Goal: Transaction & Acquisition: Purchase product/service

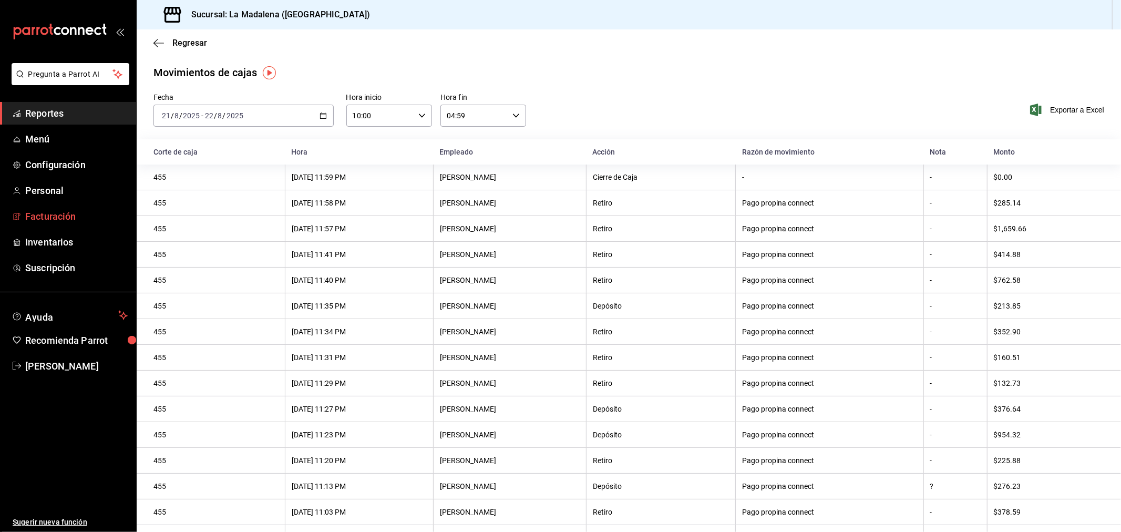
click at [77, 219] on span "Facturación" at bounding box center [76, 216] width 103 height 14
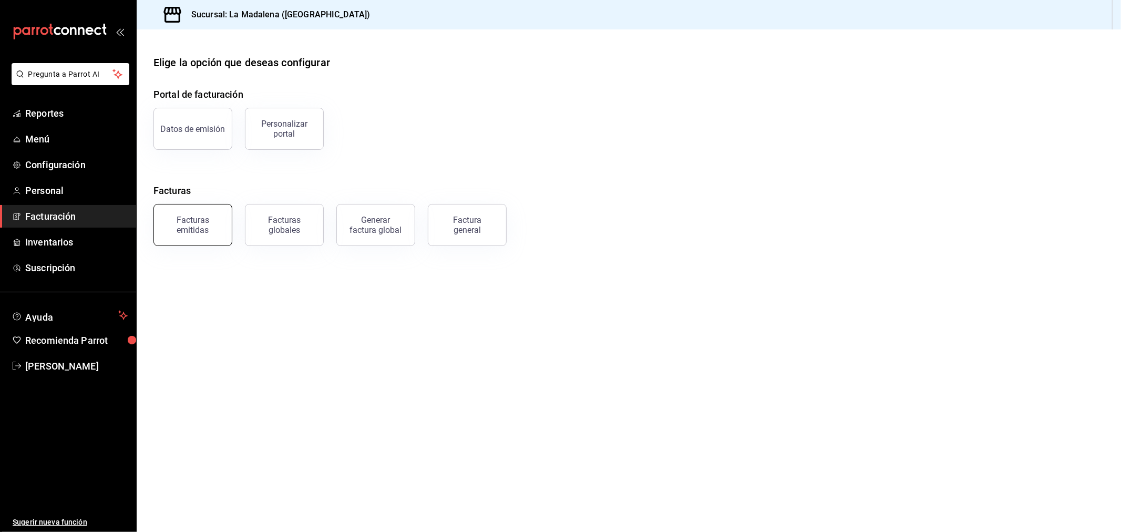
click at [184, 227] on div "Facturas emitidas" at bounding box center [192, 225] width 65 height 20
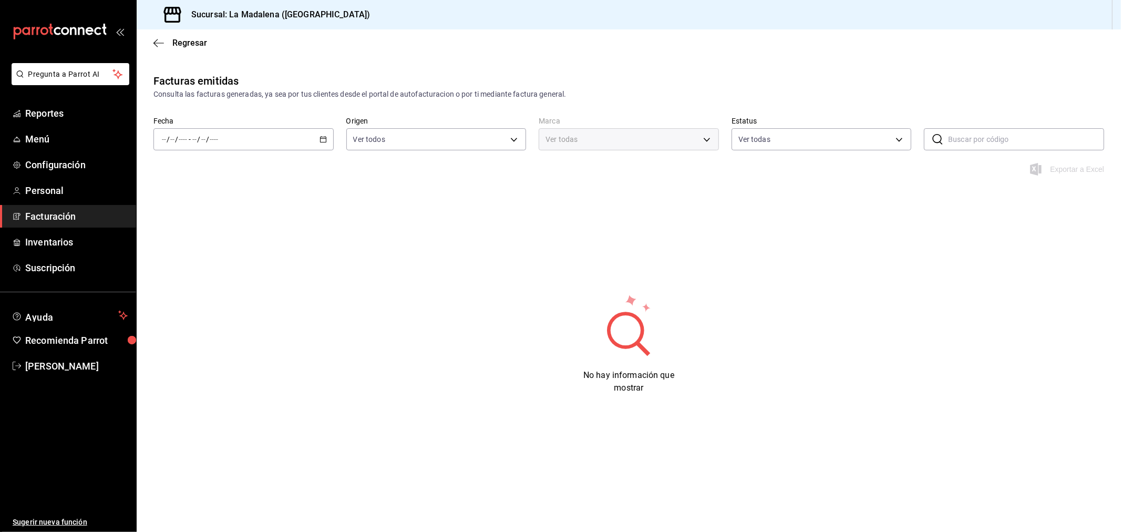
click at [333, 144] on div "/ / - / /" at bounding box center [244, 139] width 180 height 22
type input "768cf5f5-9f29-4846-9f23-2ee3d48c8f52"
click at [233, 289] on span "Rango de fechas" at bounding box center [202, 289] width 81 height 11
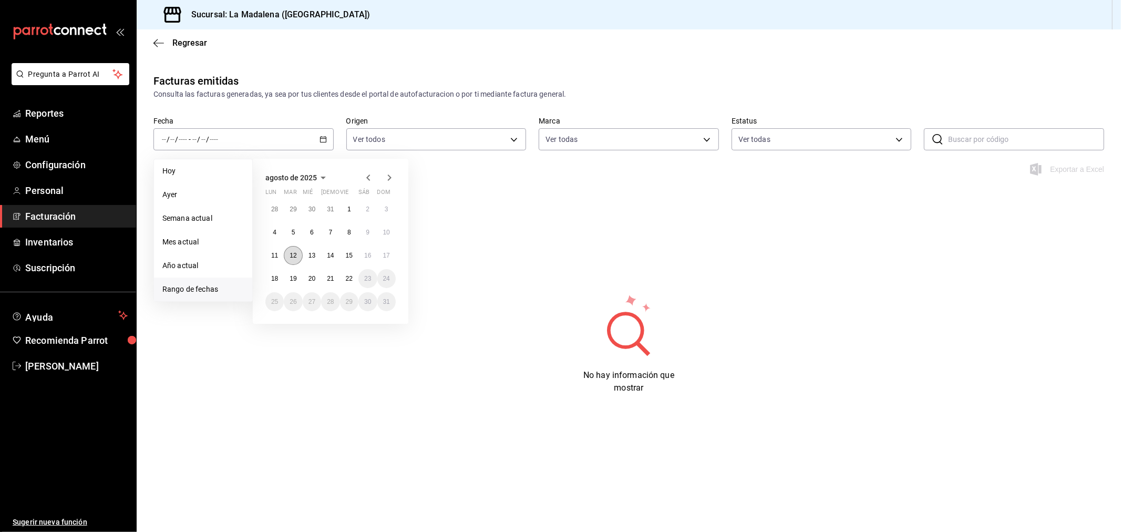
drag, startPoint x: 287, startPoint y: 259, endPoint x: 292, endPoint y: 260, distance: 5.9
click at [287, 259] on button "12" at bounding box center [293, 255] width 18 height 19
click at [349, 277] on abbr "22" at bounding box center [349, 278] width 7 height 7
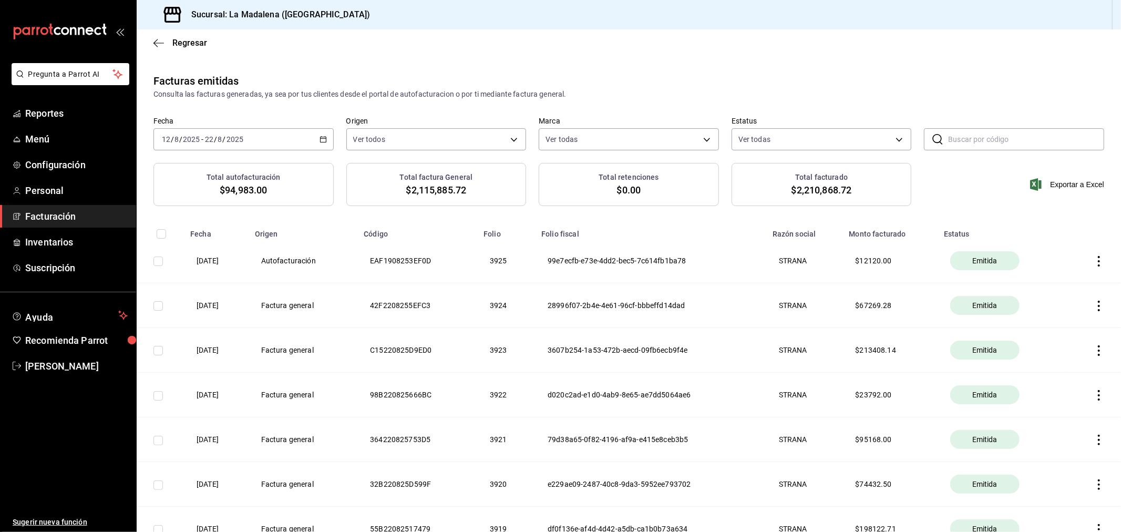
click at [161, 265] on input "checkbox" at bounding box center [158, 261] width 9 height 9
checkbox input "true"
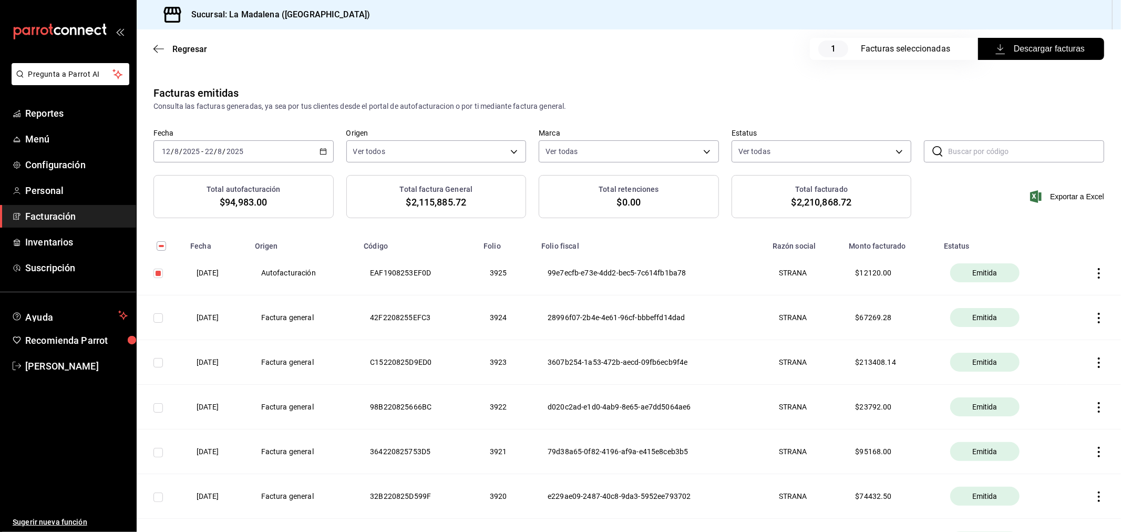
drag, startPoint x: 1060, startPoint y: 49, endPoint x: 1059, endPoint y: 37, distance: 12.7
click at [1060, 50] on span "Descargar facturas" at bounding box center [1041, 49] width 87 height 13
click at [79, 207] on link "Facturación" at bounding box center [68, 216] width 136 height 23
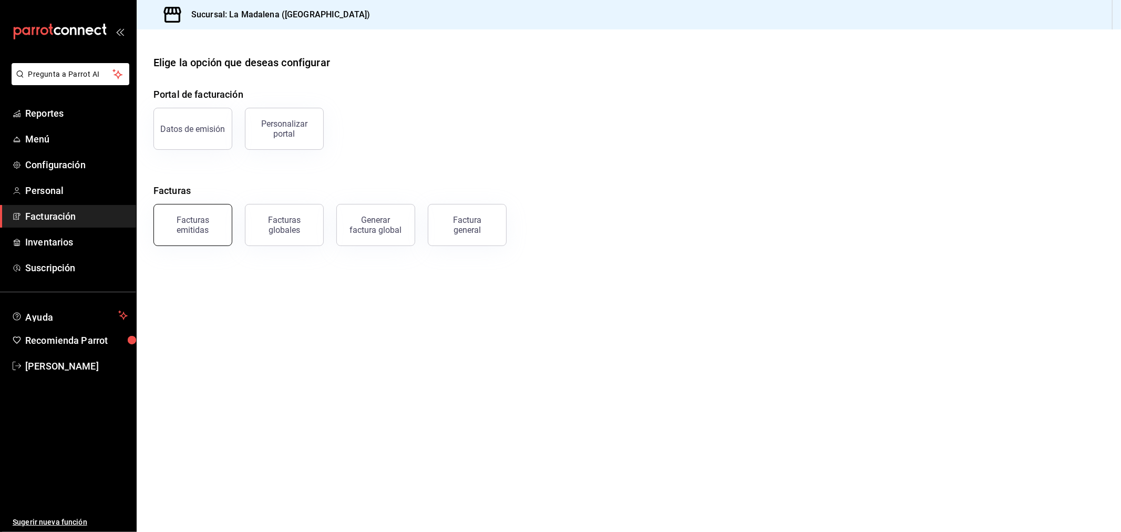
click at [188, 207] on button "Facturas emitidas" at bounding box center [193, 225] width 79 height 42
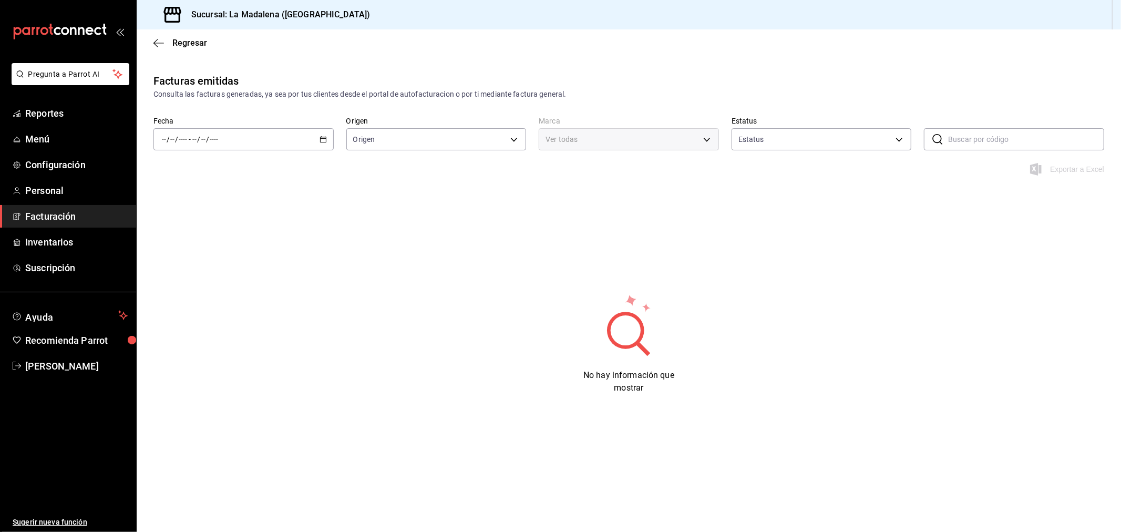
type input "ORDER_INVOICE,GENERAL_INVOICE"
type input "ACTIVE,PENDING_CANCELLATION,CANCELLED,PRE_CANCELLED"
type input "768cf5f5-9f29-4846-9f23-2ee3d48c8f52"
click at [320, 139] on icon "button" at bounding box center [323, 139] width 7 height 7
click at [205, 291] on span "Rango de fechas" at bounding box center [202, 289] width 81 height 11
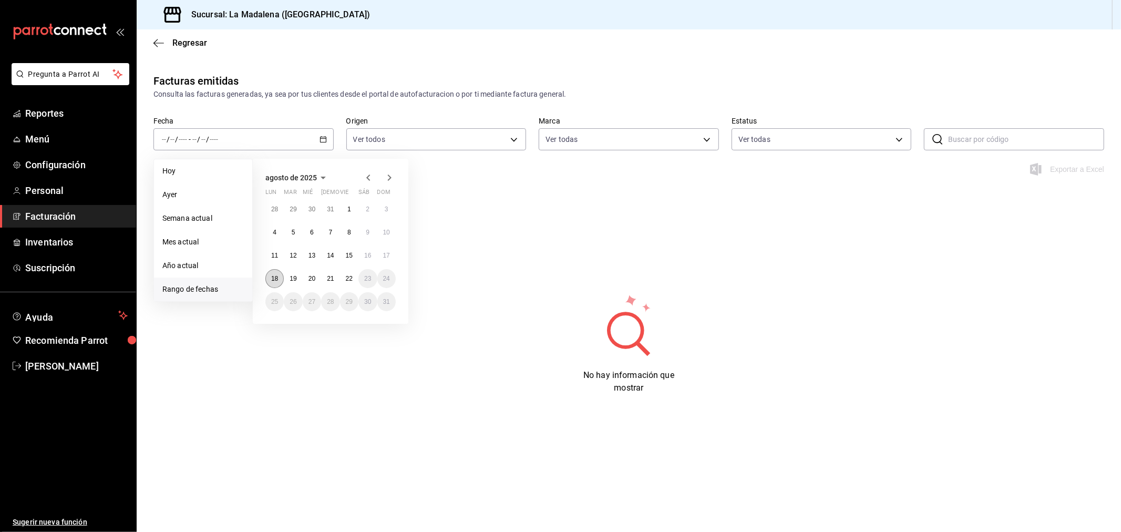
click at [275, 274] on button "18" at bounding box center [274, 278] width 18 height 19
click at [347, 280] on abbr "22" at bounding box center [349, 278] width 7 height 7
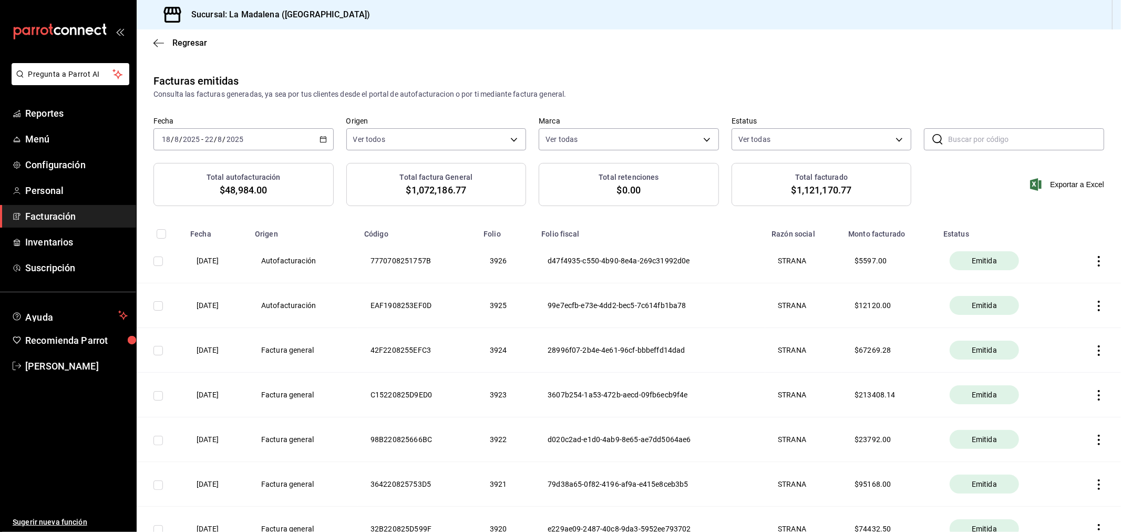
click at [155, 261] on input "checkbox" at bounding box center [158, 261] width 9 height 9
checkbox input "true"
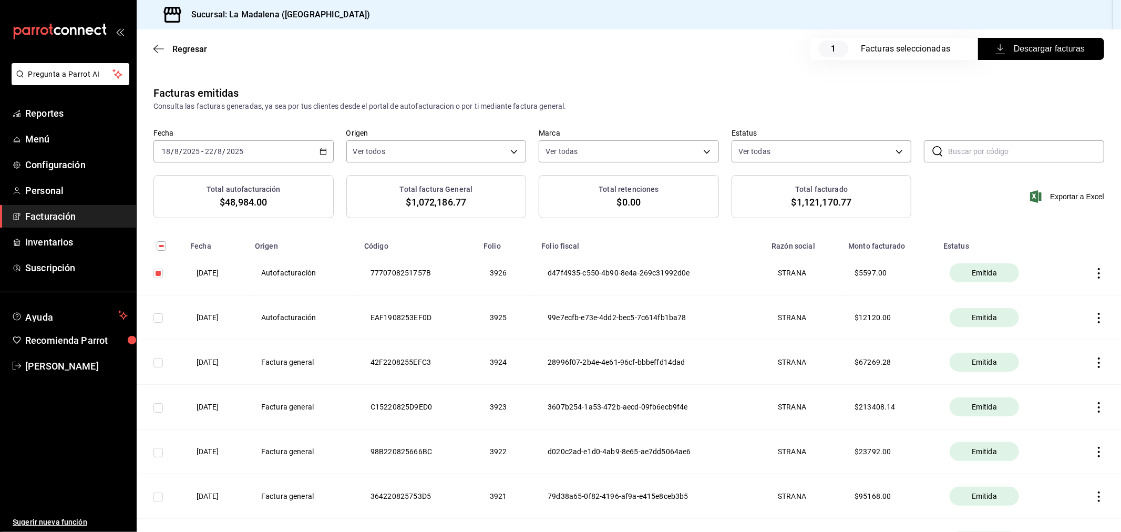
click at [1027, 44] on span "Descargar facturas" at bounding box center [1041, 49] width 87 height 13
drag, startPoint x: 70, startPoint y: 211, endPoint x: 112, endPoint y: 218, distance: 43.1
click at [70, 211] on span "Facturación" at bounding box center [76, 216] width 103 height 14
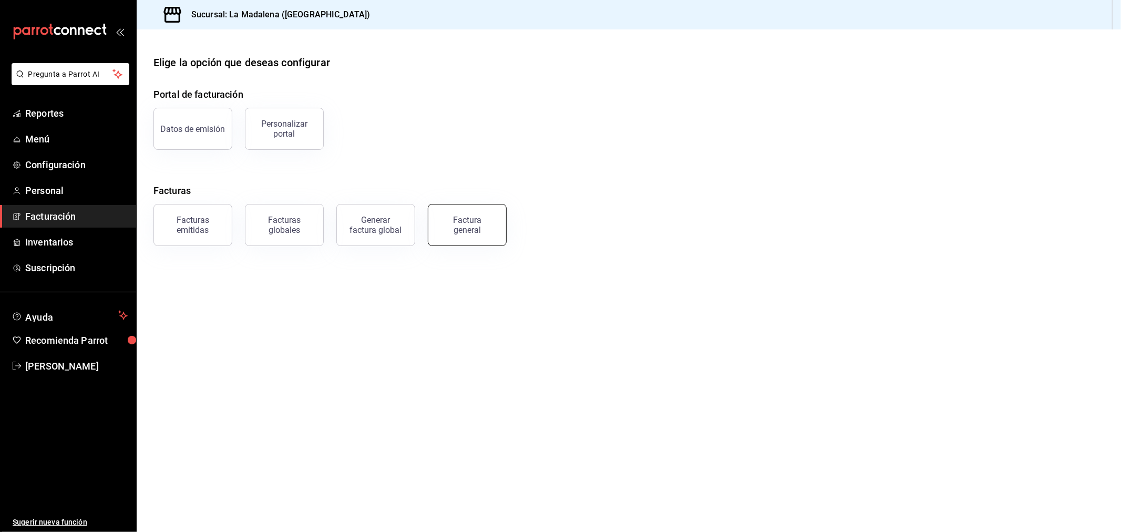
click at [456, 224] on div "Factura general" at bounding box center [467, 225] width 53 height 20
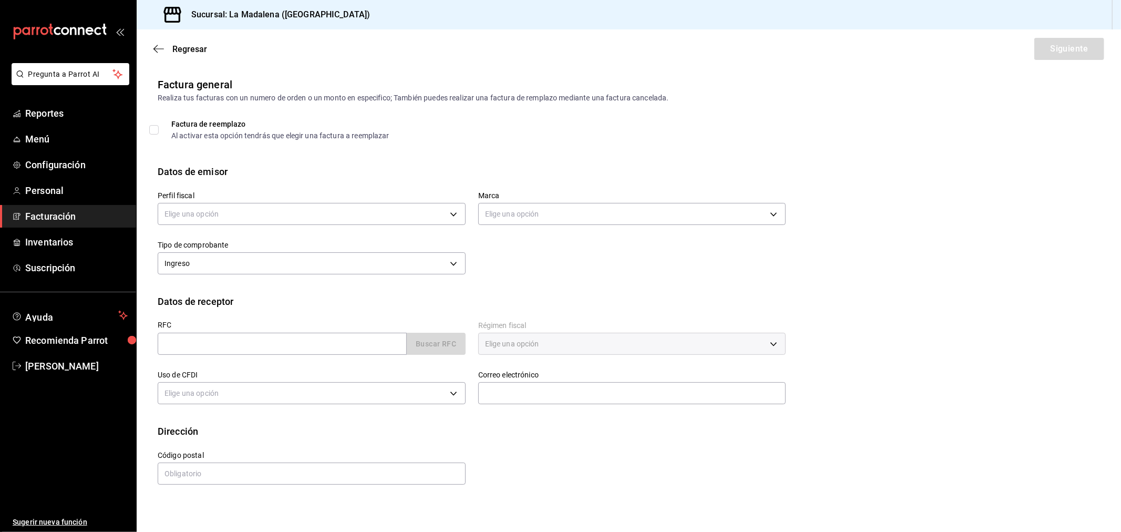
click at [335, 198] on label "Perfil fiscal" at bounding box center [312, 195] width 308 height 7
click at [329, 211] on body "Pregunta a Parrot AI Reportes Menú Configuración Personal Facturación Inventari…" at bounding box center [560, 266] width 1121 height 532
click at [256, 260] on li "STRANA" at bounding box center [311, 267] width 307 height 19
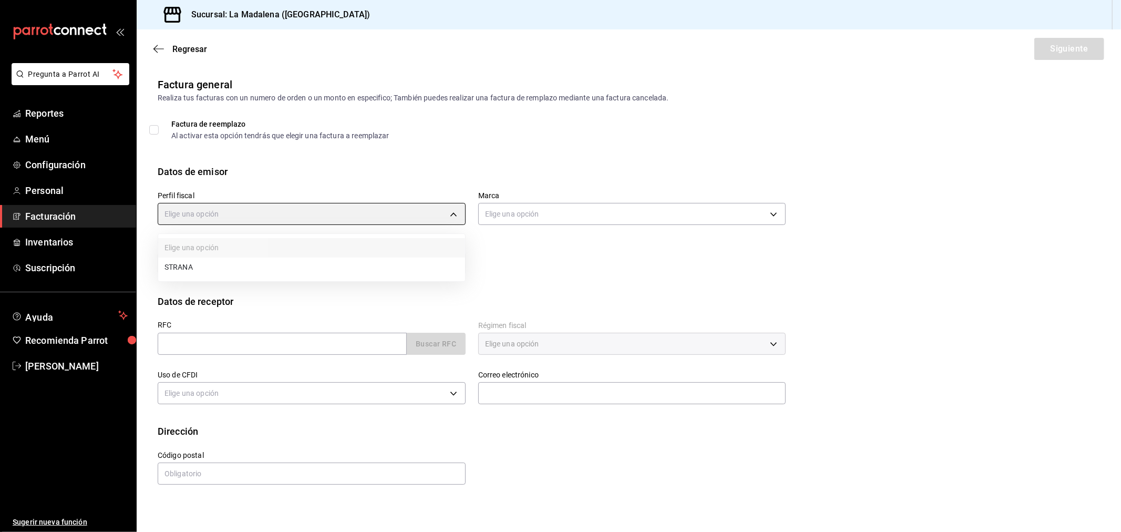
type input "d36eceeb-f451-4f62-8527-fdcfc00e458f"
type input "768cf5f5-9f29-4846-9f23-2ee3d48c8f52"
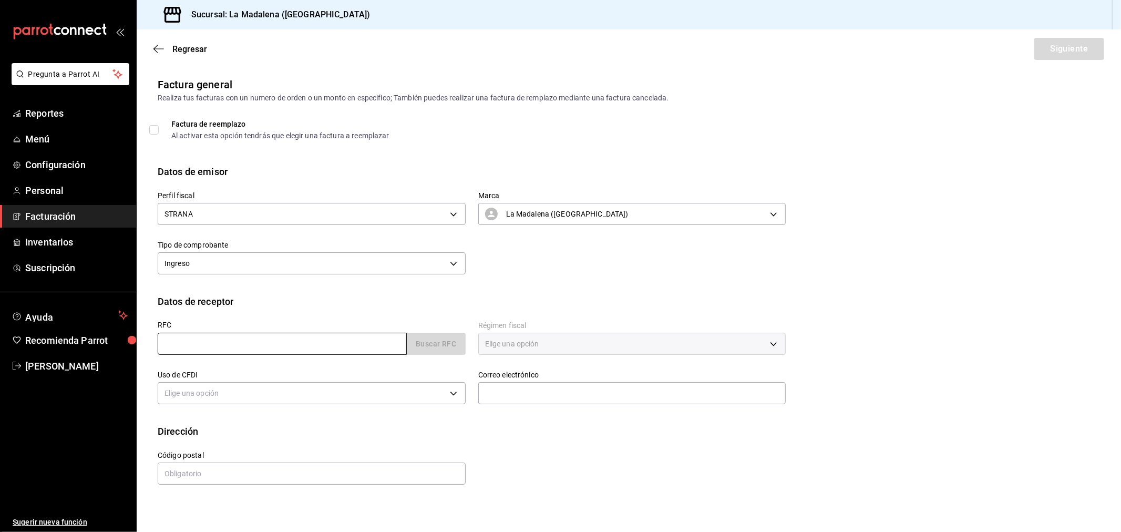
drag, startPoint x: 254, startPoint y: 335, endPoint x: 255, endPoint y: 349, distance: 14.2
click at [254, 335] on input "text" at bounding box center [282, 344] width 249 height 22
type input "XAXX010101000"
type input "48333"
type input "616"
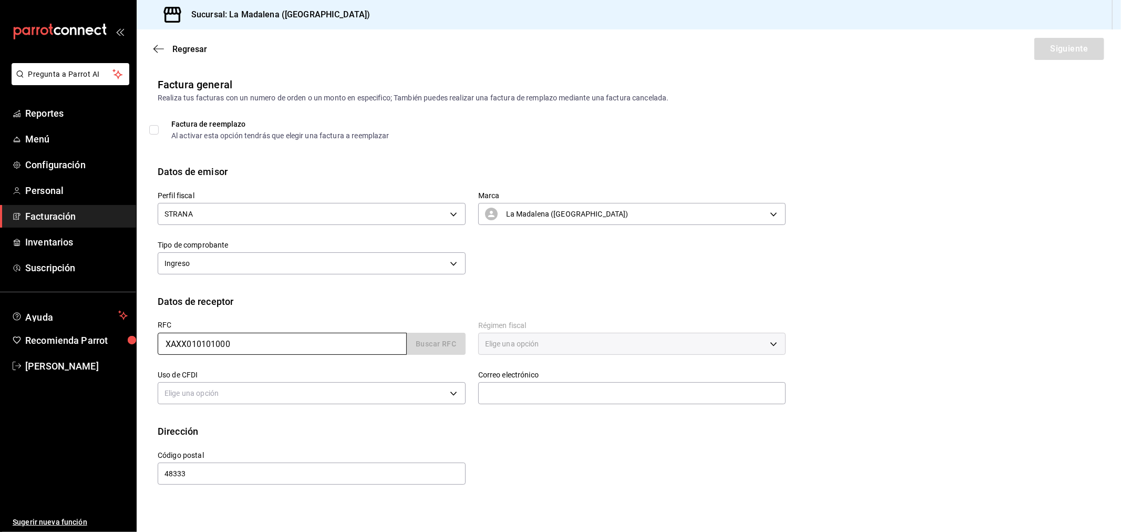
type input "S01"
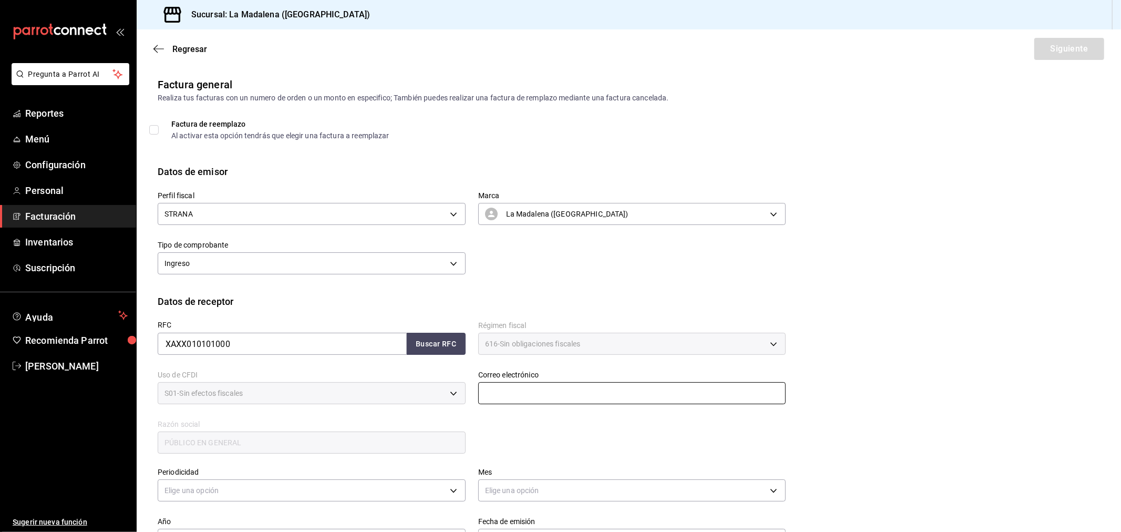
click at [542, 393] on input "text" at bounding box center [632, 393] width 308 height 22
type input "[EMAIL_ADDRESS][DOMAIN_NAME]"
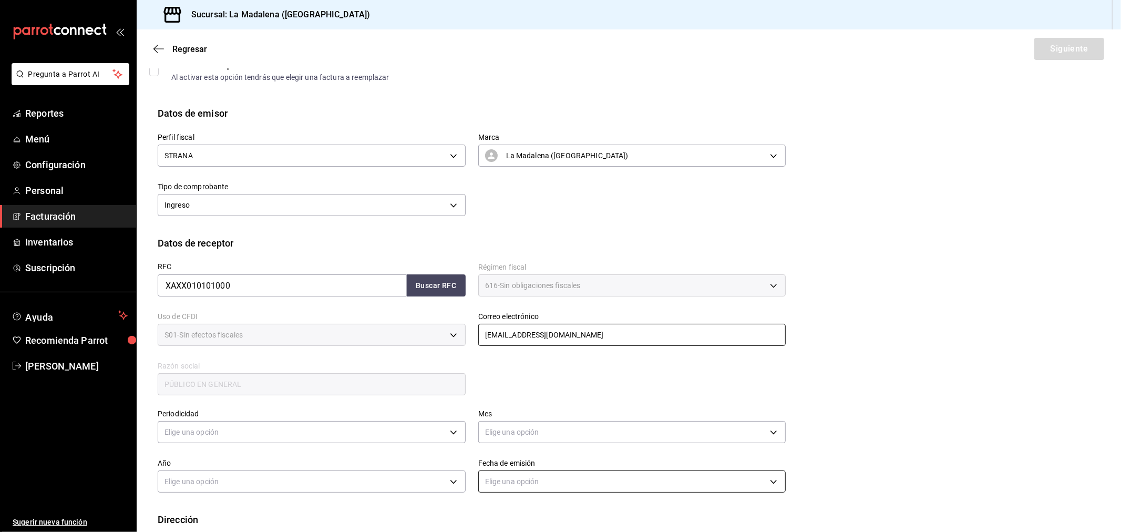
scroll to position [117, 0]
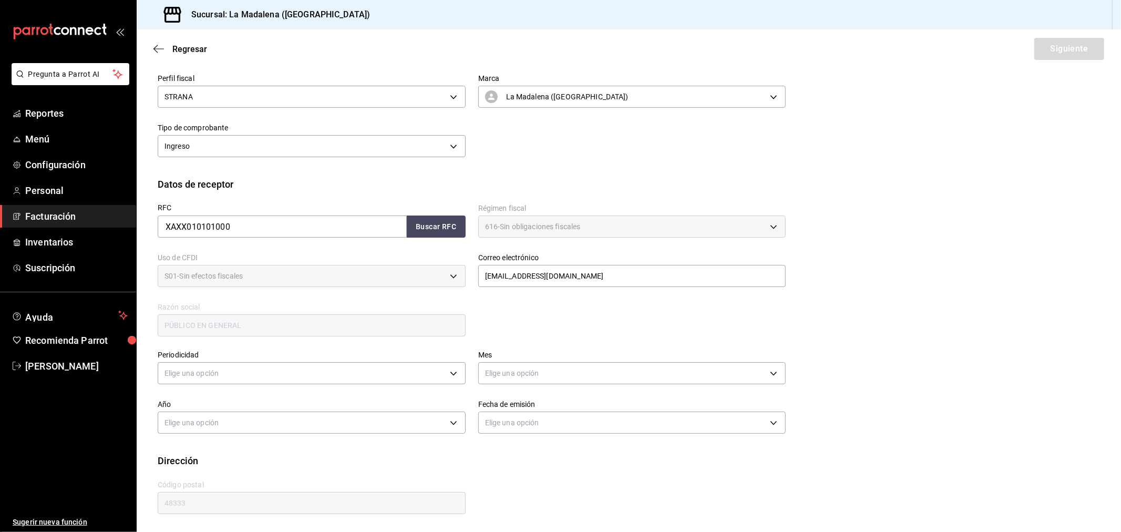
click at [384, 355] on label "Periodicidad" at bounding box center [312, 355] width 308 height 7
click at [371, 373] on body "Pregunta a Parrot AI Reportes Menú Configuración Personal Facturación Inventari…" at bounding box center [560, 266] width 1121 height 532
click at [216, 407] on li "Diario" at bounding box center [310, 405] width 304 height 17
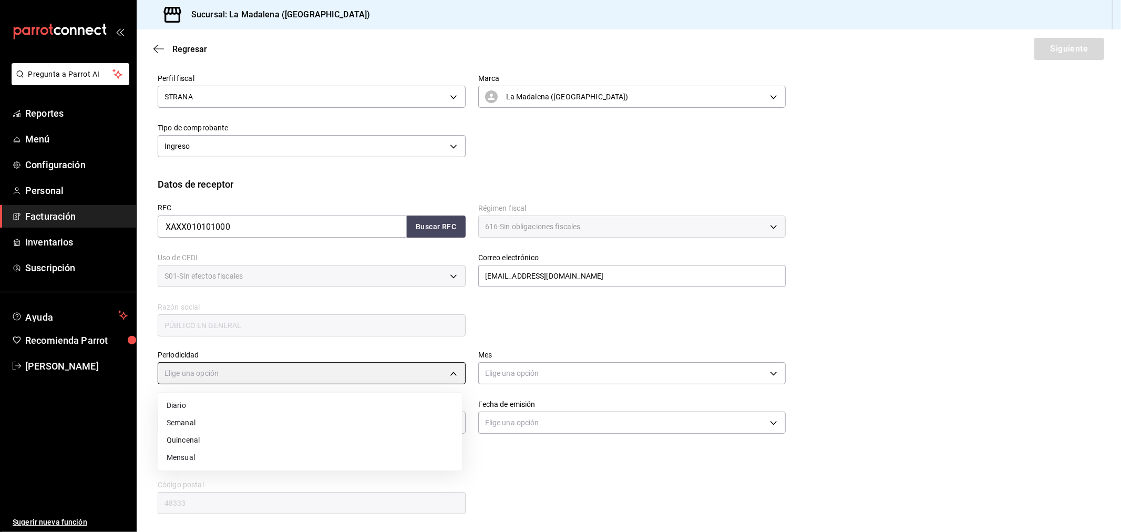
type input "DAILY"
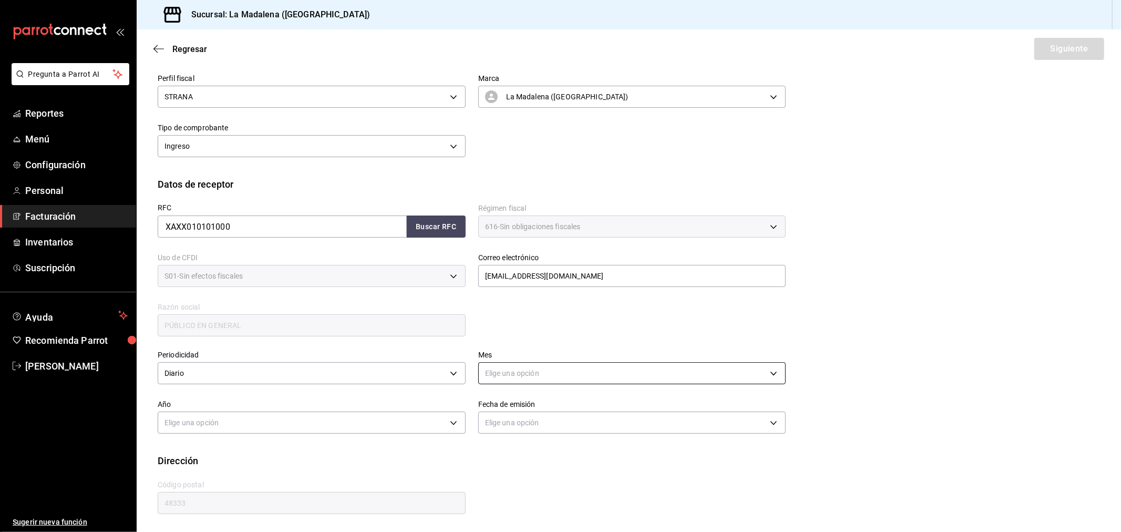
click at [595, 372] on body "Pregunta a Parrot AI Reportes Menú Configuración Personal Facturación Inventari…" at bounding box center [560, 266] width 1121 height 532
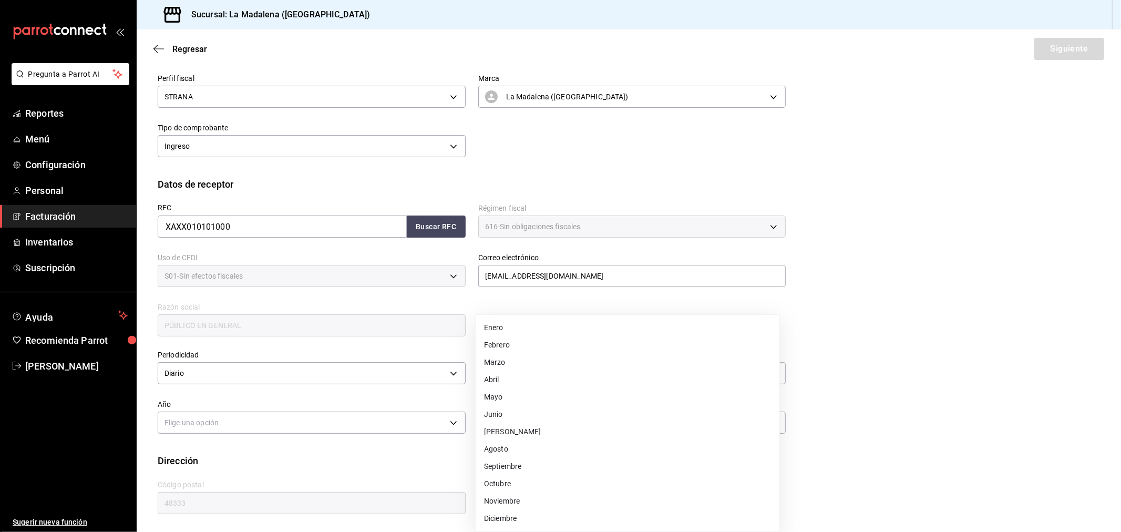
drag, startPoint x: 538, startPoint y: 441, endPoint x: 298, endPoint y: 417, distance: 241.9
click at [538, 442] on li "Agosto" at bounding box center [628, 449] width 304 height 17
type input "8"
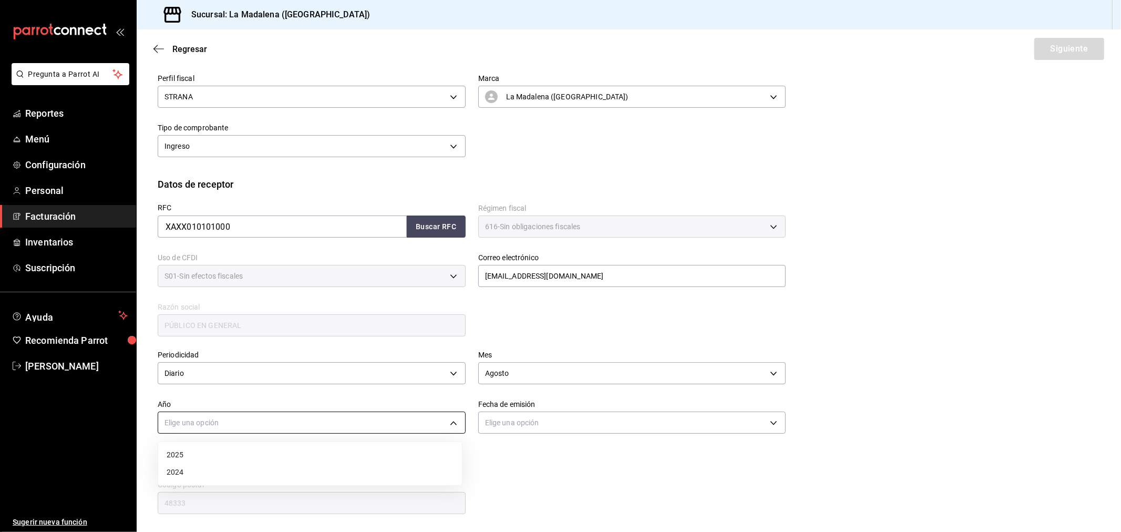
click at [304, 421] on body "Pregunta a Parrot AI Reportes Menú Configuración Personal Facturación Inventari…" at bounding box center [560, 266] width 1121 height 532
click at [267, 448] on li "2025" at bounding box center [310, 454] width 304 height 17
type input "2025"
click at [639, 472] on div "Calle # exterior # interior Código postal 48333 Estado ​ Municipio ​ [GEOGRAPHI…" at bounding box center [465, 492] width 641 height 48
click at [616, 403] on label "Fecha de emisión" at bounding box center [632, 404] width 308 height 7
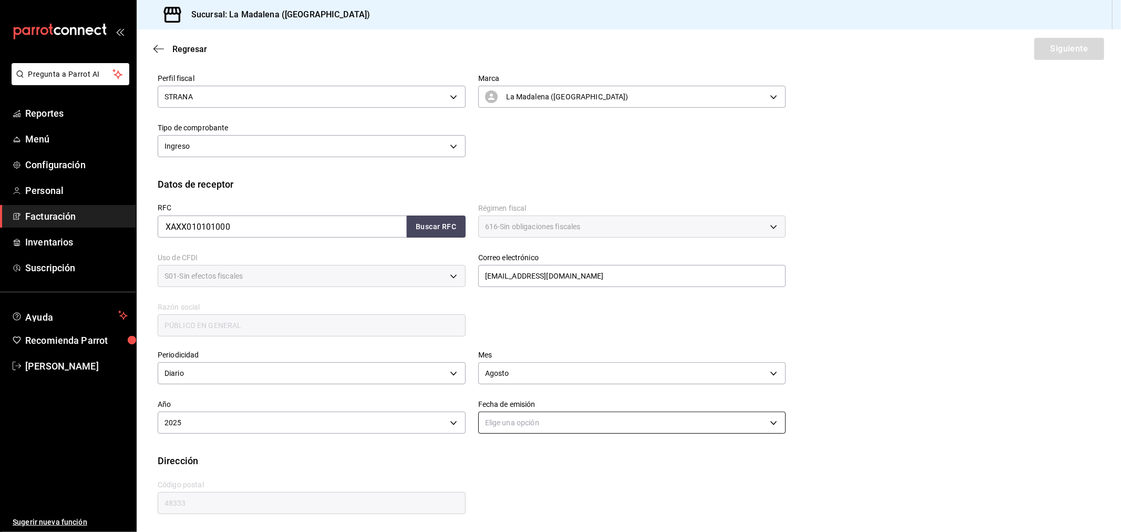
click at [613, 420] on body "Pregunta a Parrot AI Reportes Menú Configuración Personal Facturación Inventari…" at bounding box center [560, 266] width 1121 height 532
click at [569, 454] on li "Hoy" at bounding box center [628, 454] width 304 height 17
type input "[DATE]"
click at [981, 269] on div "RFC XAXX010101000 Buscar RFC Régimen fiscal 616 - Sin obligaciones fiscales 616…" at bounding box center [629, 272] width 943 height 163
click at [1055, 54] on button "Siguiente" at bounding box center [1070, 49] width 70 height 22
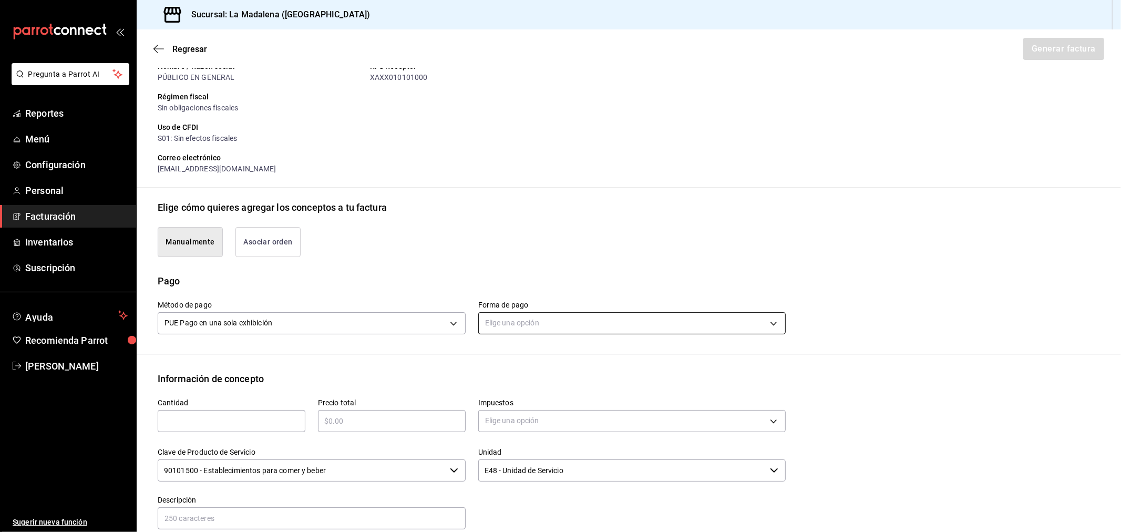
click at [571, 331] on body "Pregunta a Parrot AI Reportes Menú Configuración Personal Facturación Inventari…" at bounding box center [560, 266] width 1121 height 532
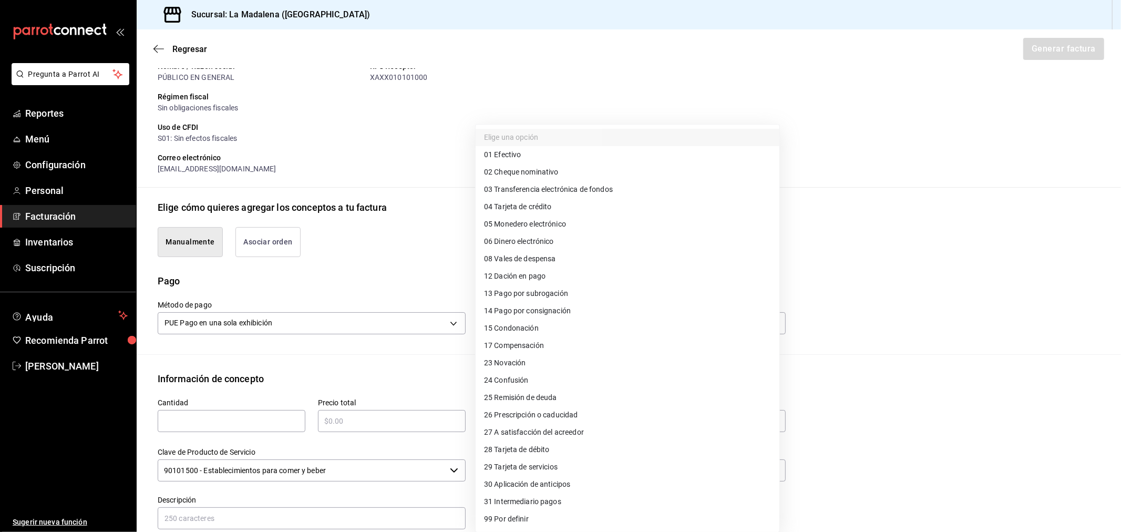
click at [562, 205] on li "04 Tarjeta de crédito" at bounding box center [628, 206] width 304 height 17
type input "04"
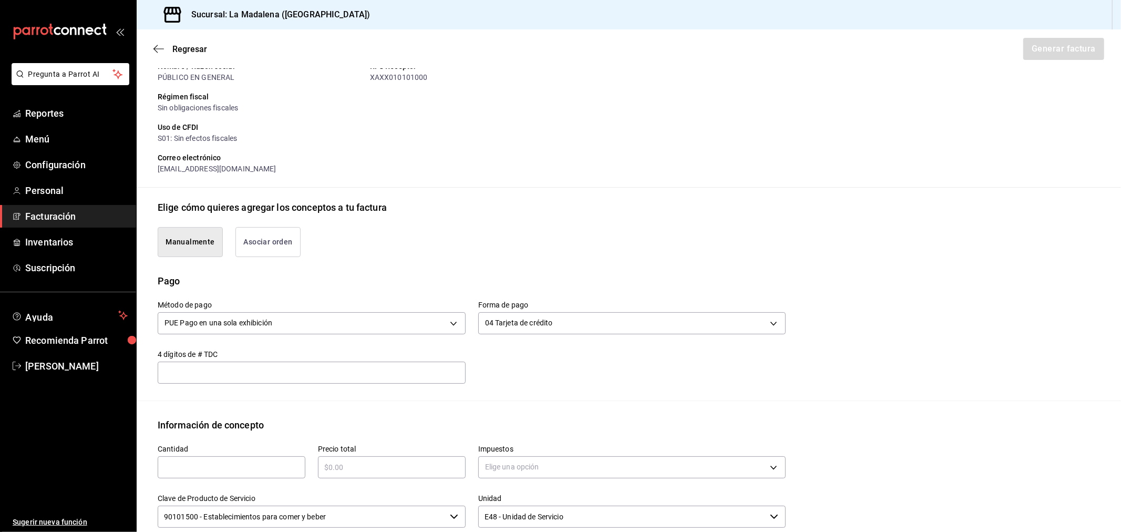
click at [270, 466] on input "text" at bounding box center [232, 467] width 148 height 13
type input "1"
type input "$52312"
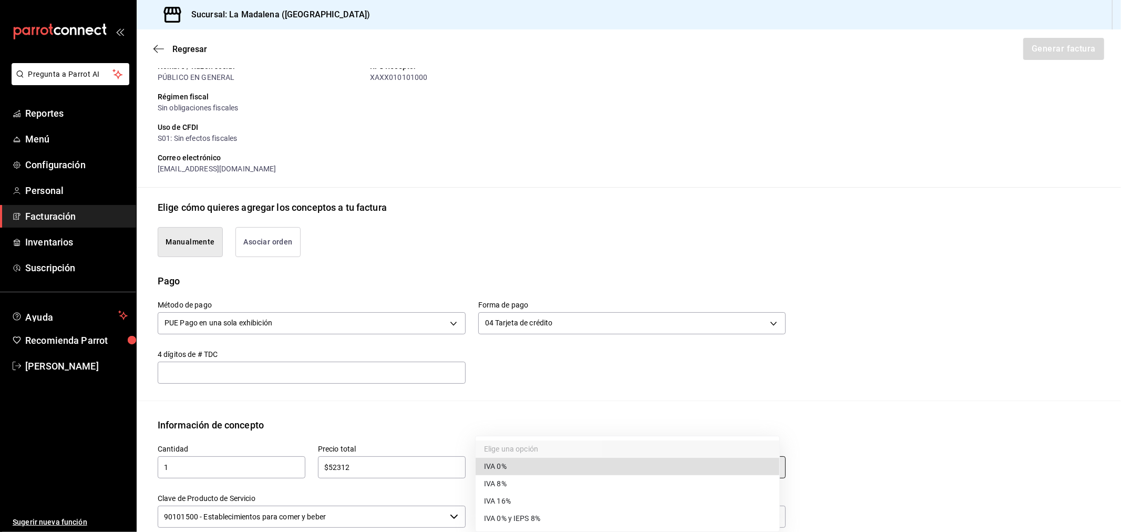
type input "IVA_0"
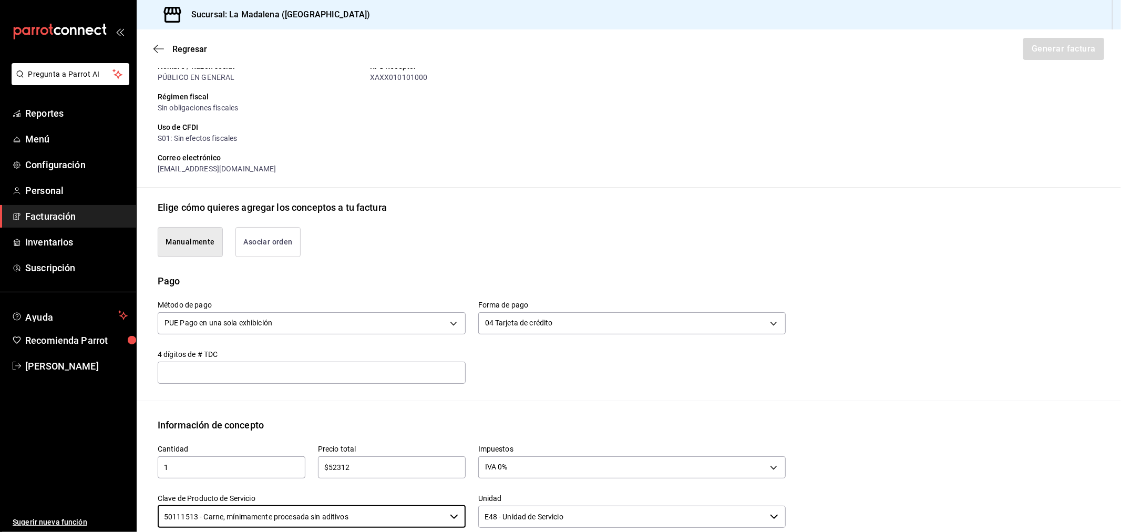
type input "50111513 - Carne, mínimamente procesada sin aditivos"
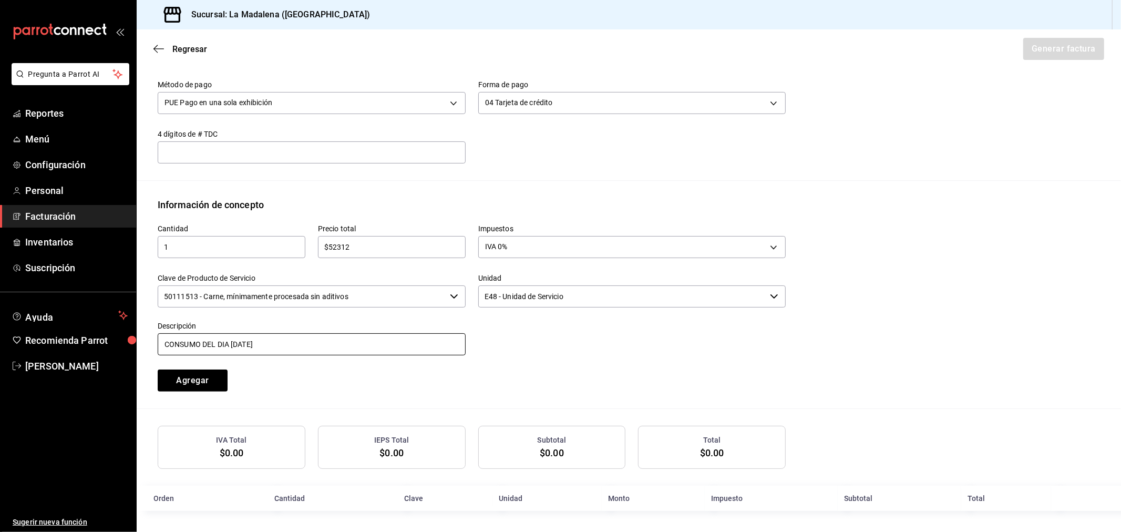
type input "CONSUMO DEL DIA [DATE]"
click at [158, 370] on button "Agregar" at bounding box center [193, 381] width 70 height 22
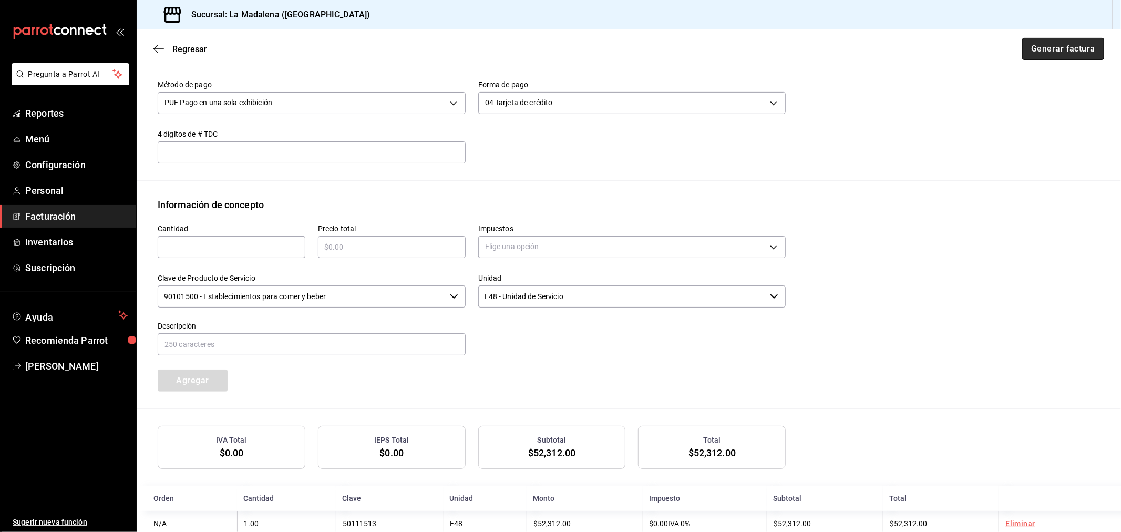
click at [1078, 50] on button "Generar factura" at bounding box center [1063, 49] width 82 height 22
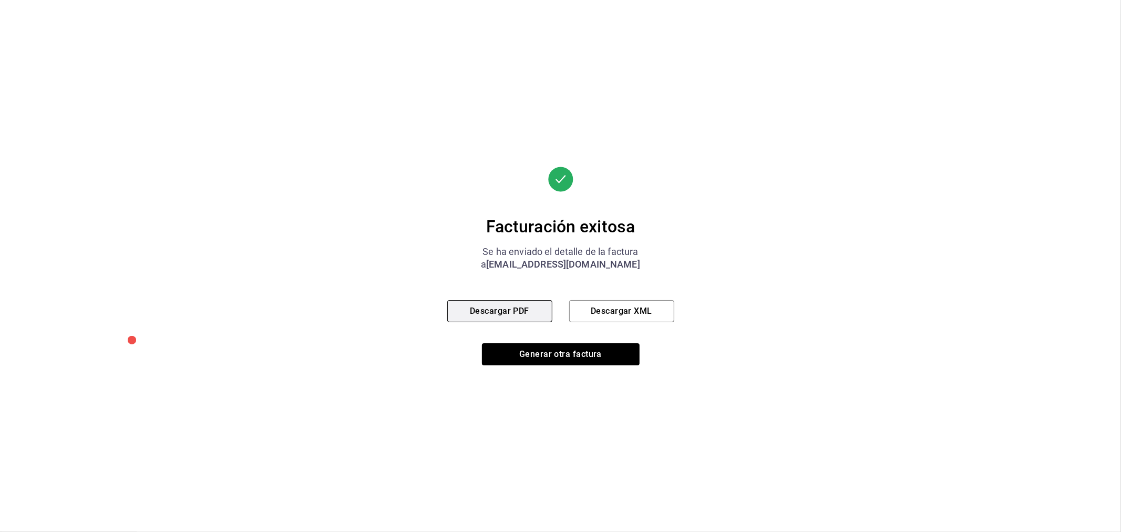
click at [496, 305] on button "Descargar PDF" at bounding box center [499, 311] width 105 height 22
click at [586, 347] on button "Generar otra factura" at bounding box center [561, 354] width 158 height 22
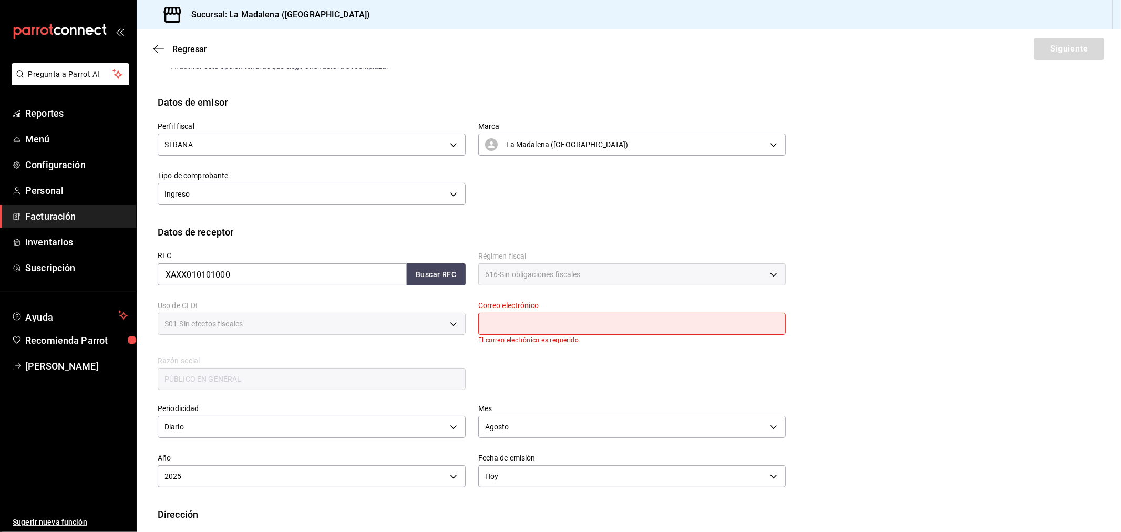
click at [650, 322] on input "text" at bounding box center [632, 324] width 308 height 22
type input "[EMAIL_ADDRESS][DOMAIN_NAME]"
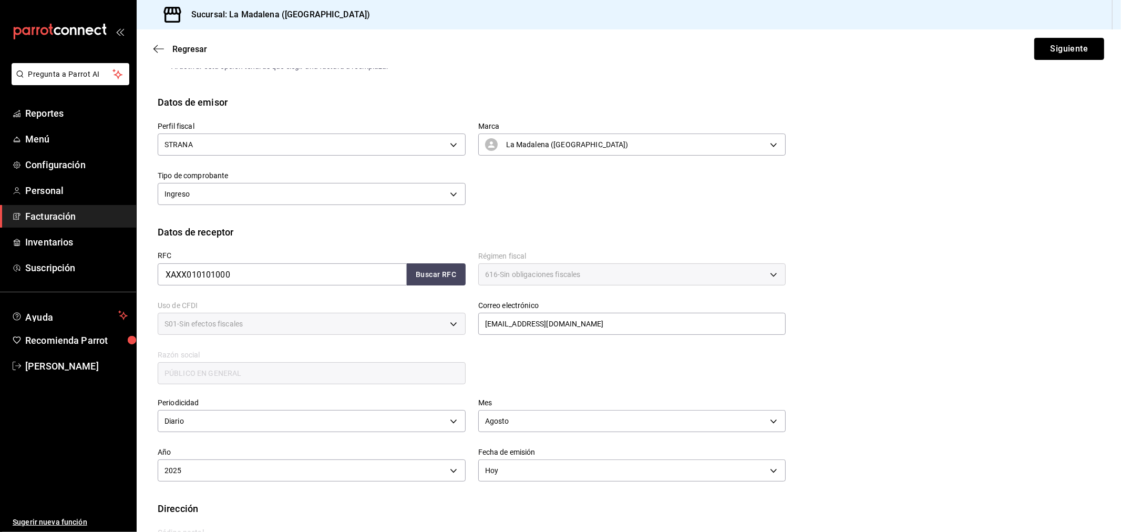
click at [1078, 46] on button "Siguiente" at bounding box center [1070, 49] width 70 height 22
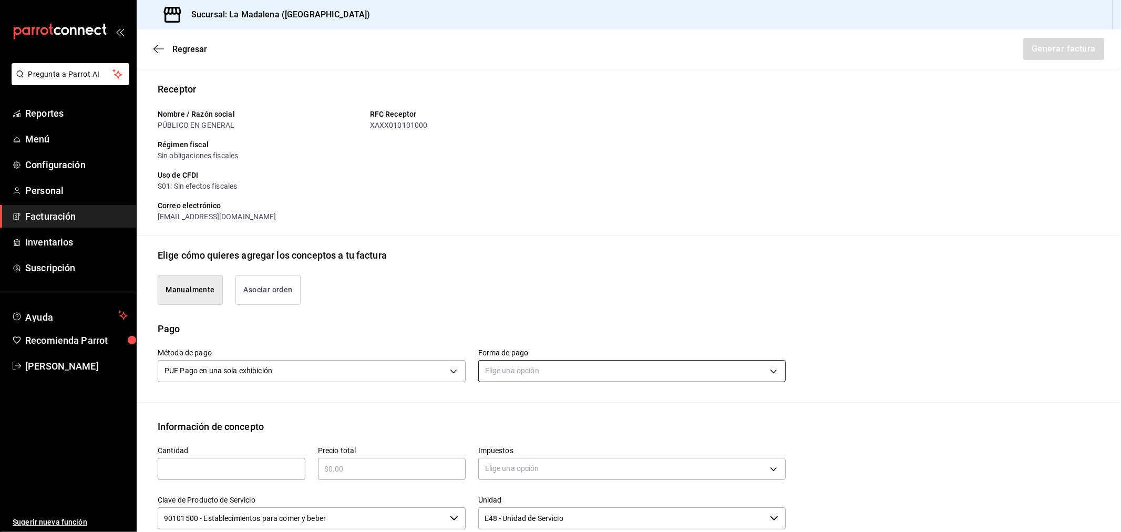
click at [518, 363] on body "Pregunta a Parrot AI Reportes Menú Configuración Personal Facturación Inventari…" at bounding box center [560, 266] width 1121 height 532
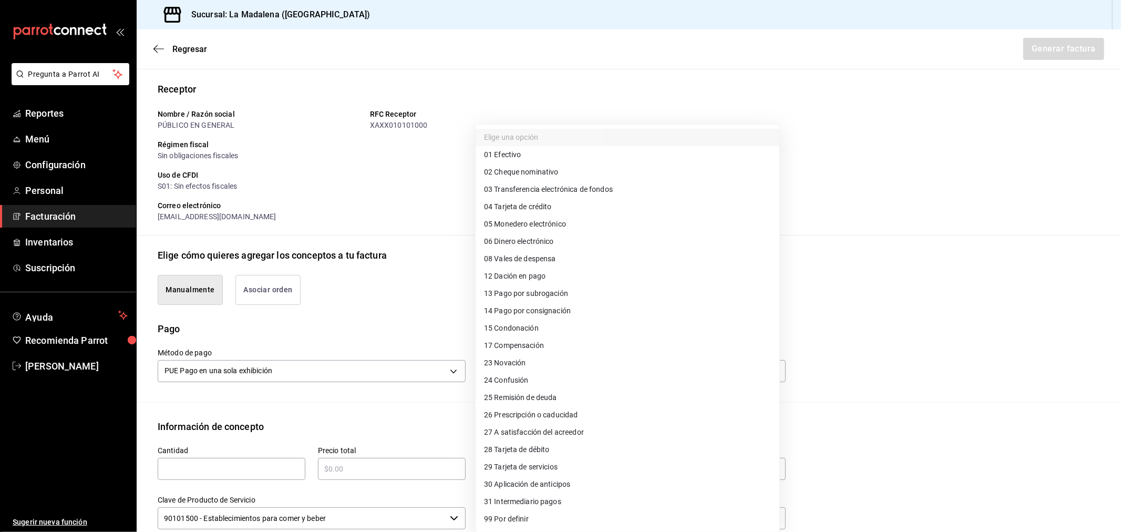
click at [573, 453] on li "28 Tarjeta de débito" at bounding box center [628, 449] width 304 height 17
type input "28"
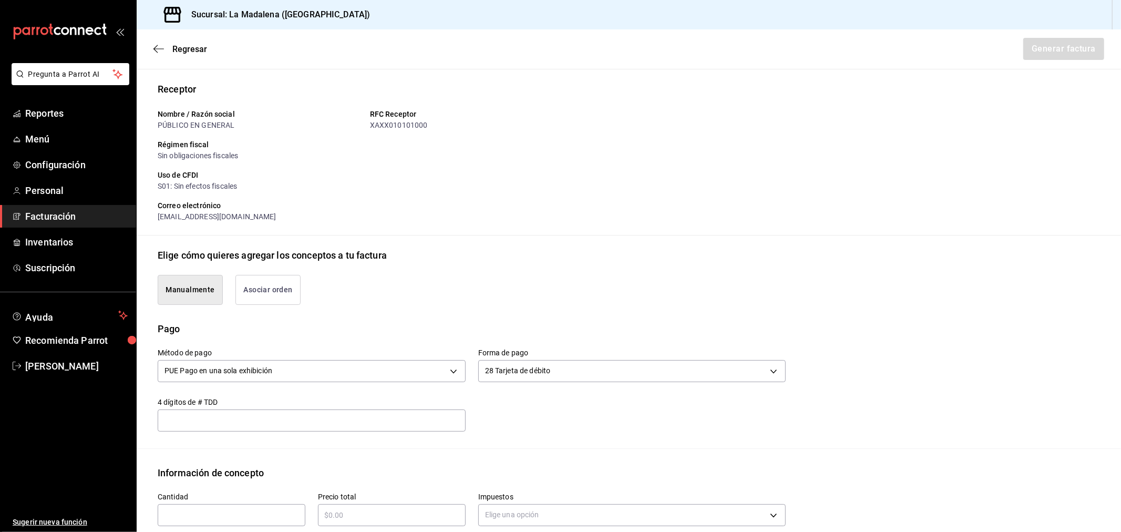
click at [211, 513] on input "text" at bounding box center [232, 515] width 148 height 13
type input "1"
type input "$13078"
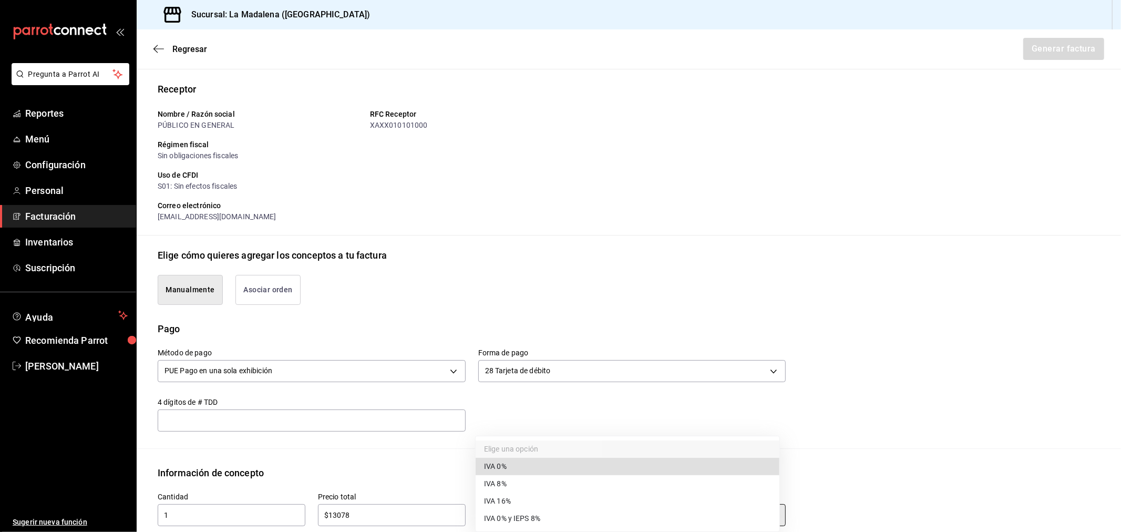
type input "IVA_0"
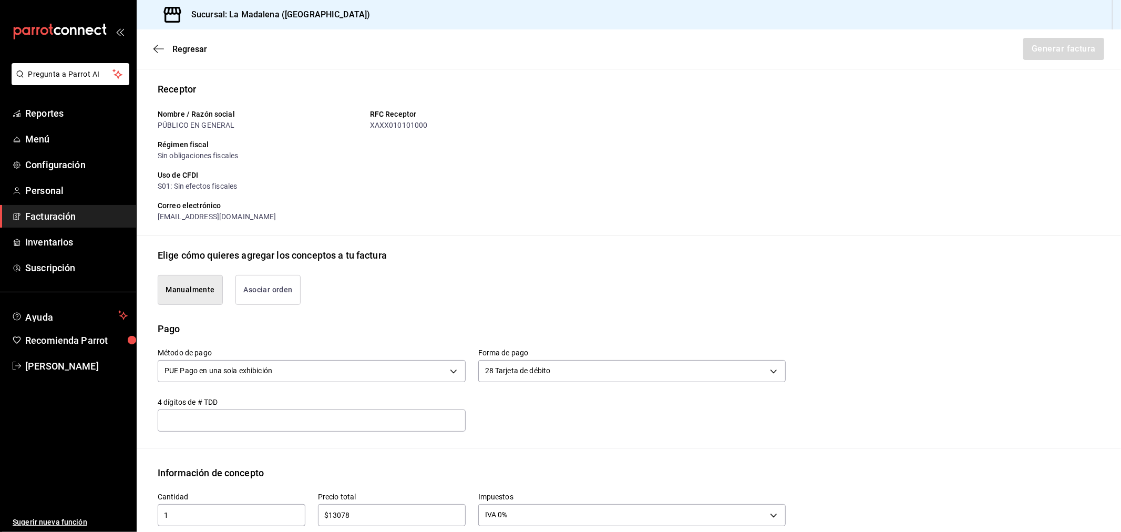
scroll to position [337, 0]
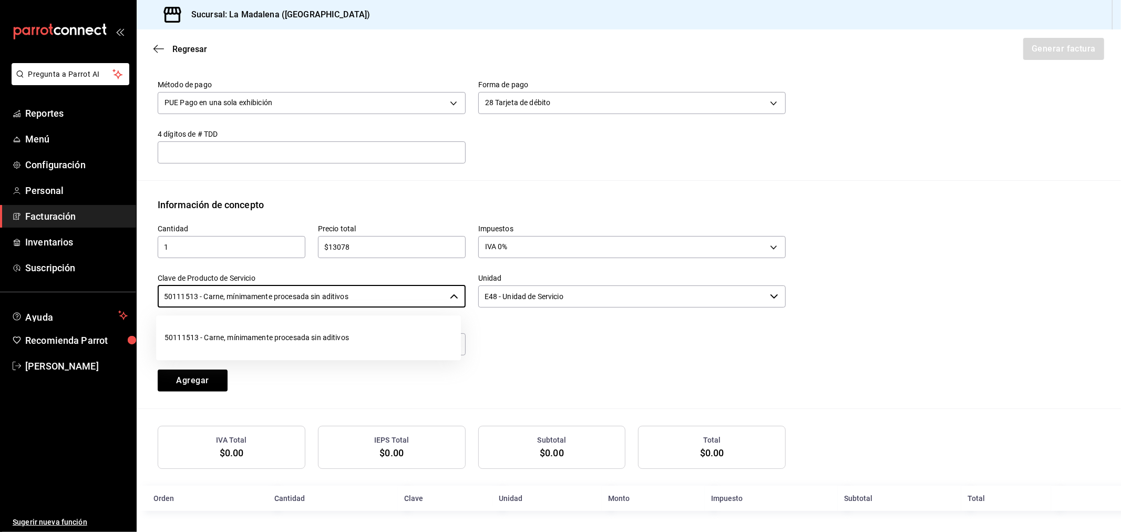
type input "50111513 - Carne, mínimamente procesada sin aditivos"
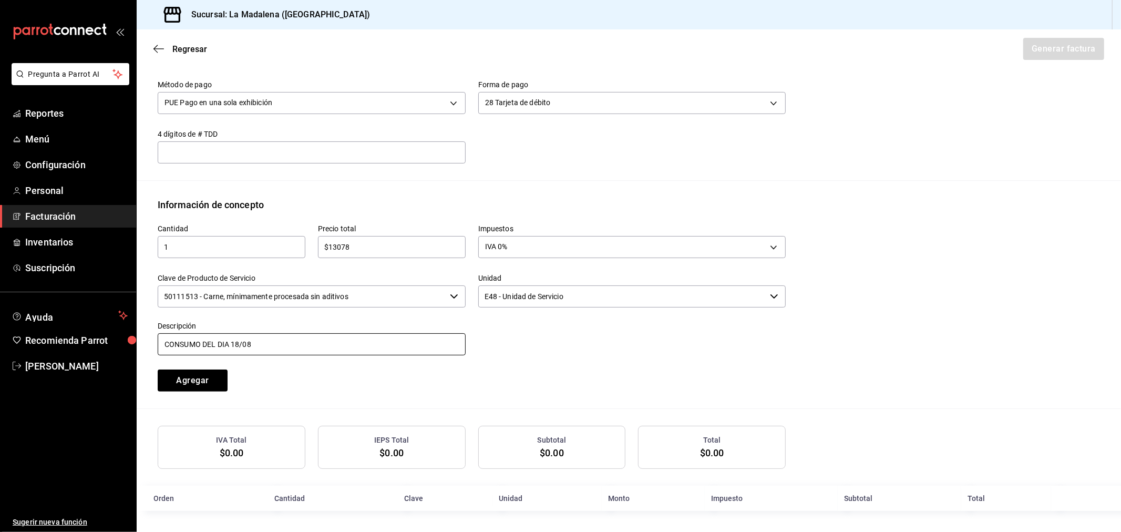
type input "CONSUMO DEL DIA [DATE]"
click at [158, 370] on button "Agregar" at bounding box center [193, 381] width 70 height 22
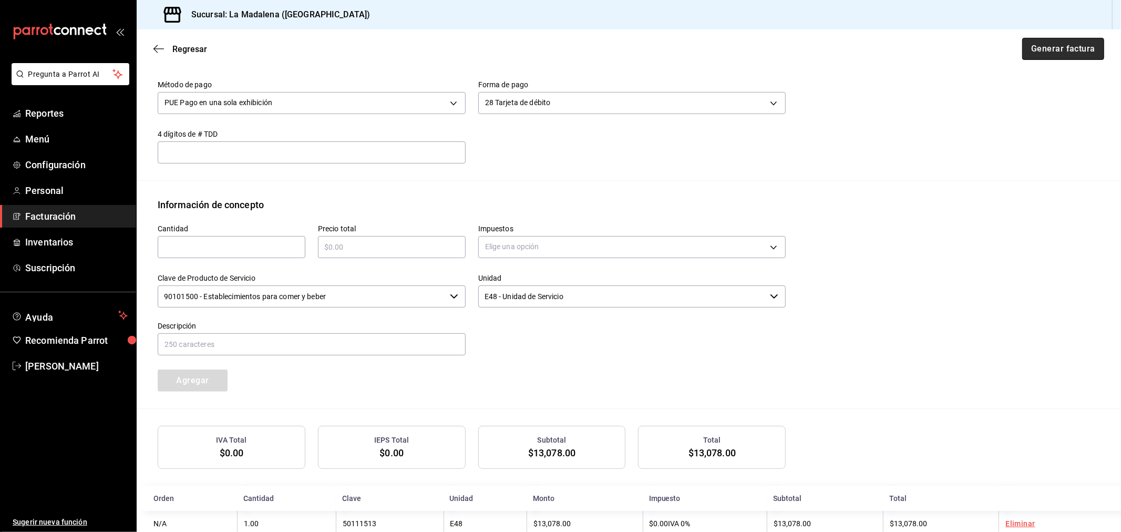
click at [1068, 54] on button "Generar factura" at bounding box center [1063, 49] width 82 height 22
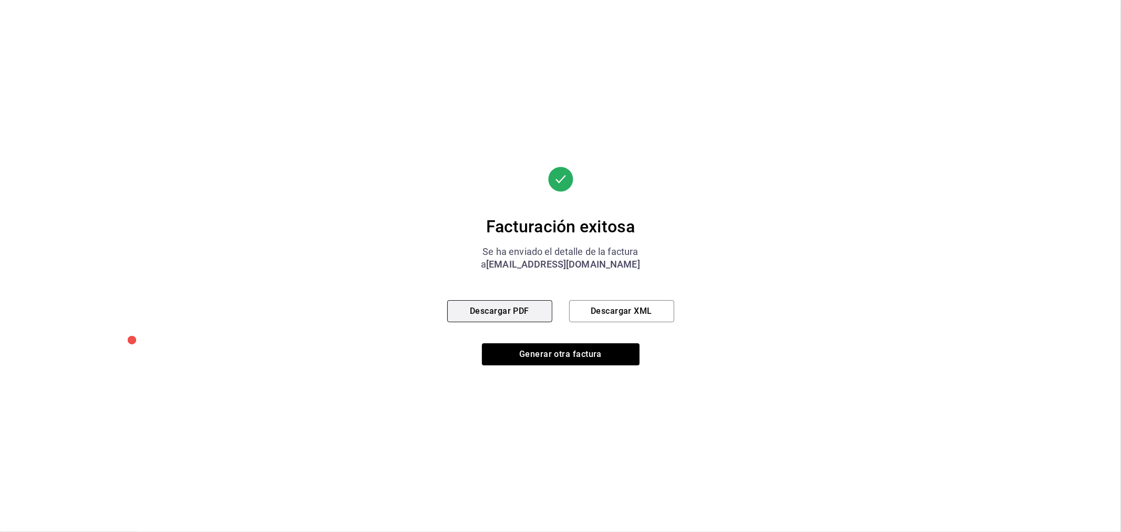
click at [528, 316] on button "Descargar PDF" at bounding box center [499, 311] width 105 height 22
click at [543, 350] on button "Generar otra factura" at bounding box center [561, 354] width 158 height 22
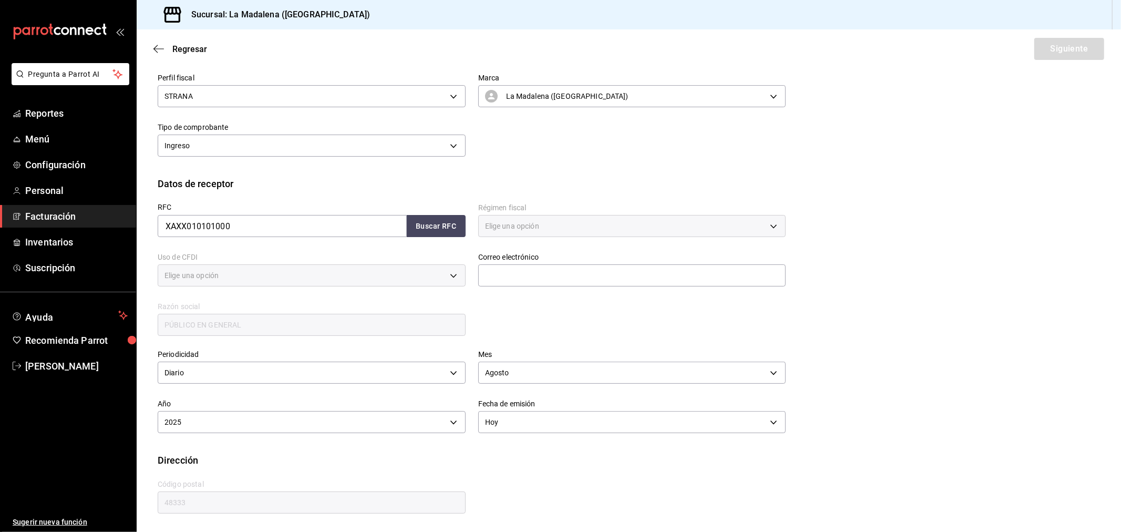
type input "616"
type input "S01"
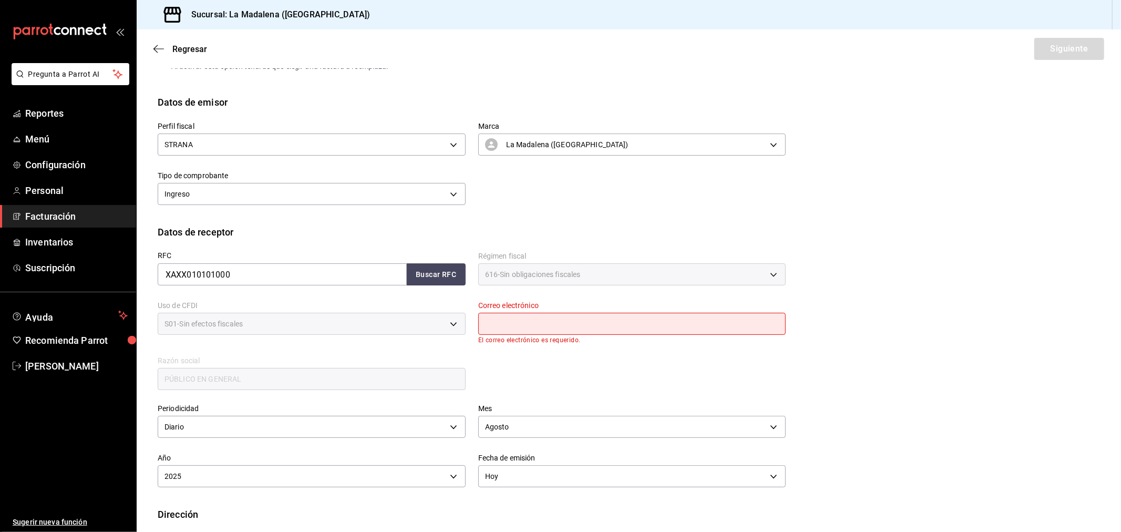
click at [532, 322] on input "text" at bounding box center [632, 324] width 308 height 22
type input "[EMAIL_ADDRESS][DOMAIN_NAME]"
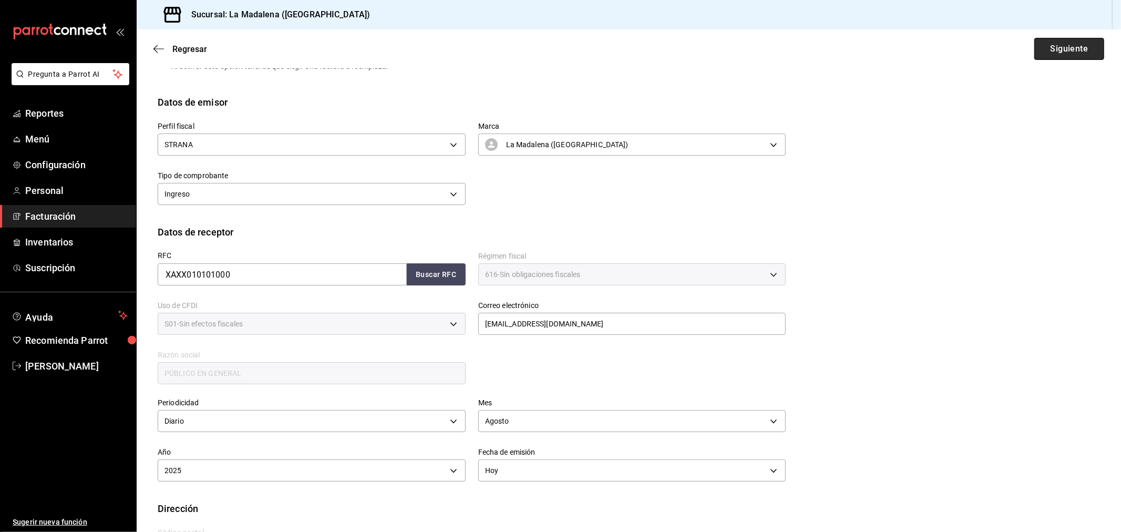
click at [1058, 53] on button "Siguiente" at bounding box center [1070, 49] width 70 height 22
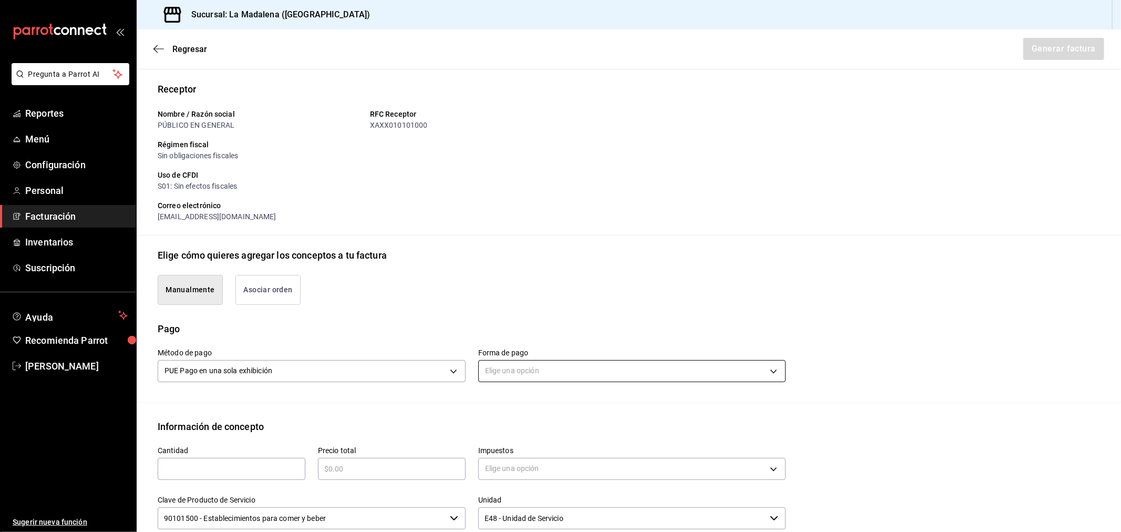
click at [580, 370] on body "Pregunta a Parrot AI Reportes Menú Configuración Personal Facturación Inventari…" at bounding box center [560, 266] width 1121 height 532
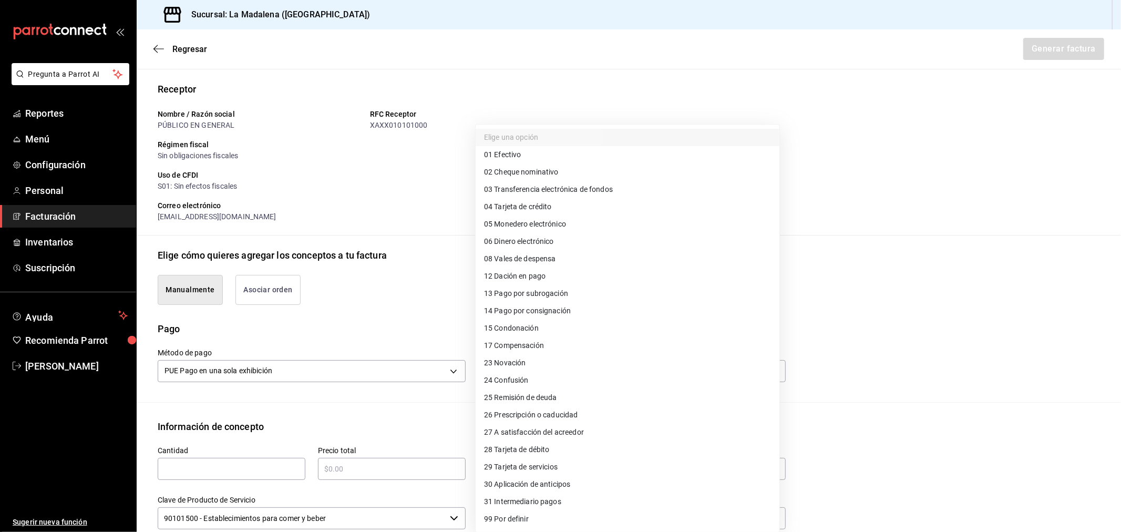
click at [558, 200] on li "04 Tarjeta de crédito" at bounding box center [628, 206] width 304 height 17
type input "04"
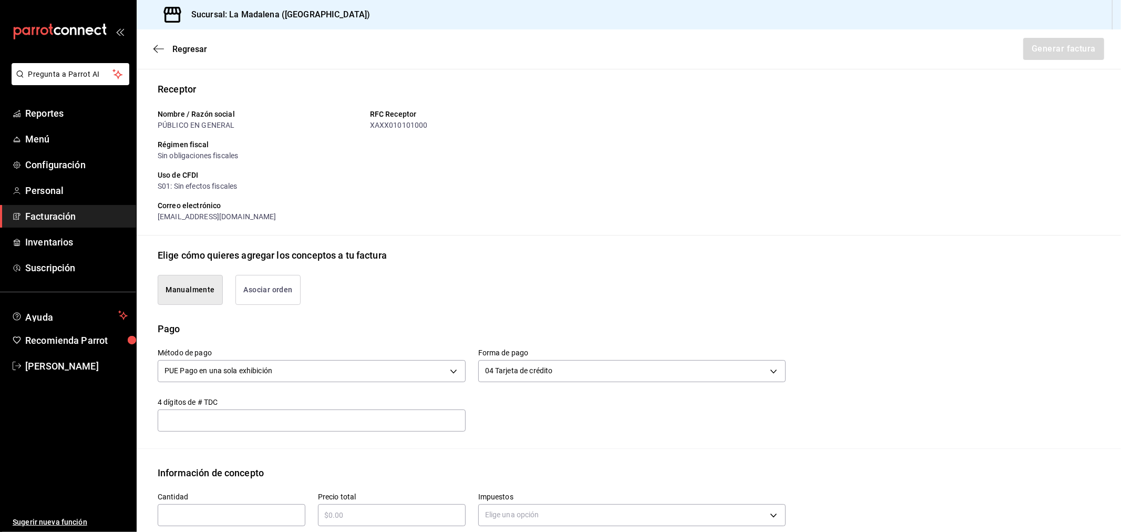
click at [214, 505] on div "​" at bounding box center [232, 515] width 148 height 22
type input "1"
type input "$56241.27"
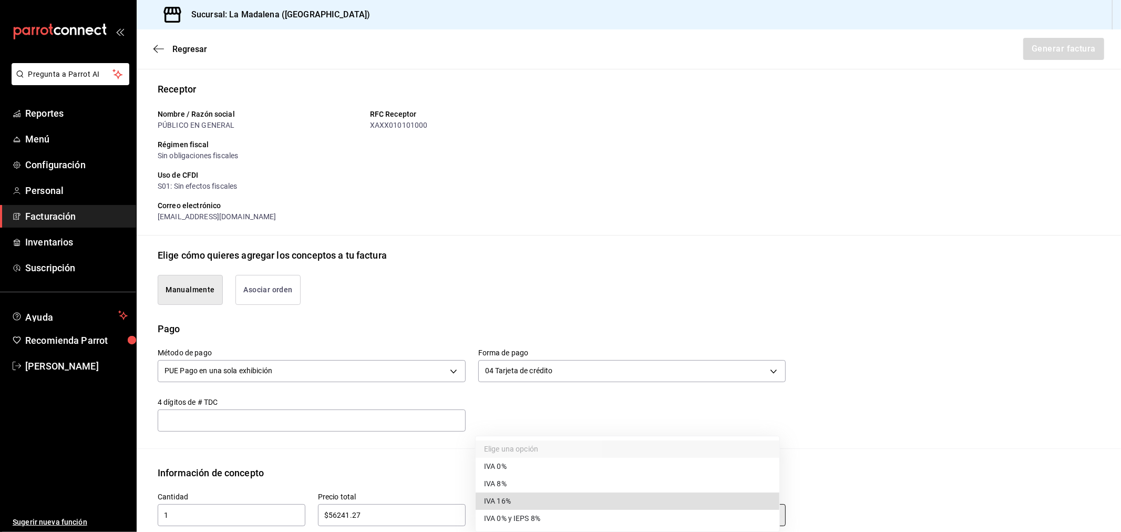
type input "IVA_16"
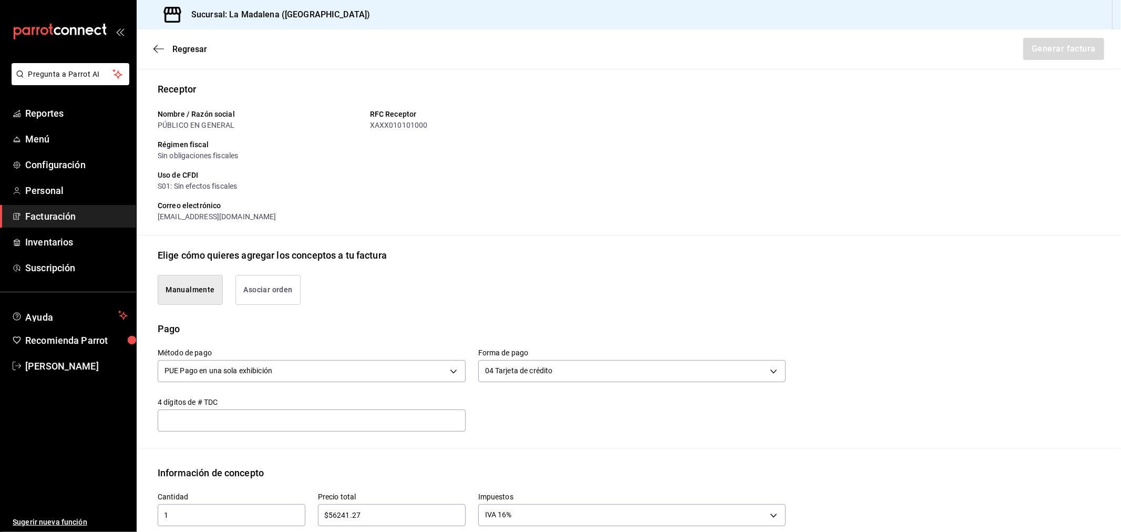
scroll to position [337, 0]
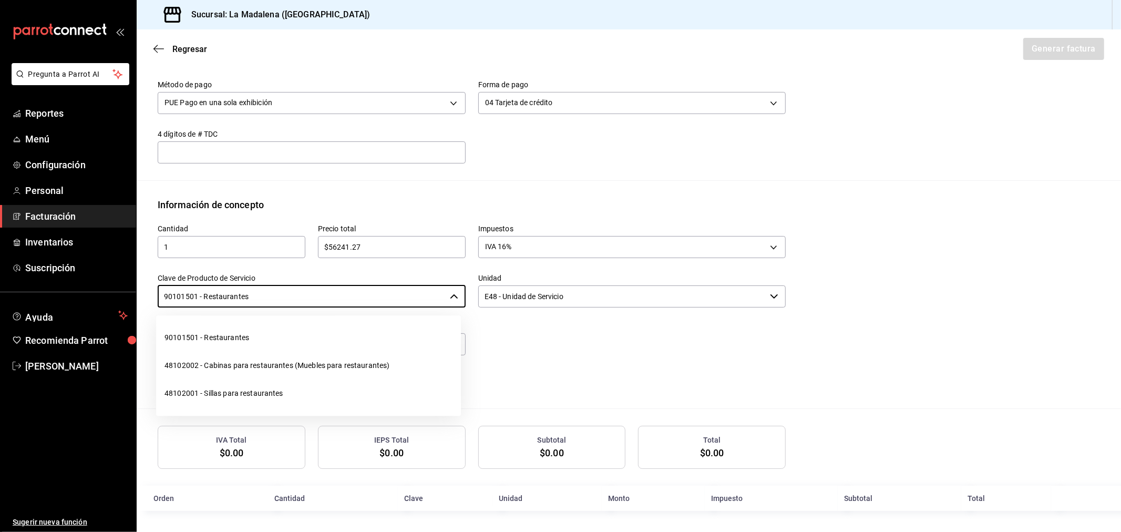
type input "90101501 - Restaurantes"
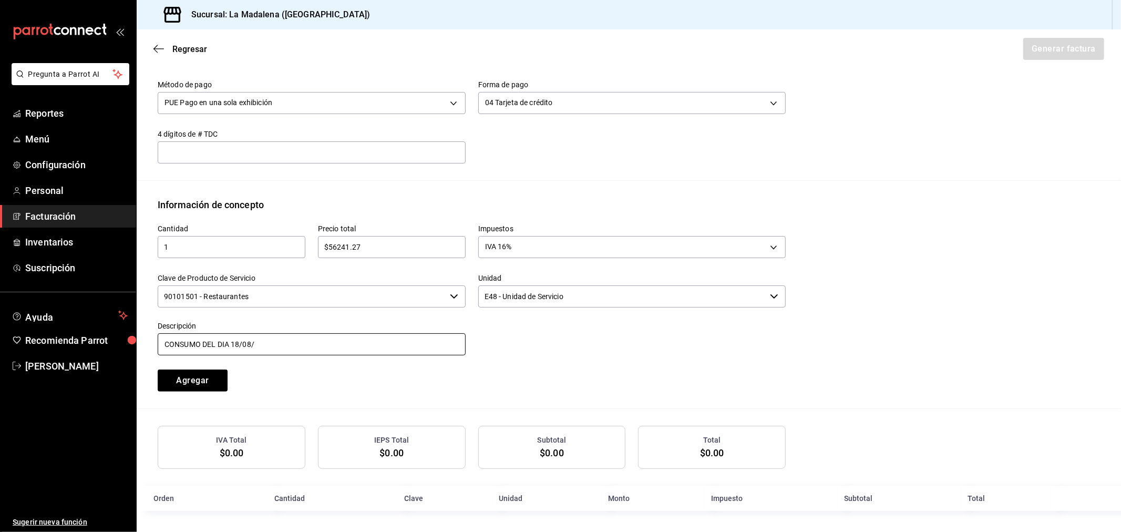
type input "CONSUMO DEL DIA [DATE]"
click at [213, 384] on button "Agregar" at bounding box center [193, 381] width 70 height 22
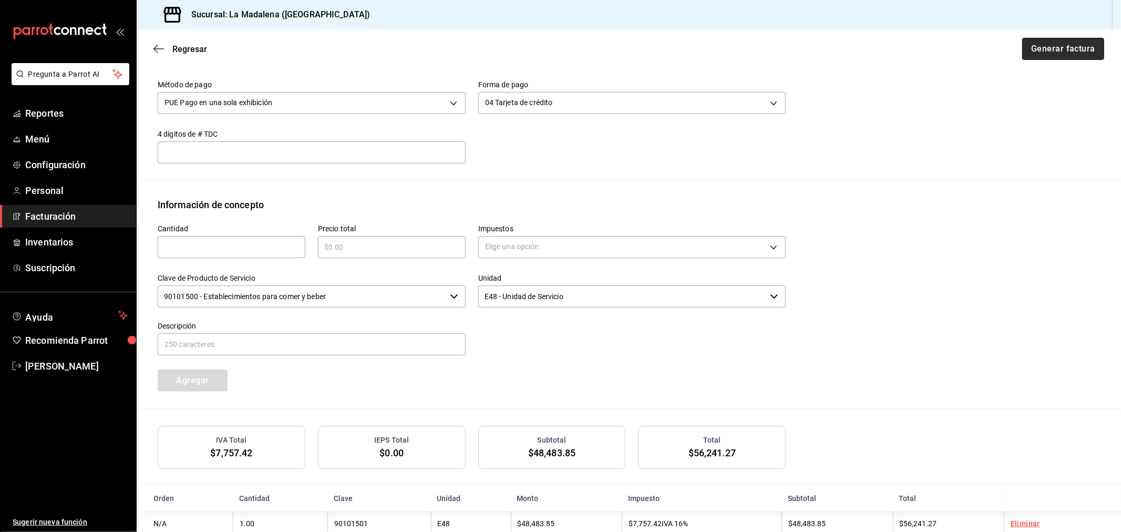
click at [1062, 46] on button "Generar factura" at bounding box center [1063, 49] width 82 height 22
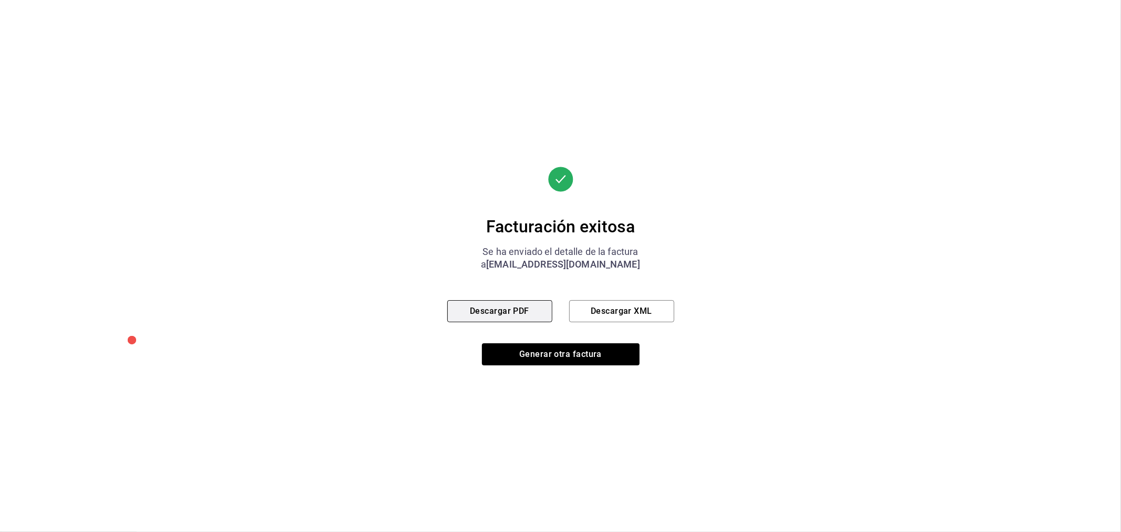
click at [523, 311] on button "Descargar PDF" at bounding box center [499, 311] width 105 height 22
click at [564, 347] on button "Generar otra factura" at bounding box center [561, 354] width 158 height 22
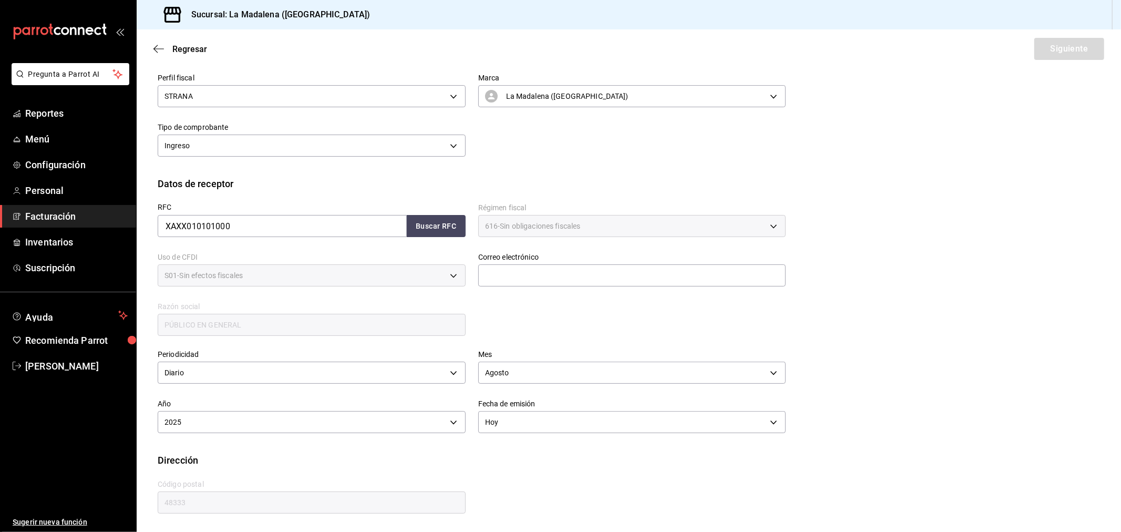
scroll to position [69, 0]
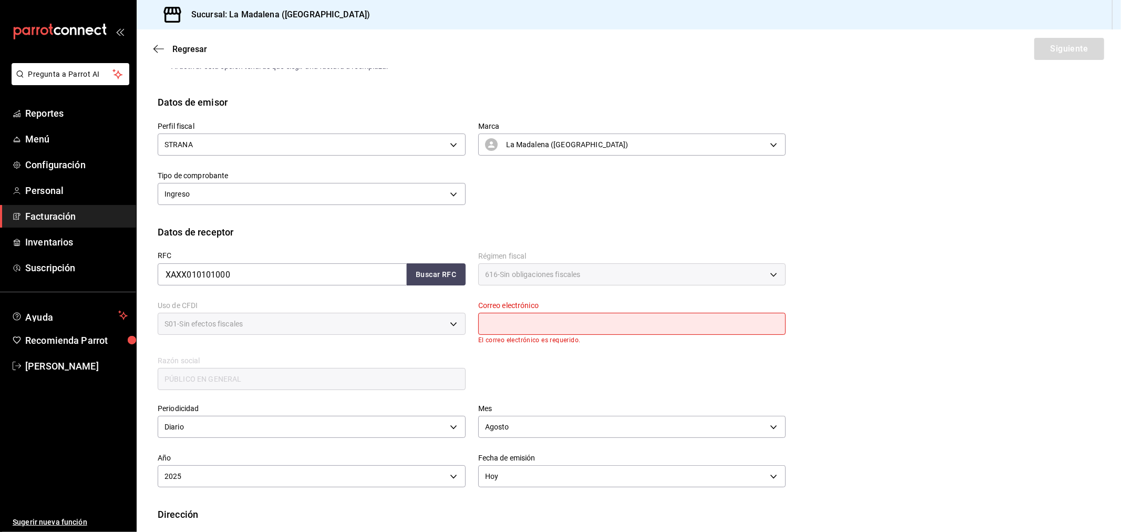
drag, startPoint x: 547, startPoint y: 330, endPoint x: 551, endPoint y: 334, distance: 6.0
click at [547, 330] on input "text" at bounding box center [632, 324] width 308 height 22
type input "[EMAIL_ADDRESS][DOMAIN_NAME]"
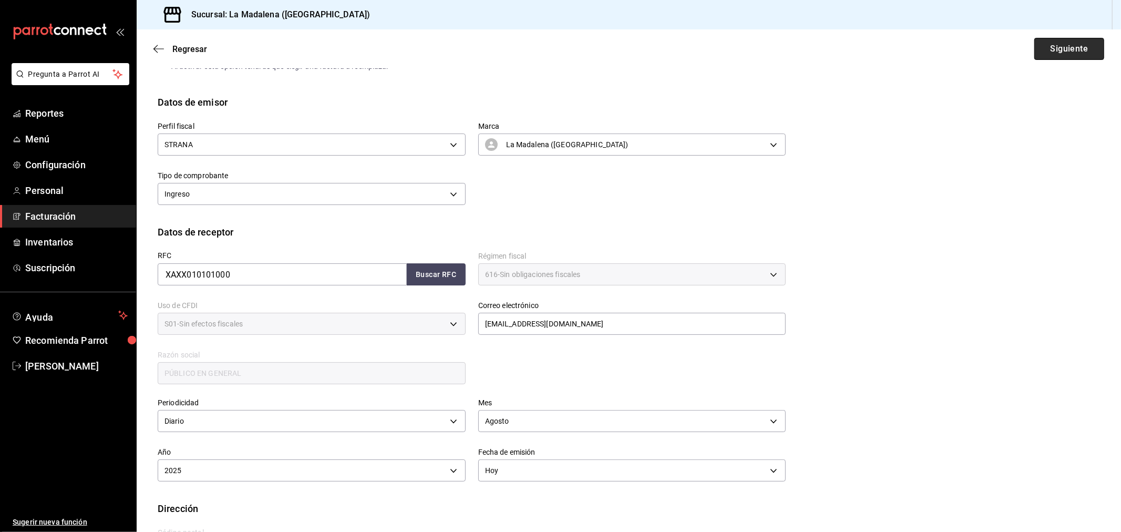
click at [1083, 43] on button "Siguiente" at bounding box center [1070, 49] width 70 height 22
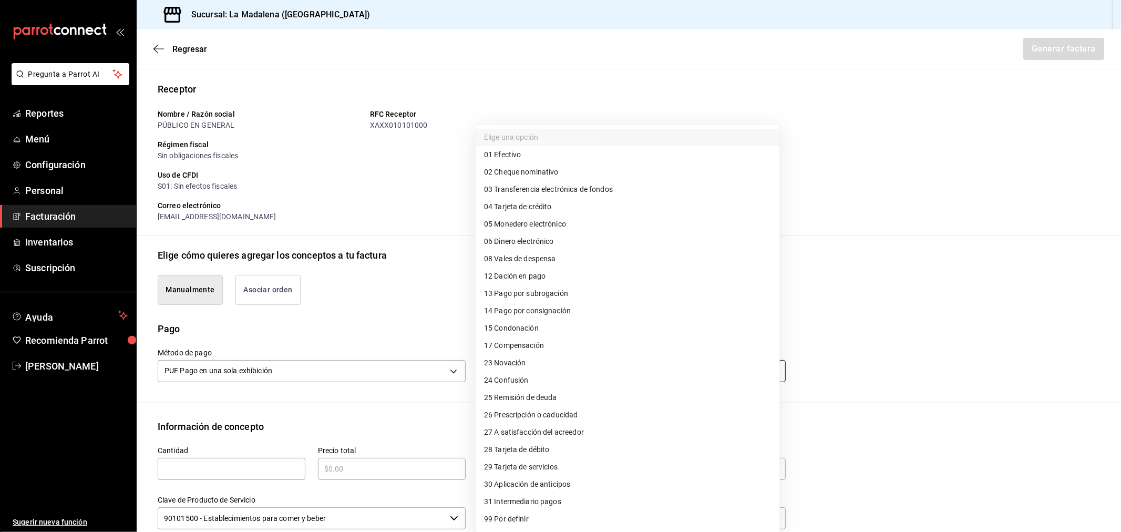
click at [545, 371] on body "Pregunta a Parrot AI Reportes Menú Configuración Personal Facturación Inventari…" at bounding box center [560, 266] width 1121 height 532
click at [559, 451] on li "28 Tarjeta de débito" at bounding box center [628, 449] width 304 height 17
type input "28"
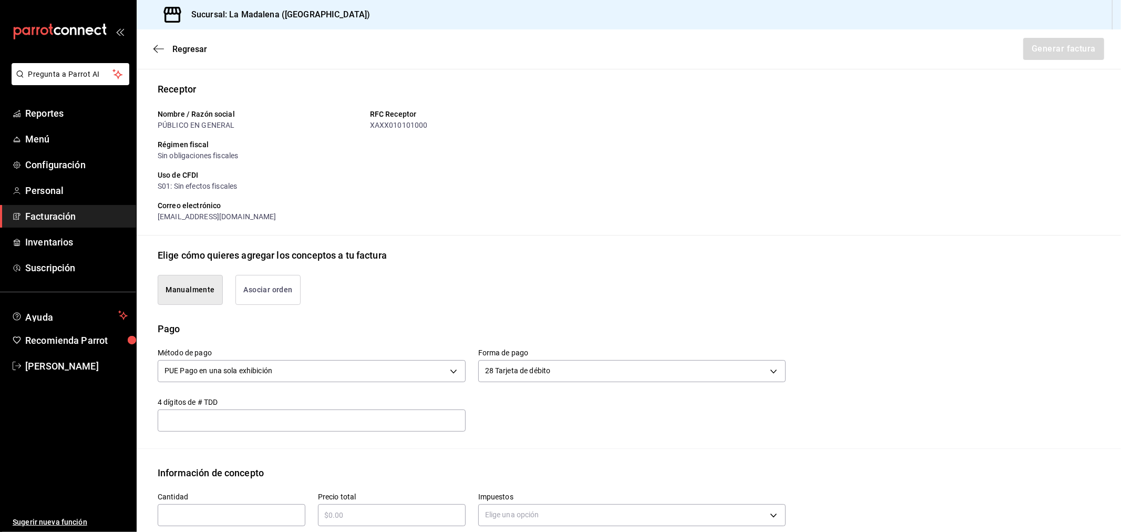
click at [267, 515] on input "text" at bounding box center [232, 515] width 148 height 13
type input "1"
type input "$63976.52"
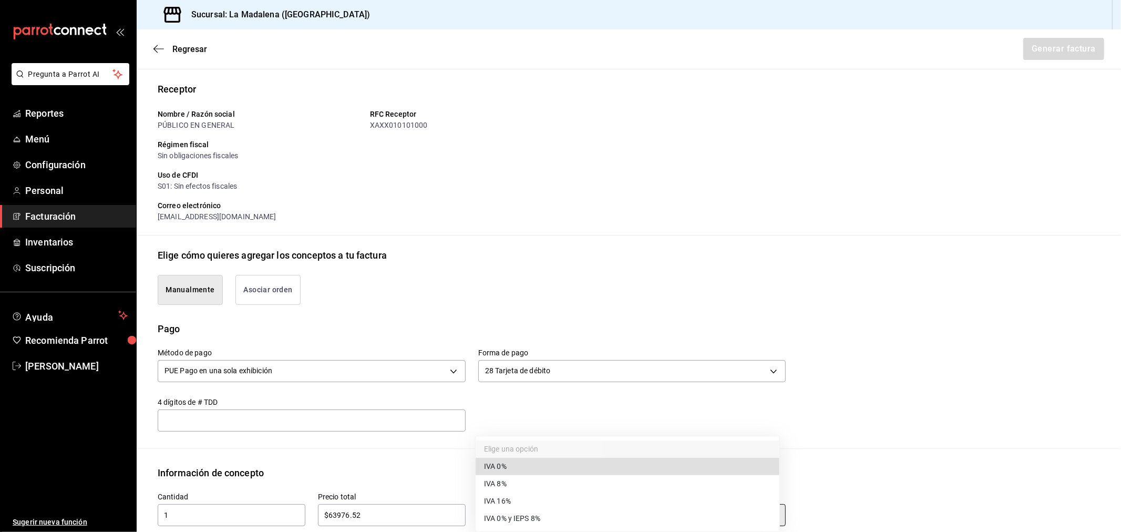
type input "IVA_0"
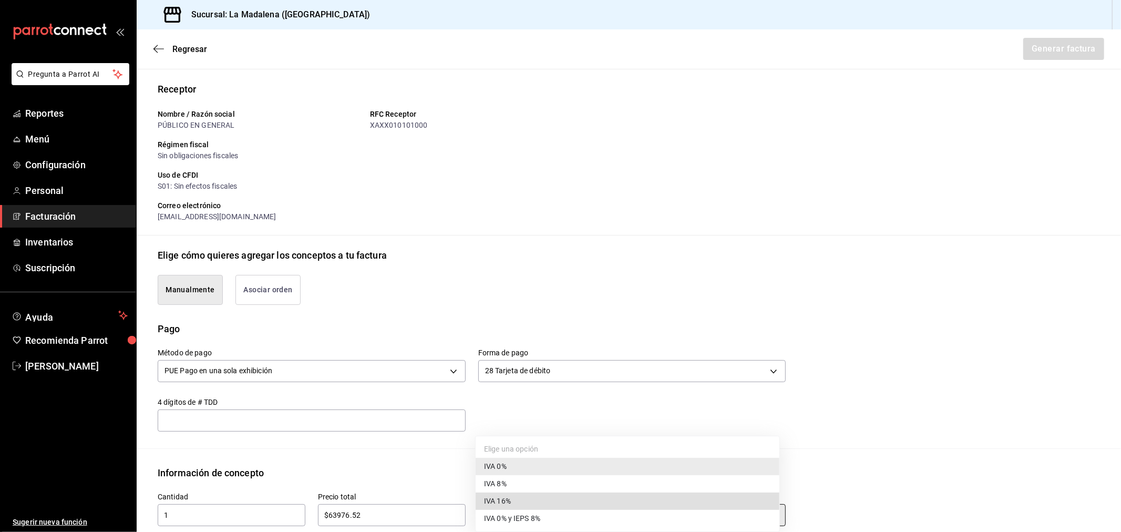
type input "IVA_16"
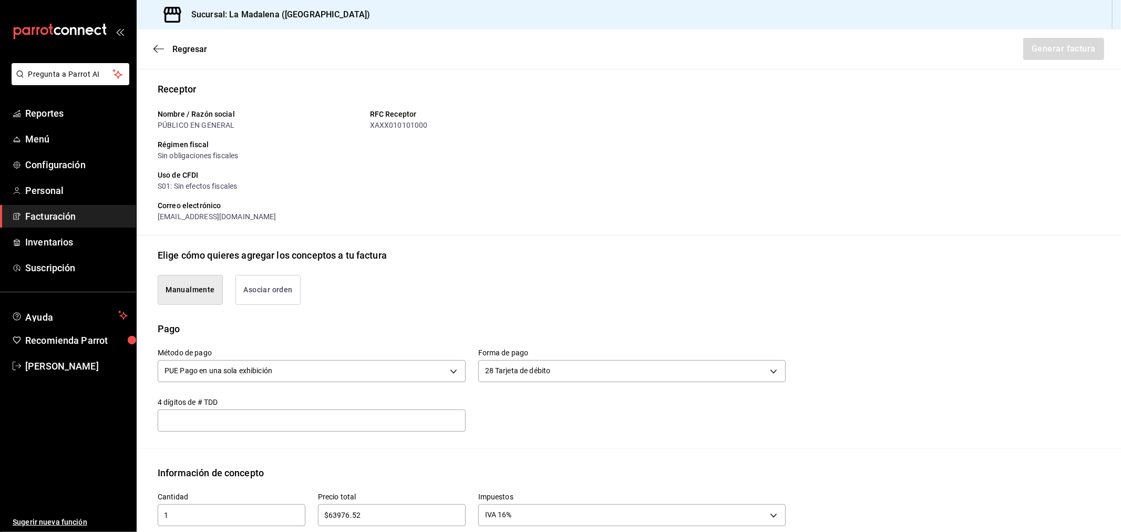
scroll to position [337, 0]
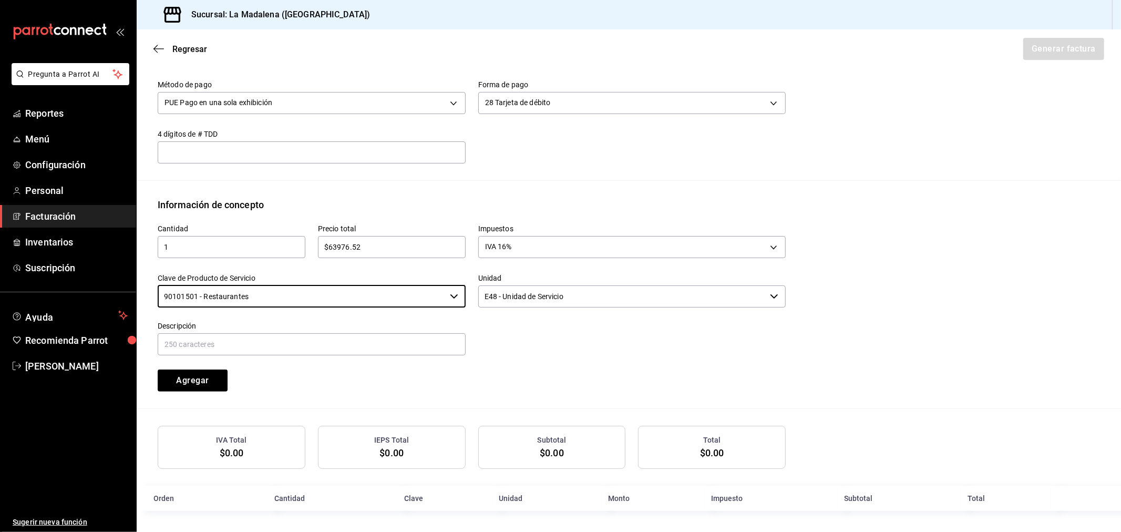
type input "90101501 - Restaurantes"
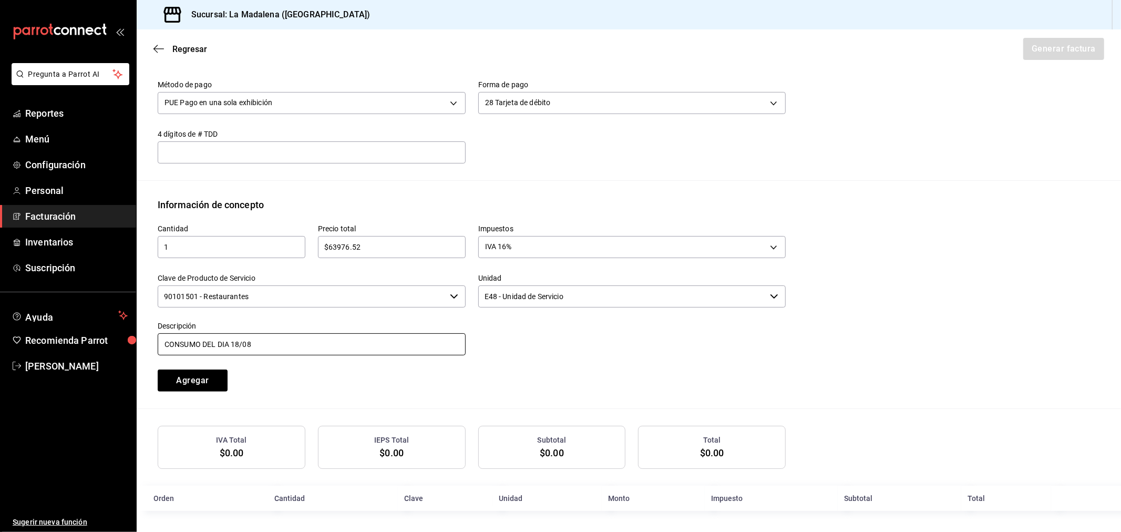
type input "CONSUMO DEL DIA [DATE]"
click at [158, 370] on button "Agregar" at bounding box center [193, 381] width 70 height 22
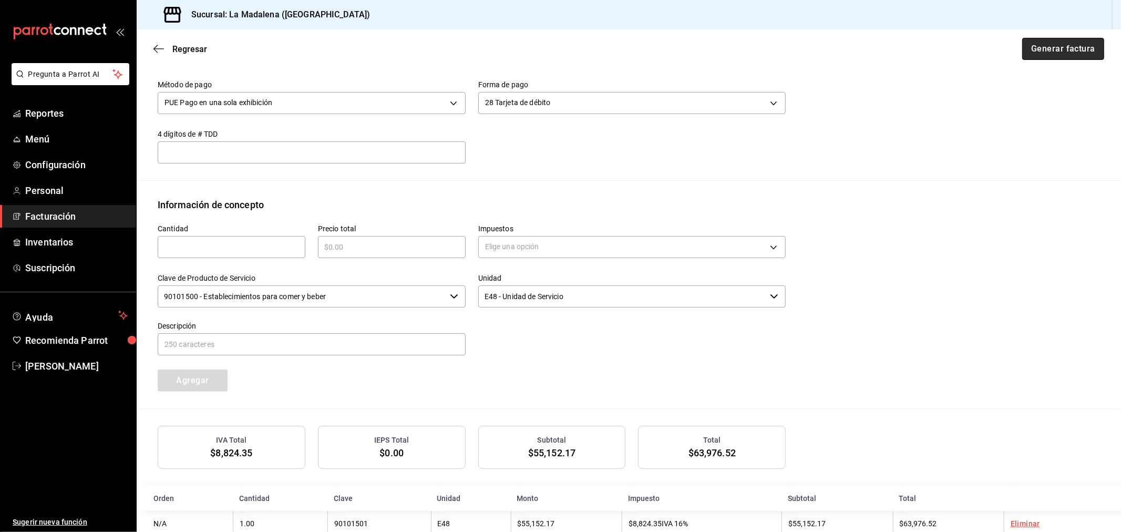
click at [1057, 56] on button "Generar factura" at bounding box center [1063, 49] width 82 height 22
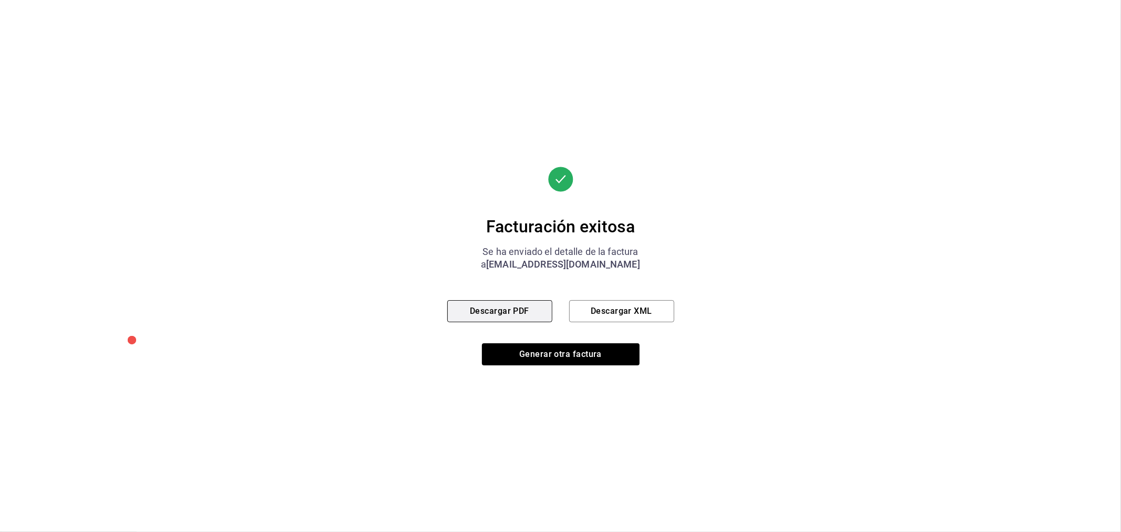
click at [544, 299] on div "Facturación exitosa Se ha enviado el detalle de la factura a [EMAIL_ADDRESS][DO…" at bounding box center [560, 266] width 227 height 199
click at [540, 311] on button "Descargar PDF" at bounding box center [499, 311] width 105 height 22
click at [559, 359] on button "Generar otra factura" at bounding box center [561, 354] width 158 height 22
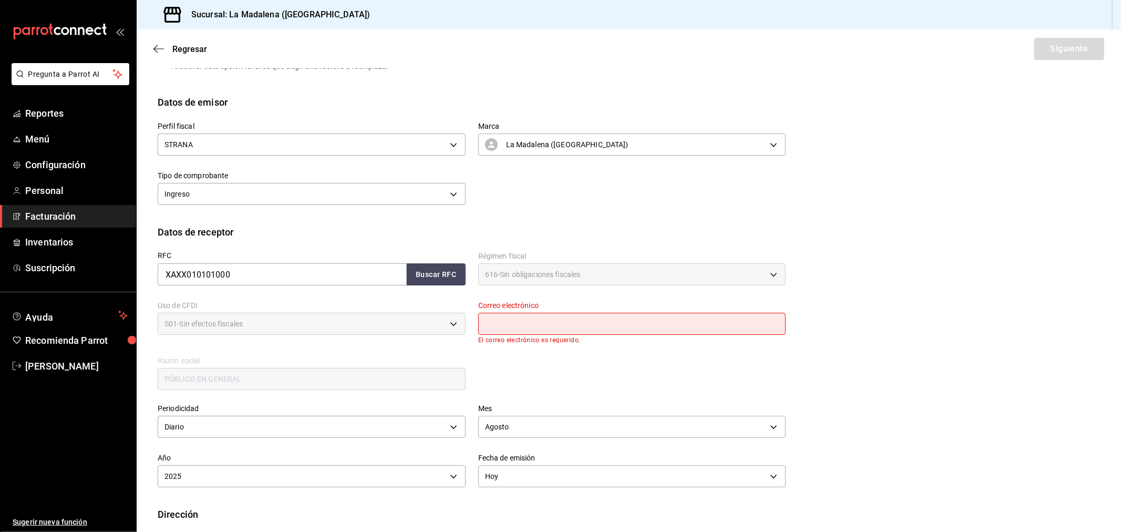
drag, startPoint x: 570, startPoint y: 324, endPoint x: 582, endPoint y: 334, distance: 16.1
click at [570, 324] on input "text" at bounding box center [632, 324] width 308 height 22
type input "[EMAIL_ADDRESS][DOMAIN_NAME]"
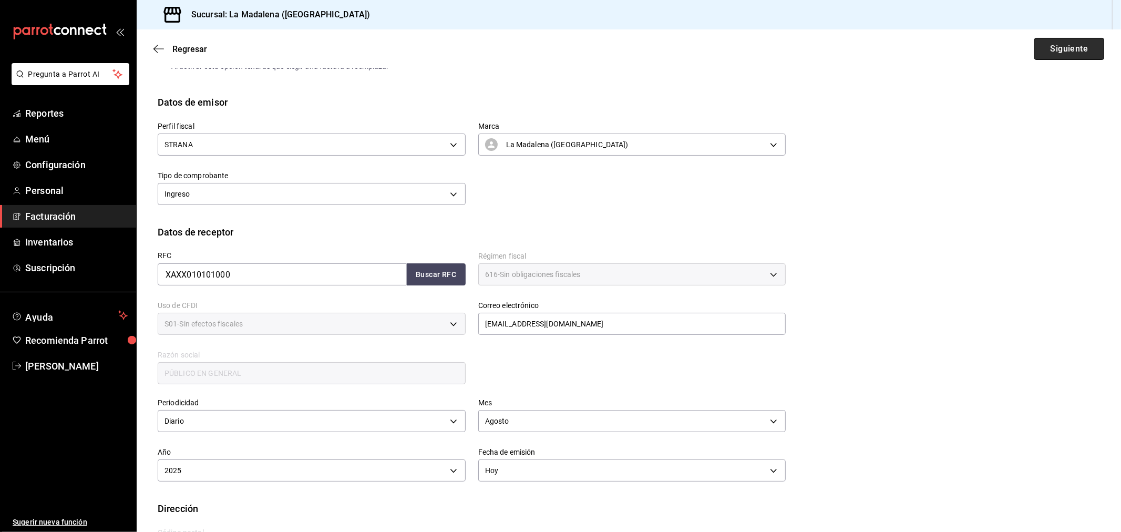
click at [1079, 53] on button "Siguiente" at bounding box center [1070, 49] width 70 height 22
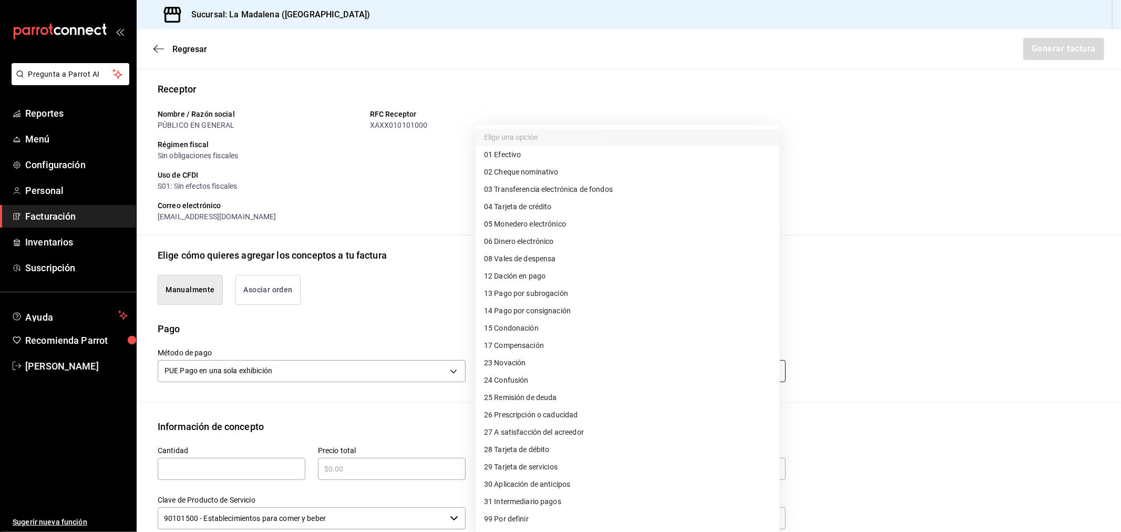
click at [592, 365] on body "Pregunta a Parrot AI Reportes Menú Configuración Personal Facturación Inventari…" at bounding box center [560, 266] width 1121 height 532
click at [568, 209] on li "04 Tarjeta de crédito" at bounding box center [628, 206] width 304 height 17
type input "04"
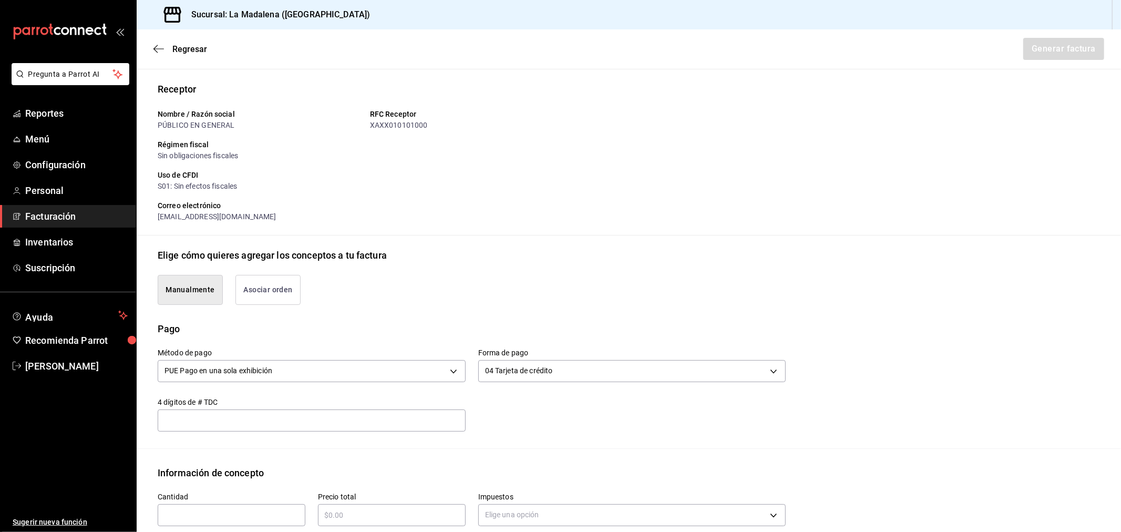
click at [284, 499] on label "Cantidad" at bounding box center [232, 496] width 148 height 7
click at [280, 507] on div "​" at bounding box center [232, 515] width 148 height 22
type input "1"
type input "$77456"
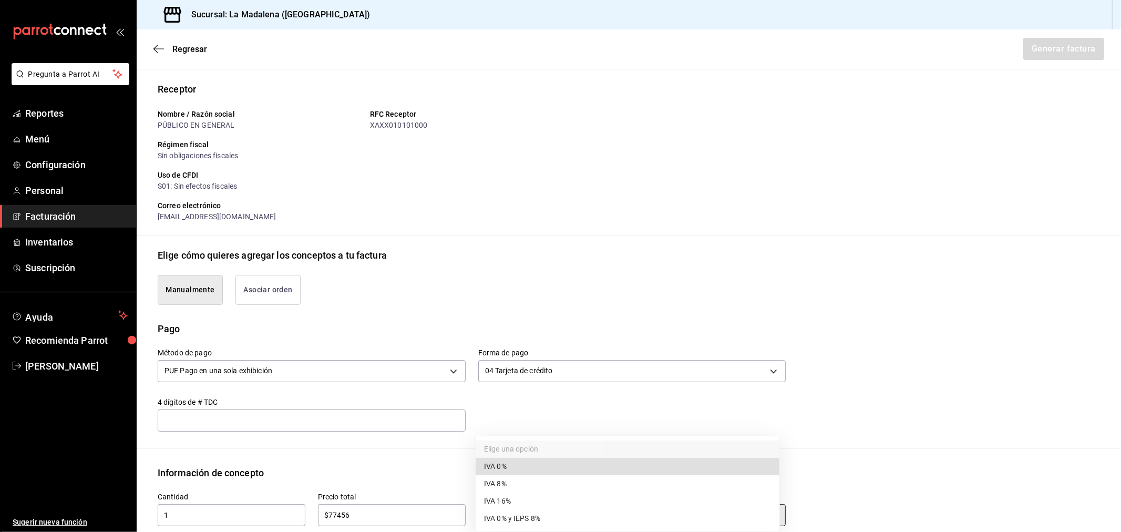
type input "IVA_0"
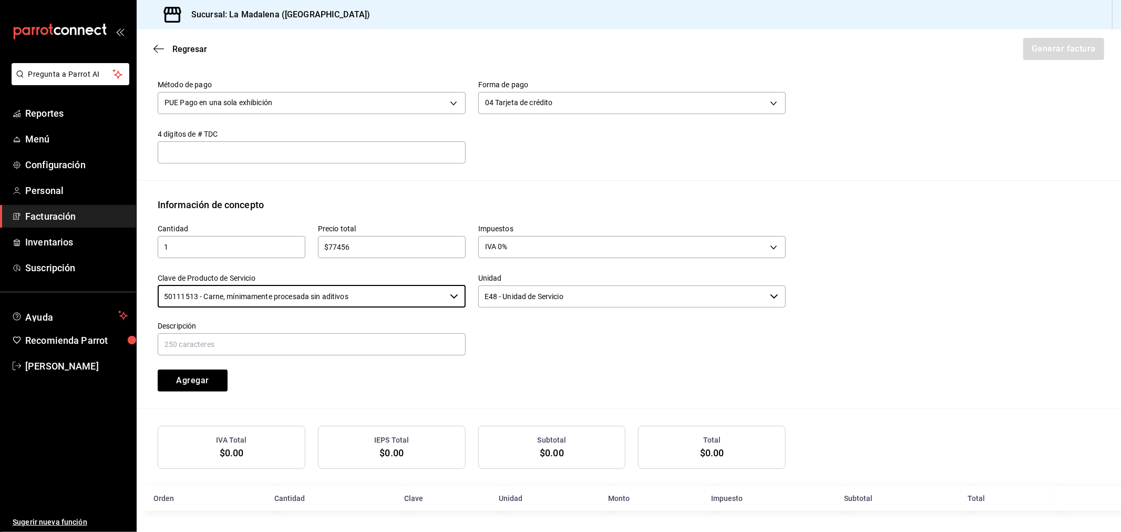
type input "50111513 - Carne, mínimamente procesada sin aditivos"
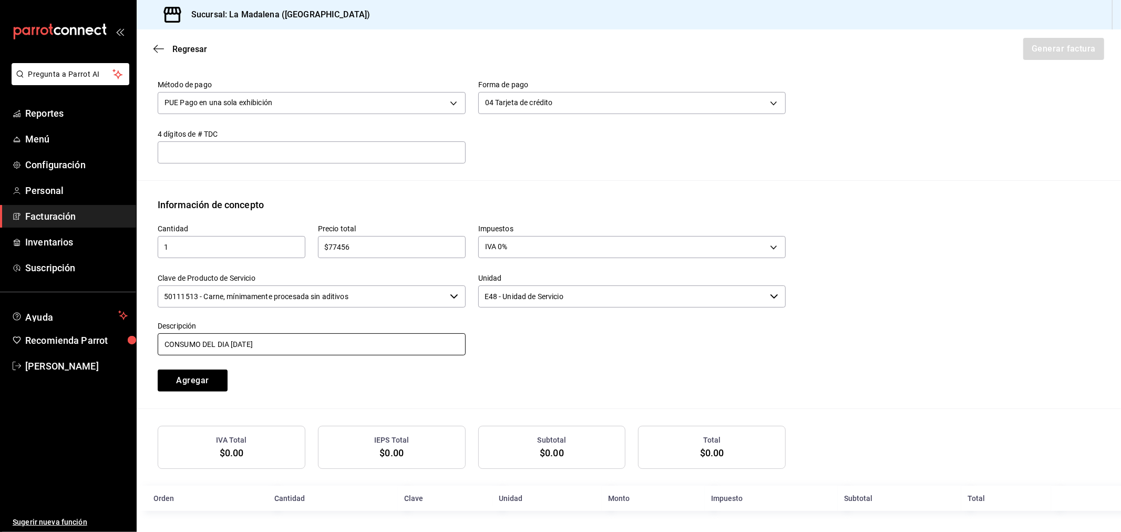
type input "CONSUMO DEL DIA [DATE]"
click at [158, 370] on button "Agregar" at bounding box center [193, 381] width 70 height 22
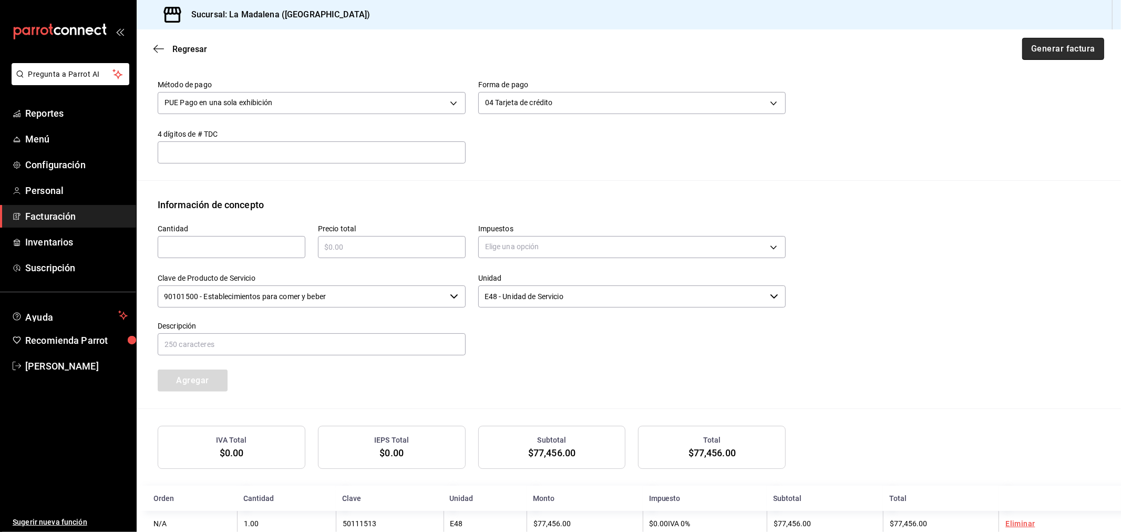
click at [1066, 55] on button "Generar factura" at bounding box center [1063, 49] width 82 height 22
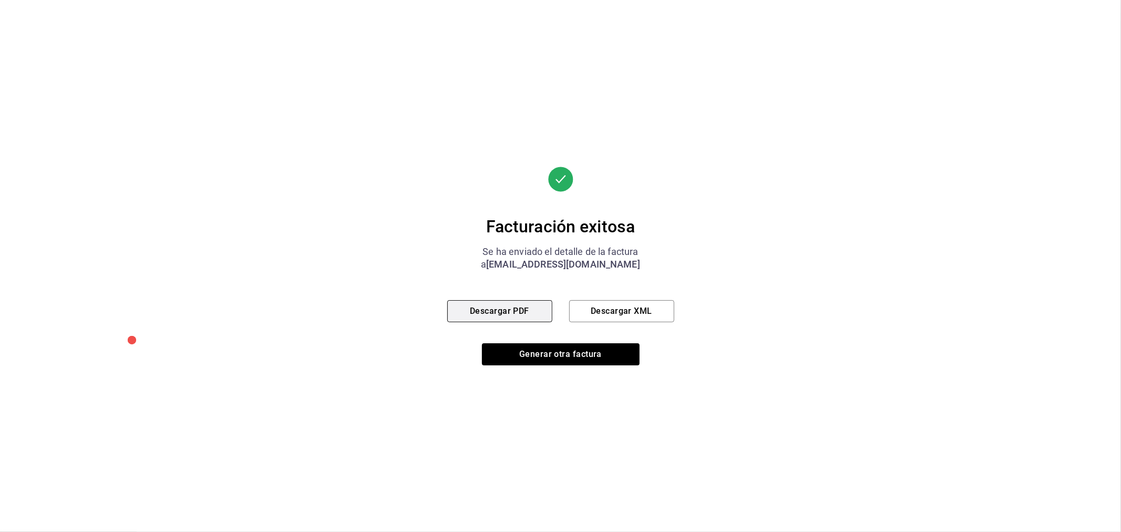
click at [522, 302] on button "Descargar PDF" at bounding box center [499, 311] width 105 height 22
click at [526, 359] on button "Generar otra factura" at bounding box center [561, 354] width 158 height 22
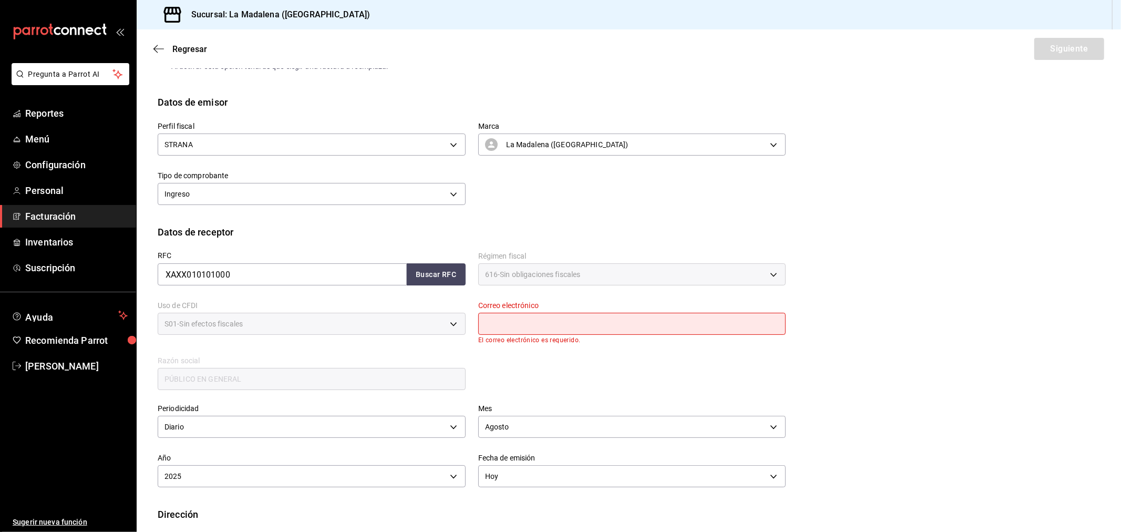
click at [558, 323] on input "text" at bounding box center [632, 324] width 308 height 22
type input "[EMAIL_ADDRESS][DOMAIN_NAME]"
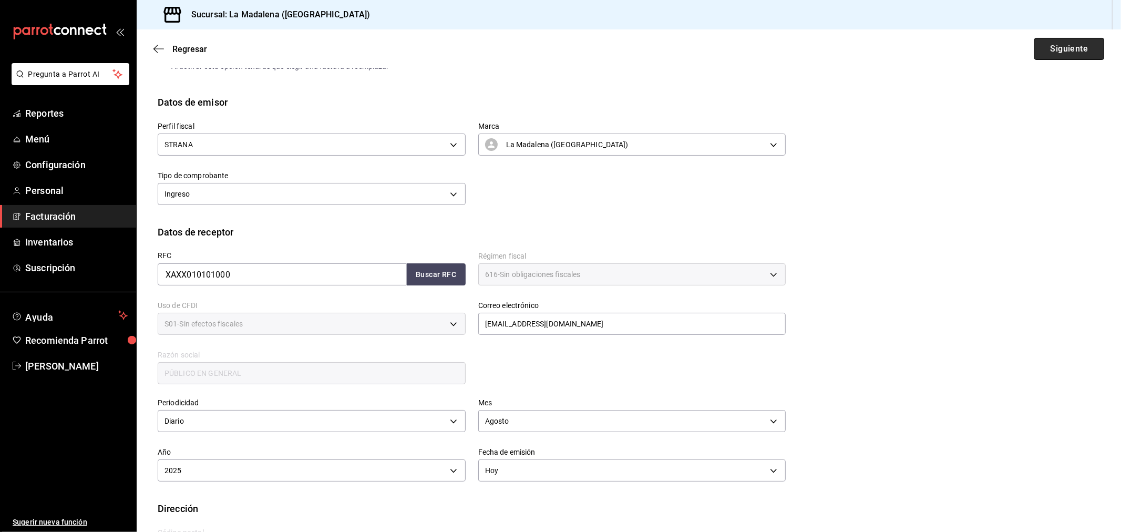
click at [1071, 46] on button "Siguiente" at bounding box center [1070, 49] width 70 height 22
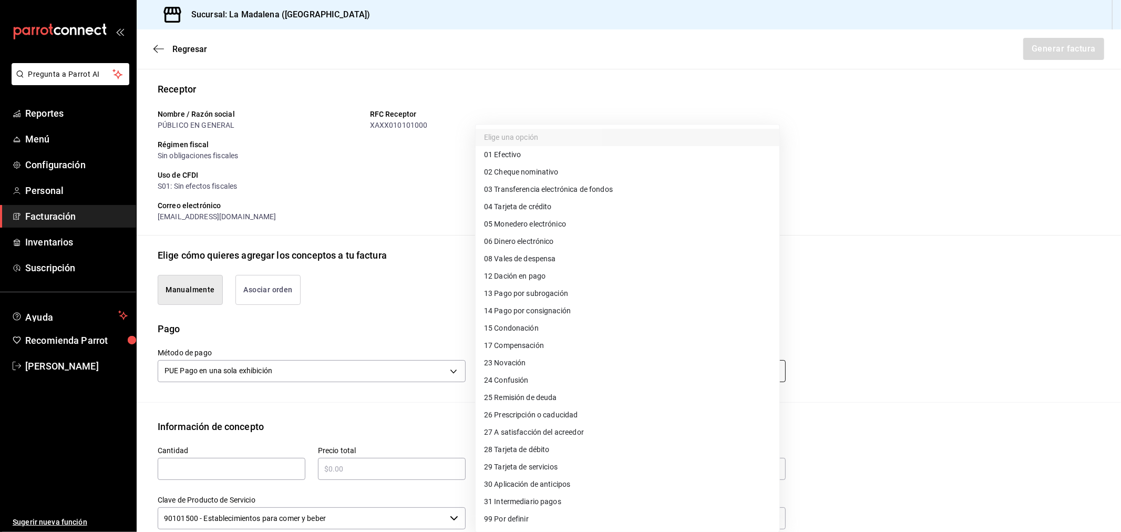
click at [497, 368] on body "Pregunta a Parrot AI Reportes Menú Configuración Personal Facturación Inventari…" at bounding box center [560, 266] width 1121 height 532
click at [521, 445] on span "28 Tarjeta de débito" at bounding box center [517, 449] width 66 height 11
type input "28"
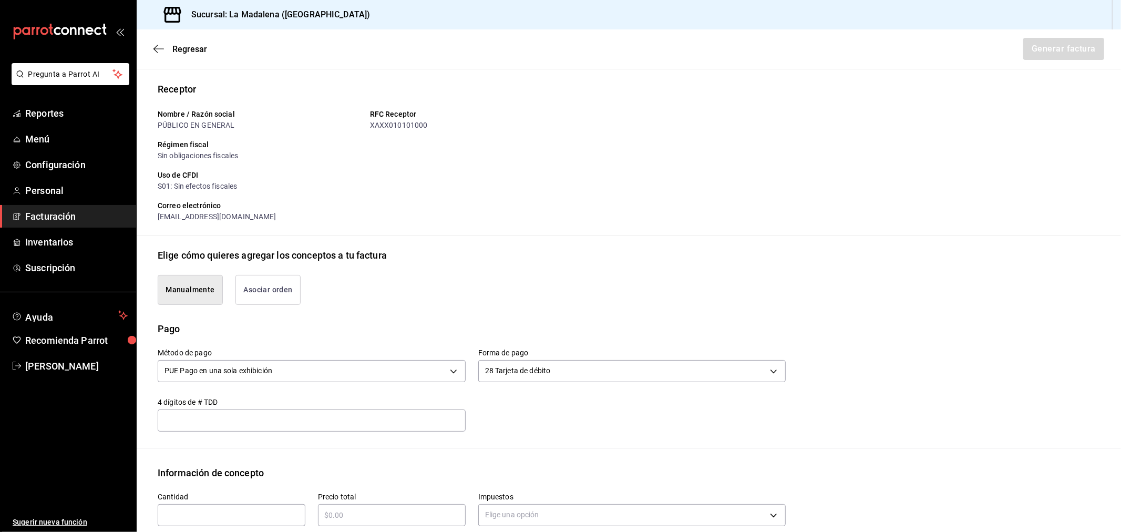
click at [271, 506] on div "​" at bounding box center [232, 515] width 148 height 22
type input "1"
type input "$19364"
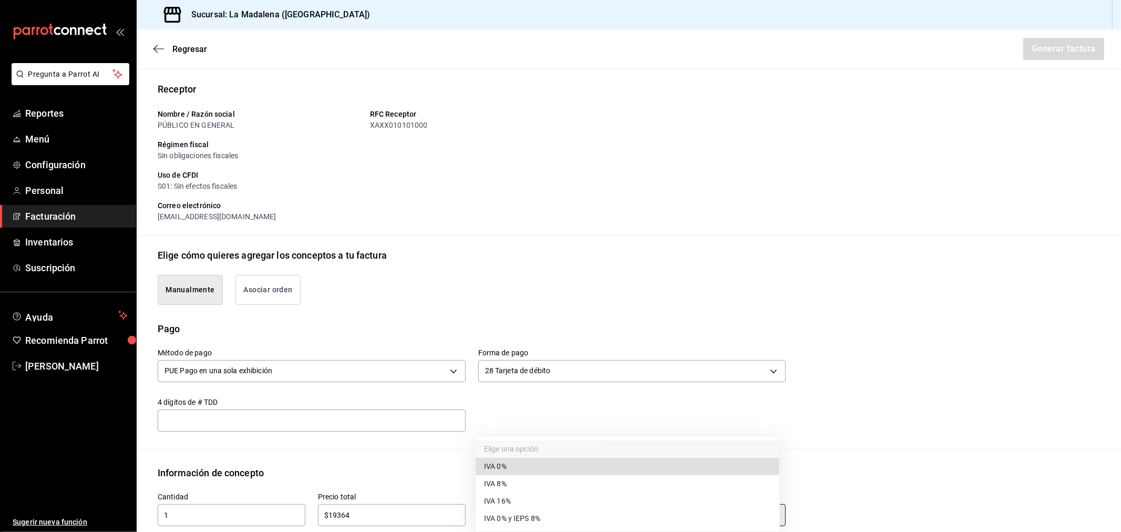
type input "IVA_0"
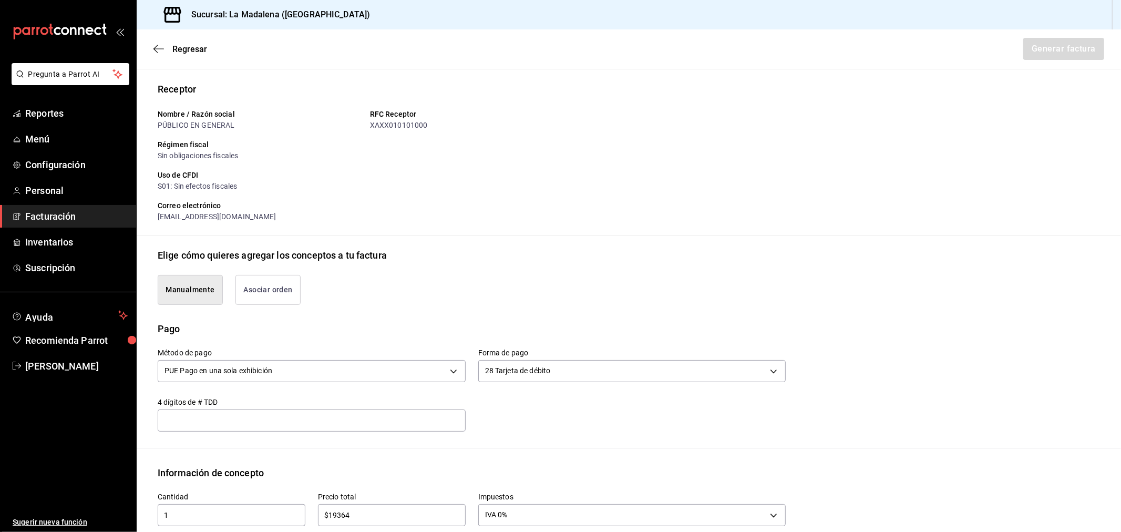
scroll to position [337, 0]
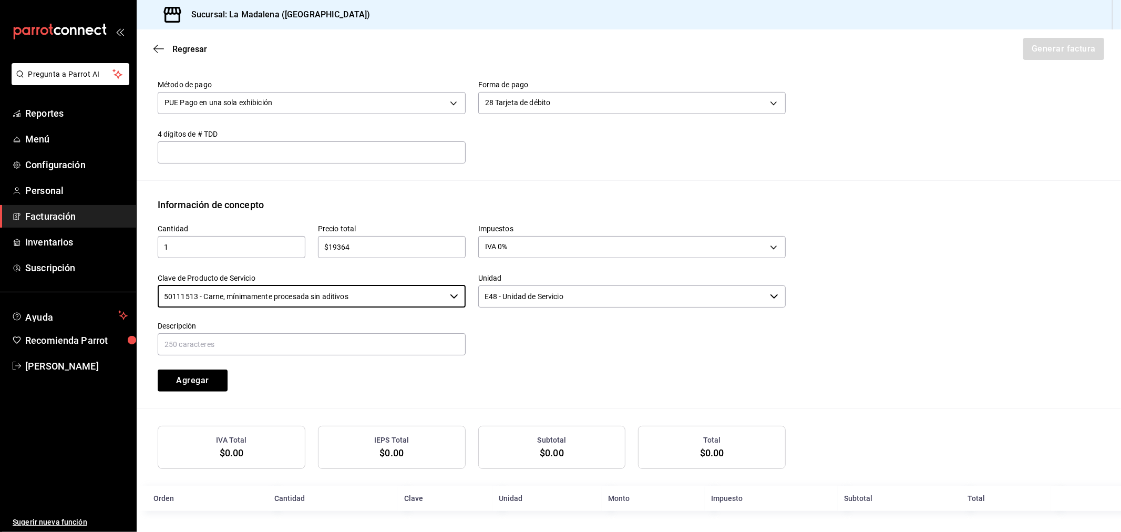
type input "50111513 - Carne, mínimamente procesada sin aditivos"
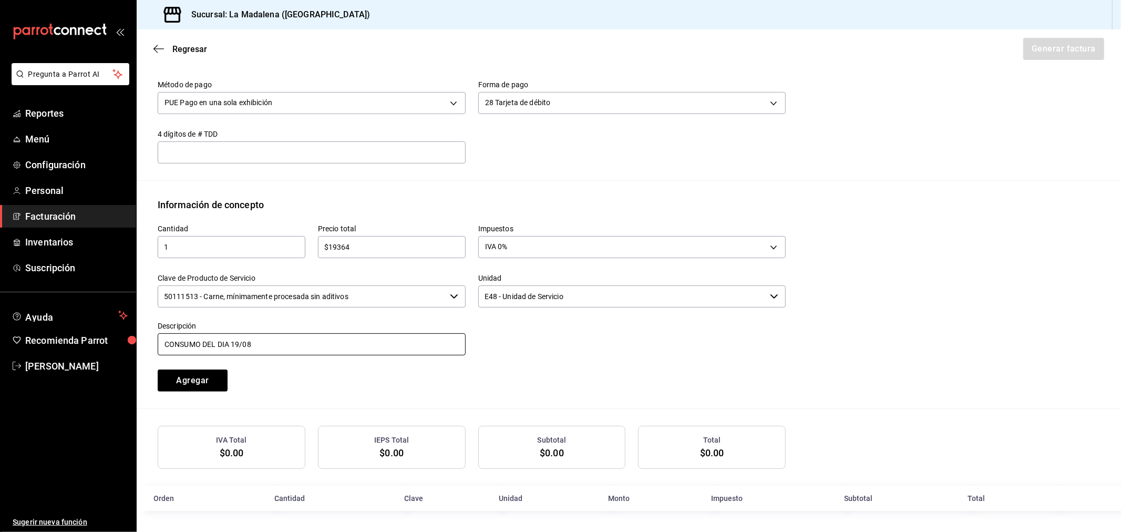
type input "CONSUMO DEL DIA [DATE]"
click at [158, 370] on button "Agregar" at bounding box center [193, 381] width 70 height 22
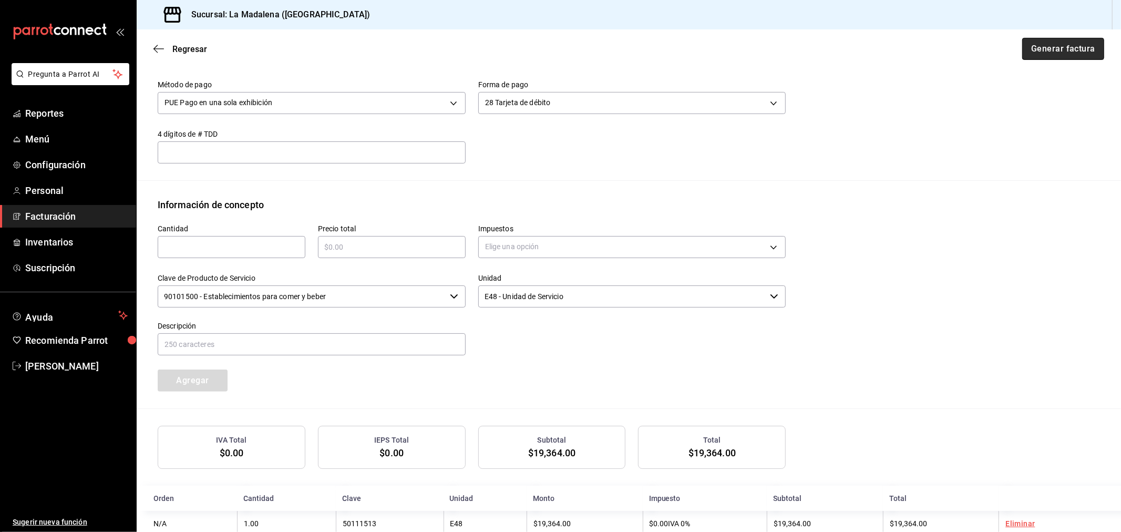
click at [1043, 55] on button "Generar factura" at bounding box center [1063, 49] width 82 height 22
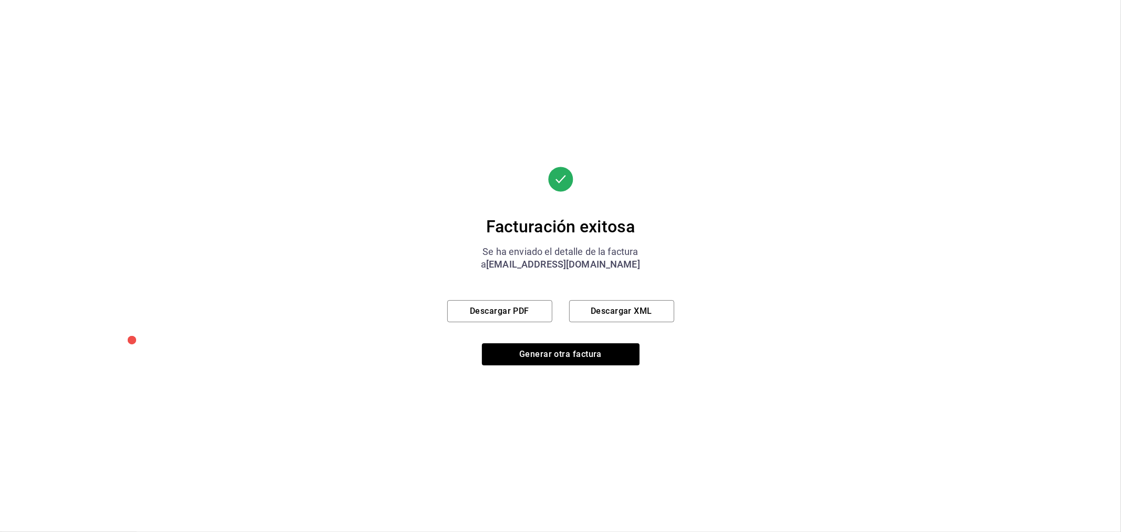
click at [489, 300] on div "Facturación exitosa Se ha enviado el detalle de la factura a [EMAIL_ADDRESS][DO…" at bounding box center [560, 266] width 227 height 199
click at [493, 313] on button "Descargar PDF" at bounding box center [499, 311] width 105 height 22
click at [552, 339] on div "Facturación exitosa Se ha enviado el detalle de la factura a [EMAIL_ADDRESS][DO…" at bounding box center [560, 266] width 227 height 199
click at [555, 354] on button "Generar otra factura" at bounding box center [561, 354] width 158 height 22
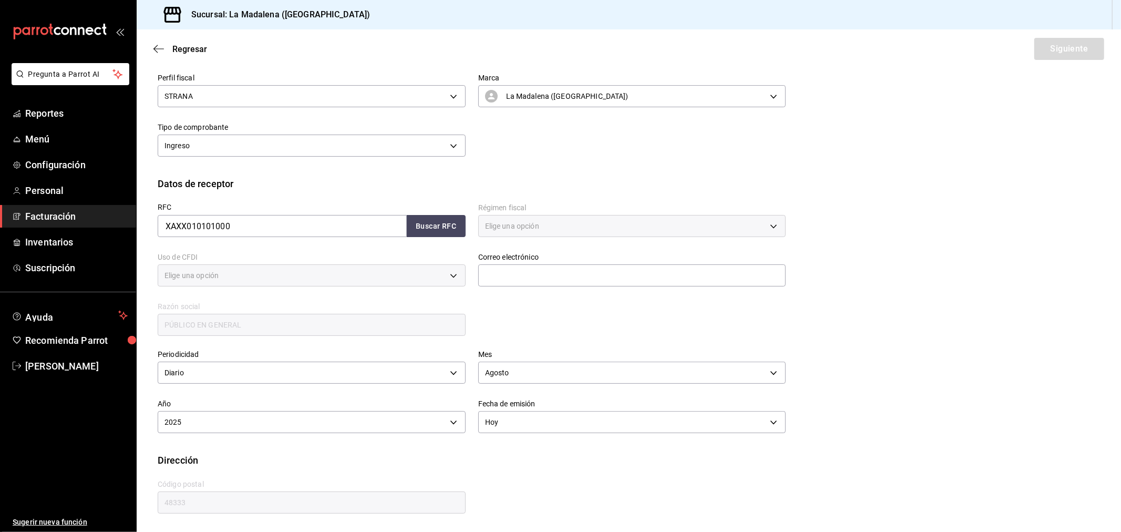
type input "616"
type input "S01"
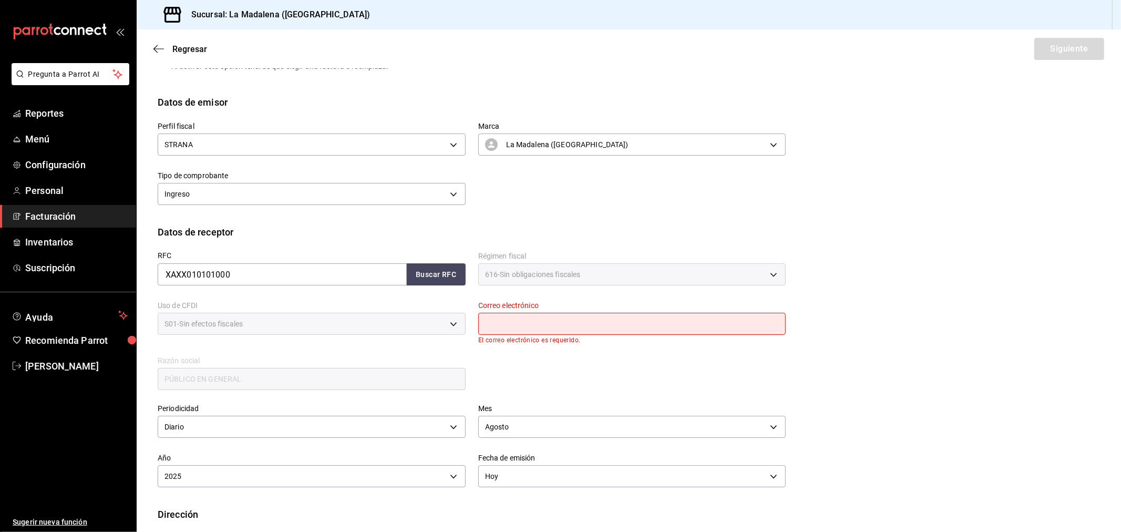
drag, startPoint x: 568, startPoint y: 330, endPoint x: 578, endPoint y: 334, distance: 10.8
click at [568, 330] on input "text" at bounding box center [632, 324] width 308 height 22
type input "[EMAIL_ADDRESS][DOMAIN_NAME]"
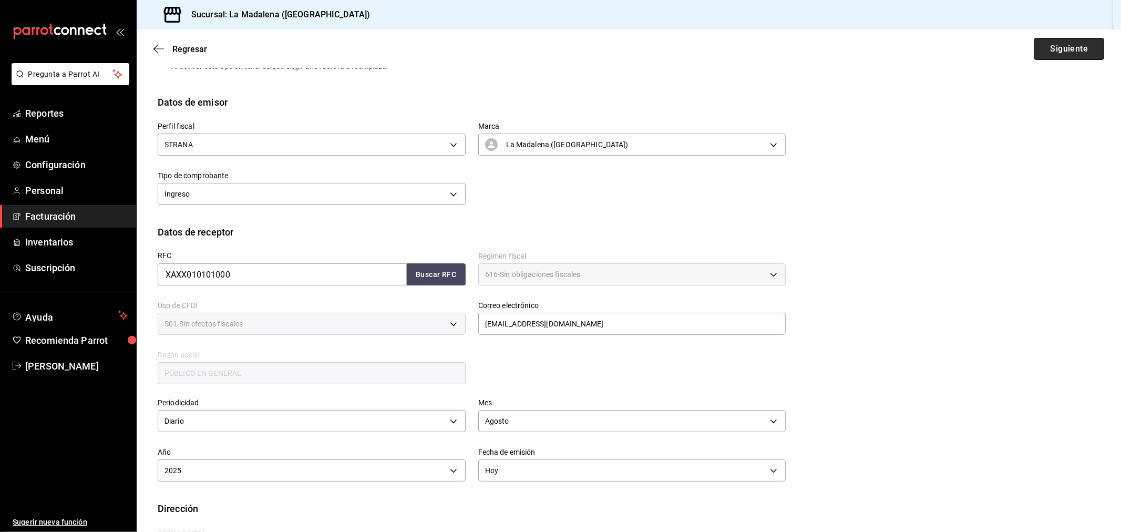
click at [1047, 49] on button "Siguiente" at bounding box center [1070, 49] width 70 height 22
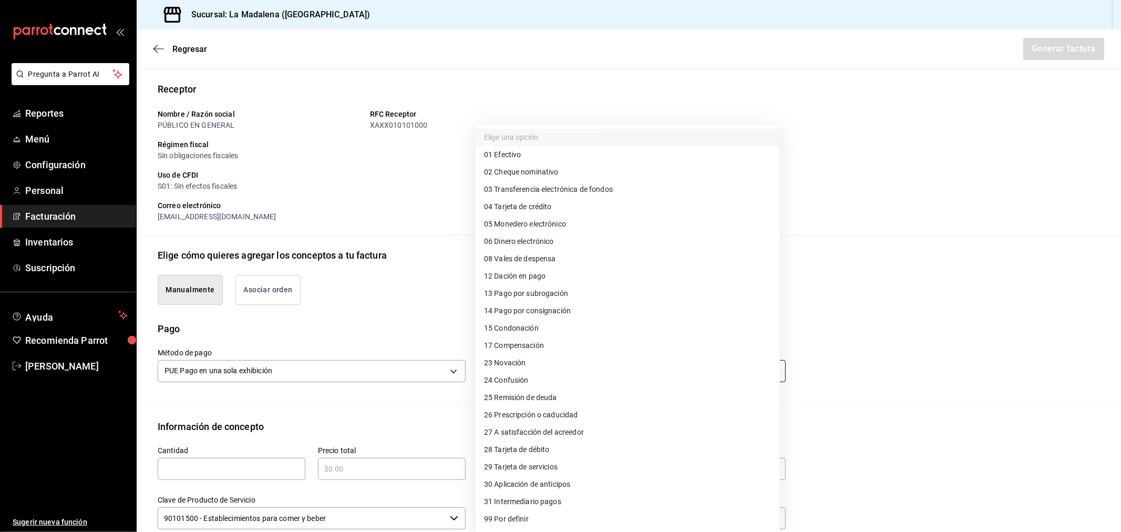
click at [529, 368] on body "Pregunta a Parrot AI Reportes Menú Configuración Personal Facturación Inventari…" at bounding box center [560, 266] width 1121 height 532
click at [564, 202] on li "04 Tarjeta de crédito" at bounding box center [628, 206] width 304 height 17
type input "04"
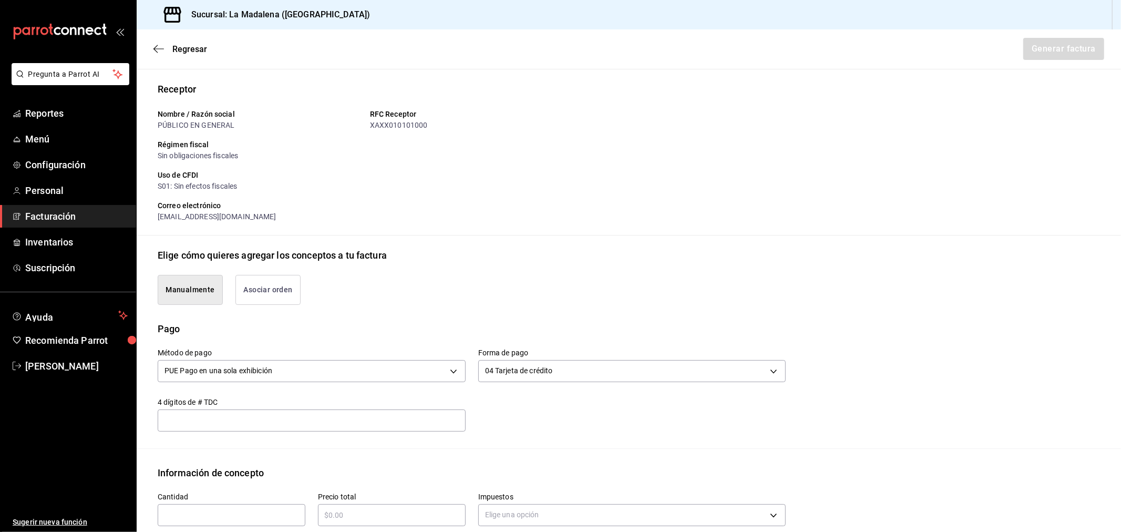
click at [241, 519] on input "text" at bounding box center [232, 515] width 148 height 13
type input "1"
type input "$123175.05"
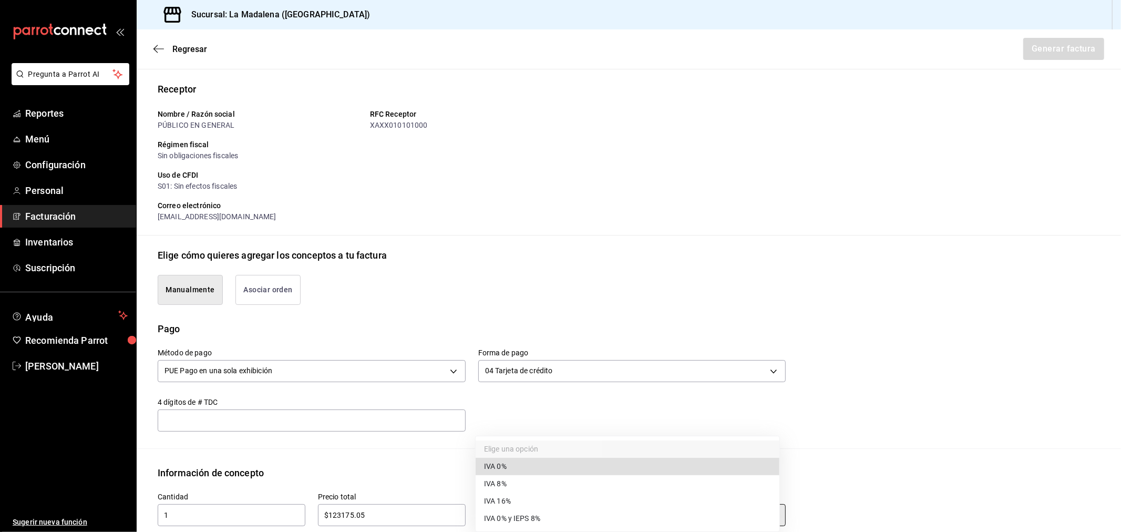
type input "IVA_0"
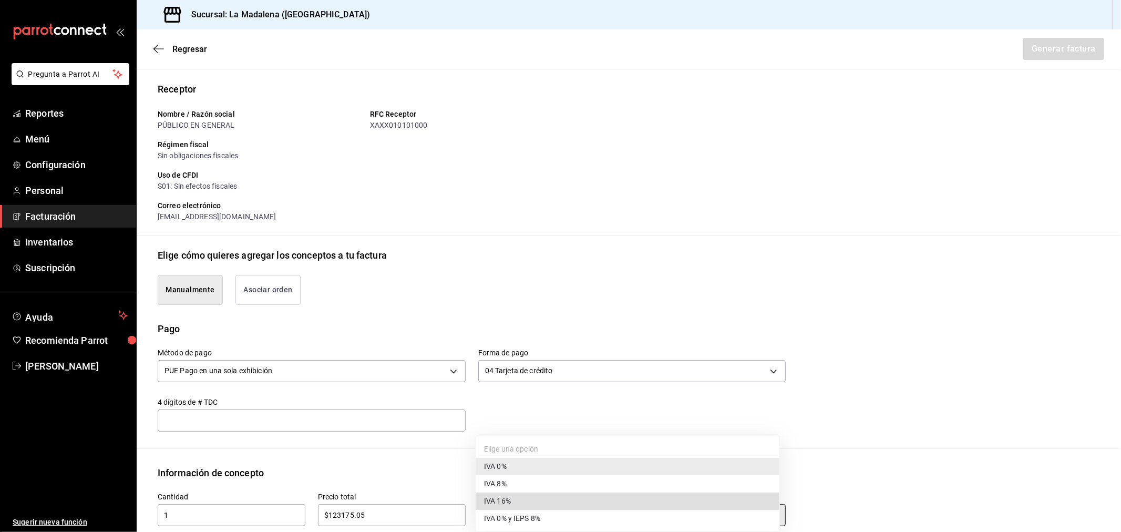
type input "IVA_16"
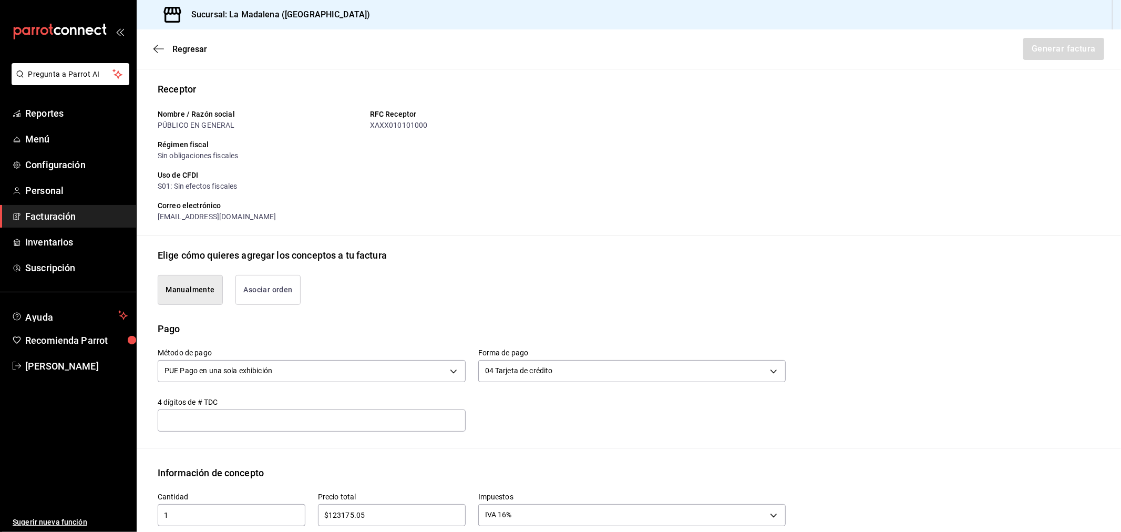
scroll to position [337, 0]
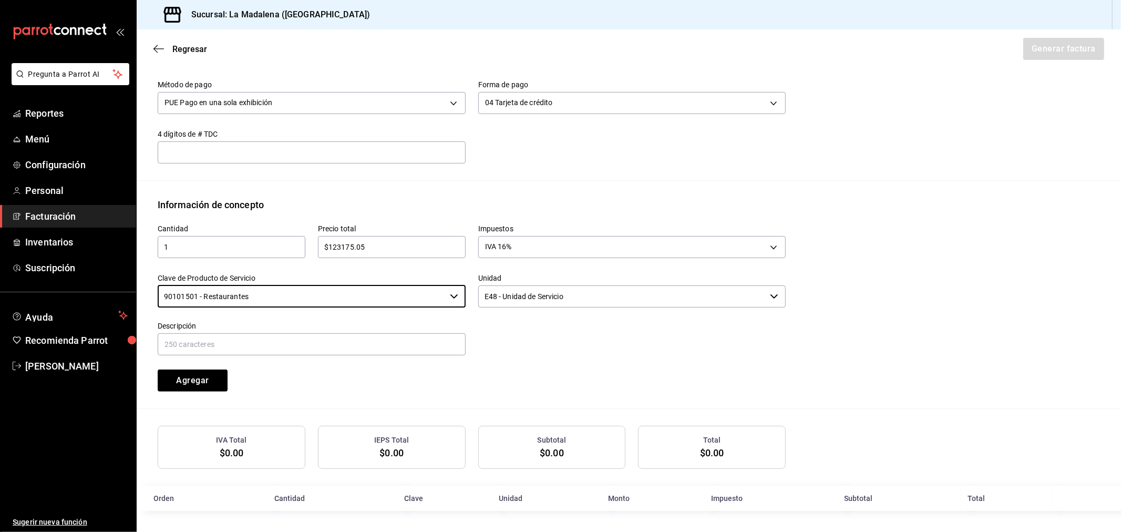
type input "90101501 - Restaurantes"
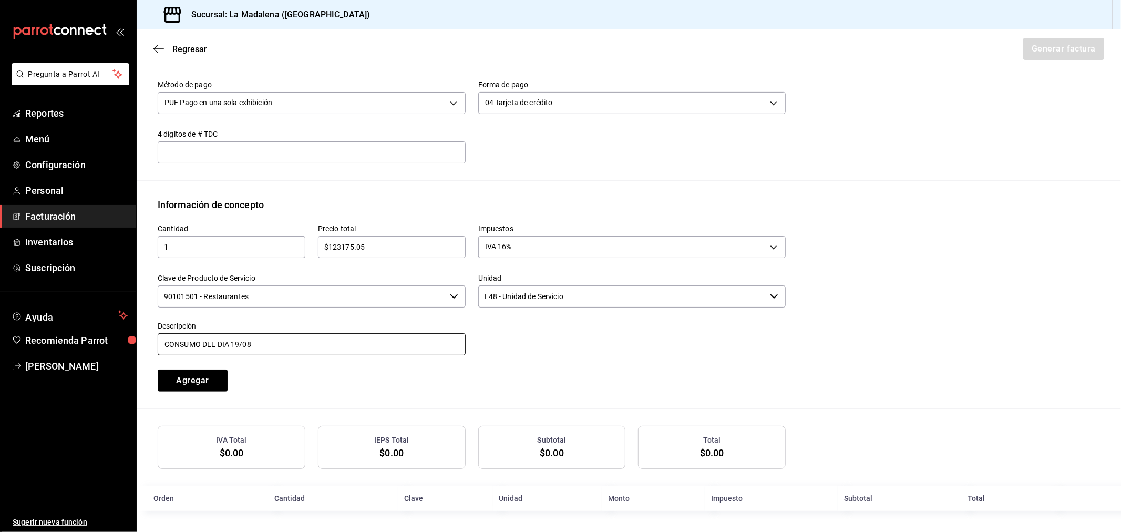
type input "CONSUMO DEL DIA [DATE]"
click at [158, 370] on button "Agregar" at bounding box center [193, 381] width 70 height 22
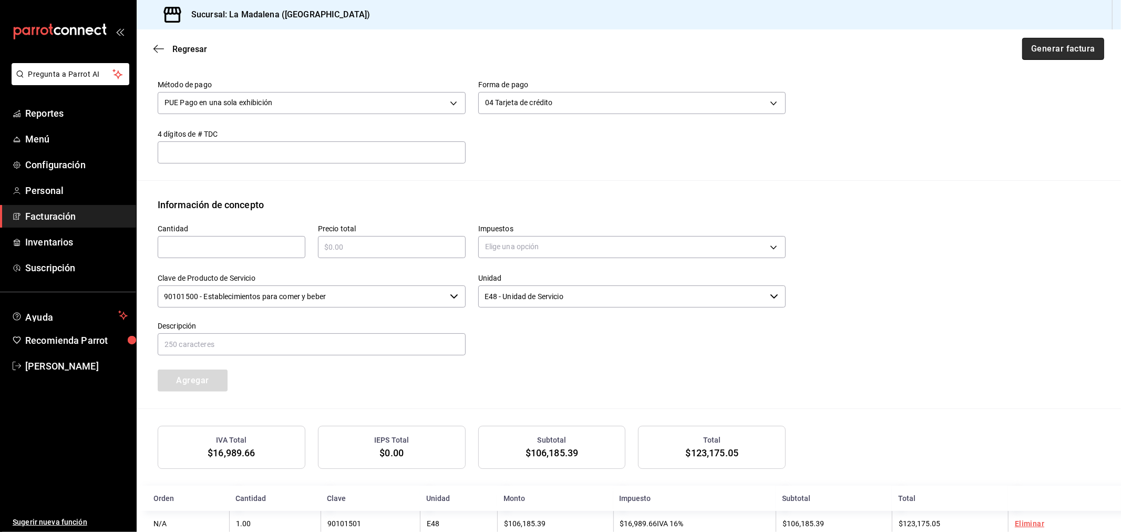
click at [1052, 50] on button "Generar factura" at bounding box center [1063, 49] width 82 height 22
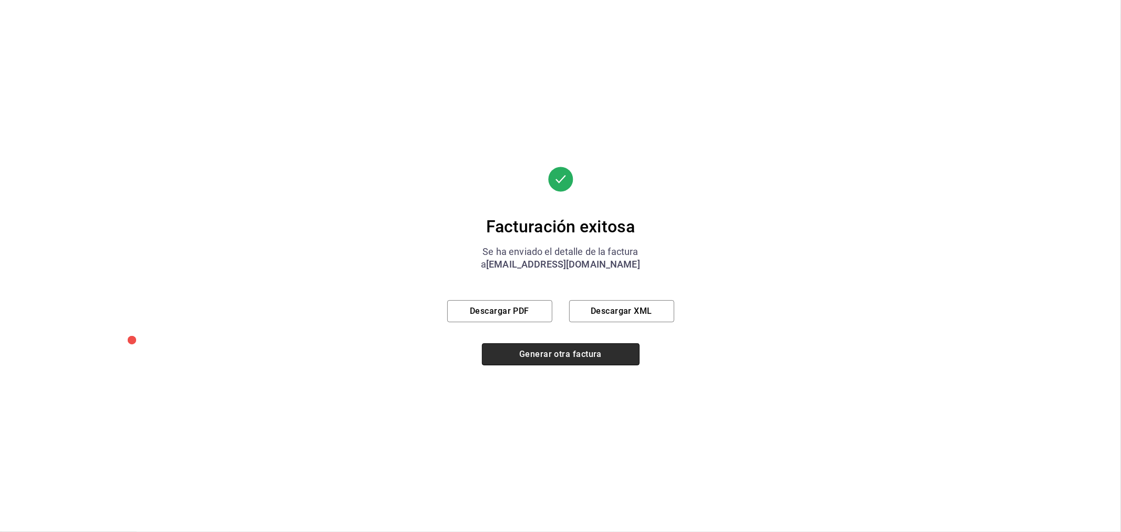
click at [580, 357] on button "Generar otra factura" at bounding box center [561, 354] width 158 height 22
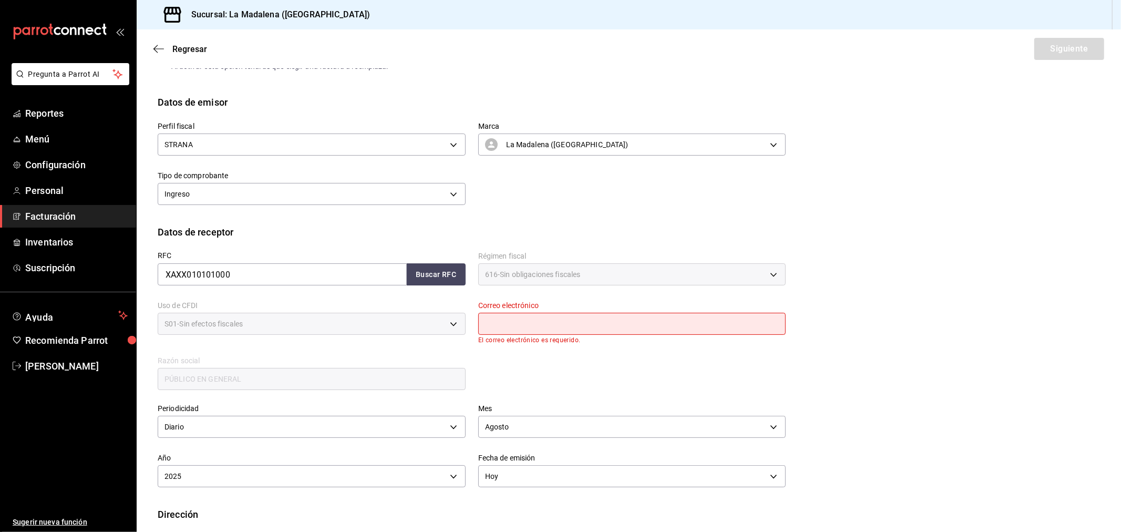
click at [543, 324] on input "text" at bounding box center [632, 324] width 308 height 22
type input "[EMAIL_ADDRESS][DOMAIN_NAME]"
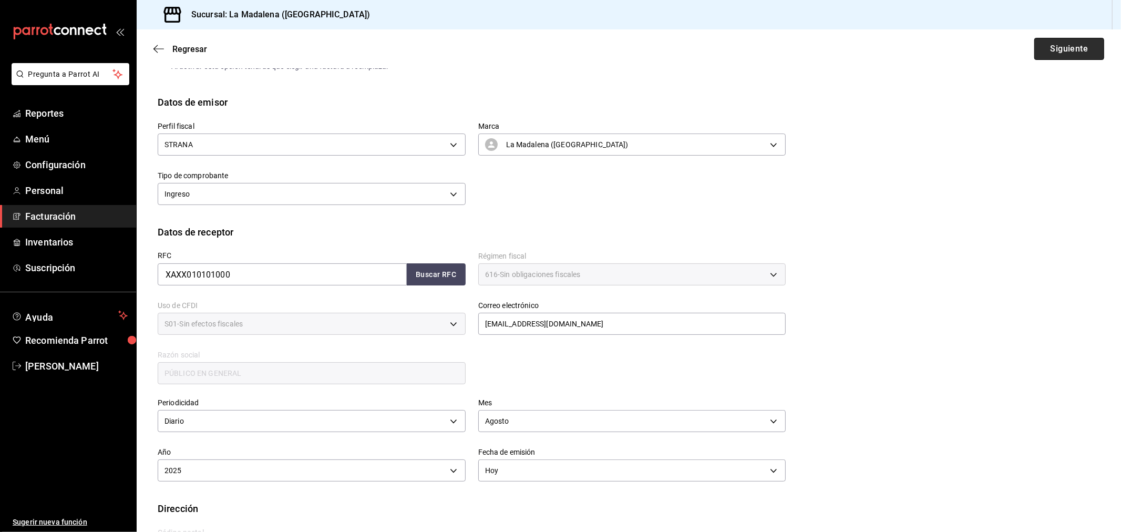
click at [1045, 52] on button "Siguiente" at bounding box center [1070, 49] width 70 height 22
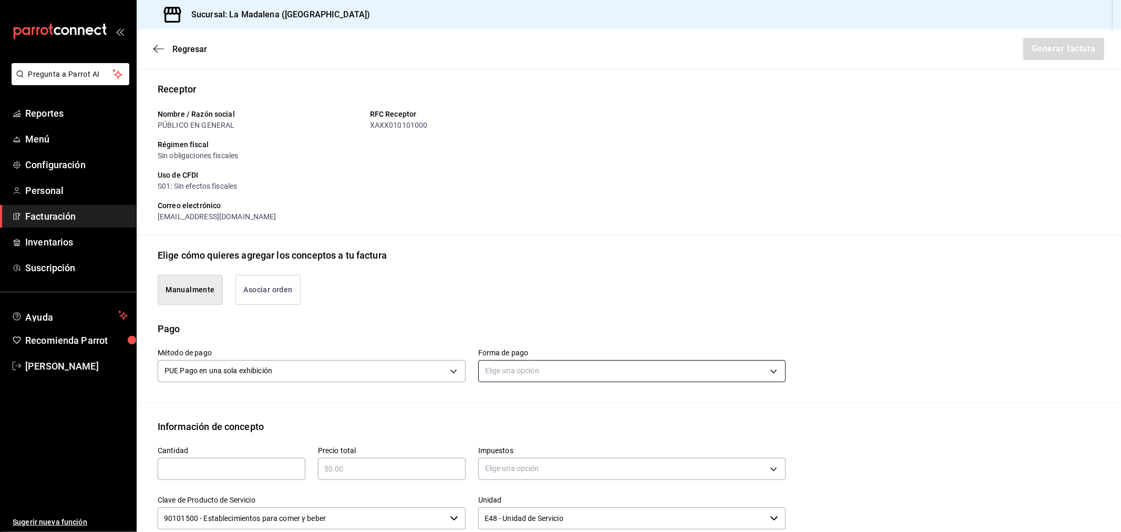
click at [548, 378] on body "Pregunta a Parrot AI Reportes Menú Configuración Personal Facturación Inventari…" at bounding box center [560, 266] width 1121 height 532
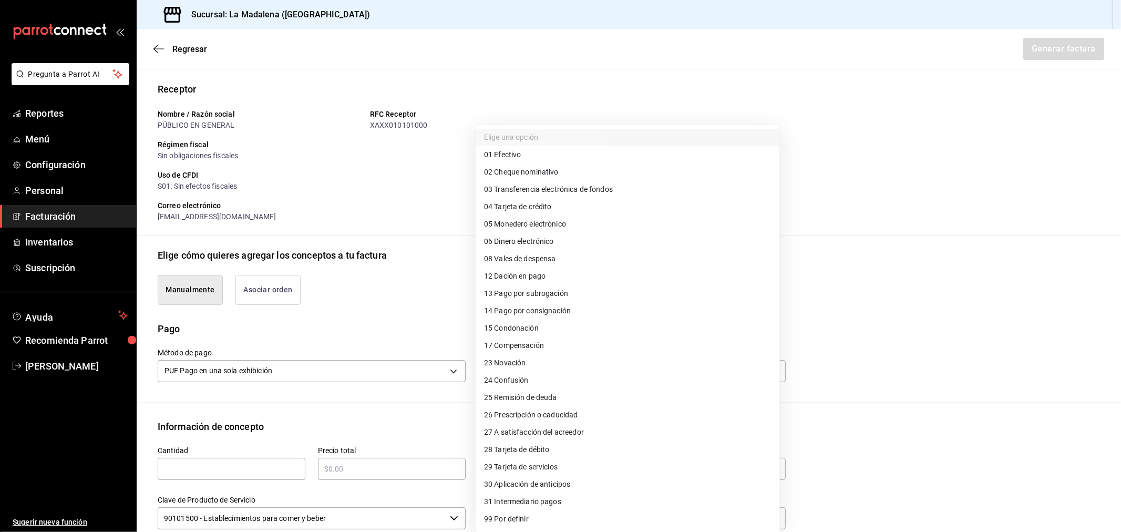
click at [575, 451] on li "28 Tarjeta de débito" at bounding box center [628, 449] width 304 height 17
type input "28"
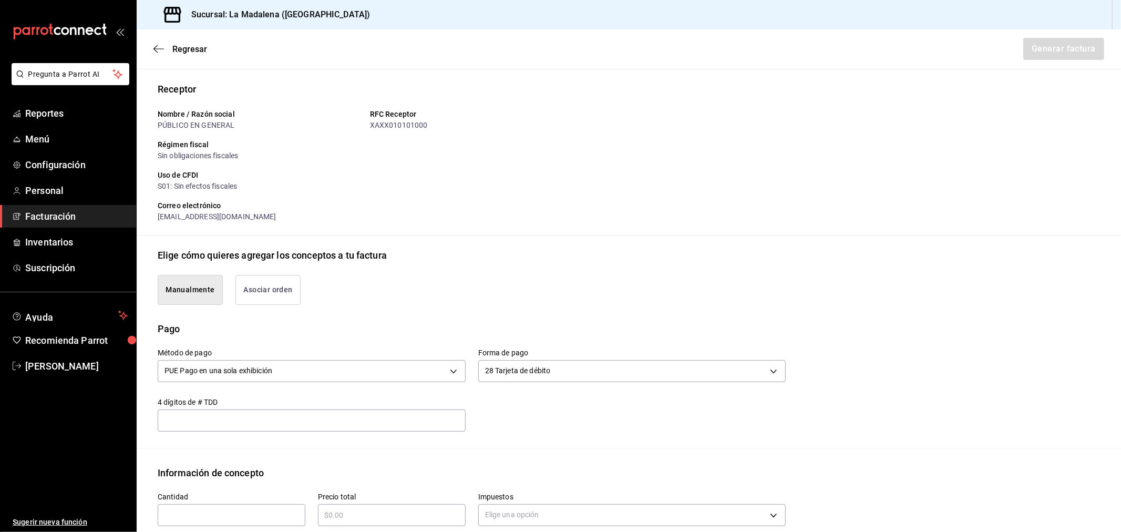
click at [284, 519] on input "text" at bounding box center [232, 515] width 148 height 13
type input "1"
type input "$37856.90"
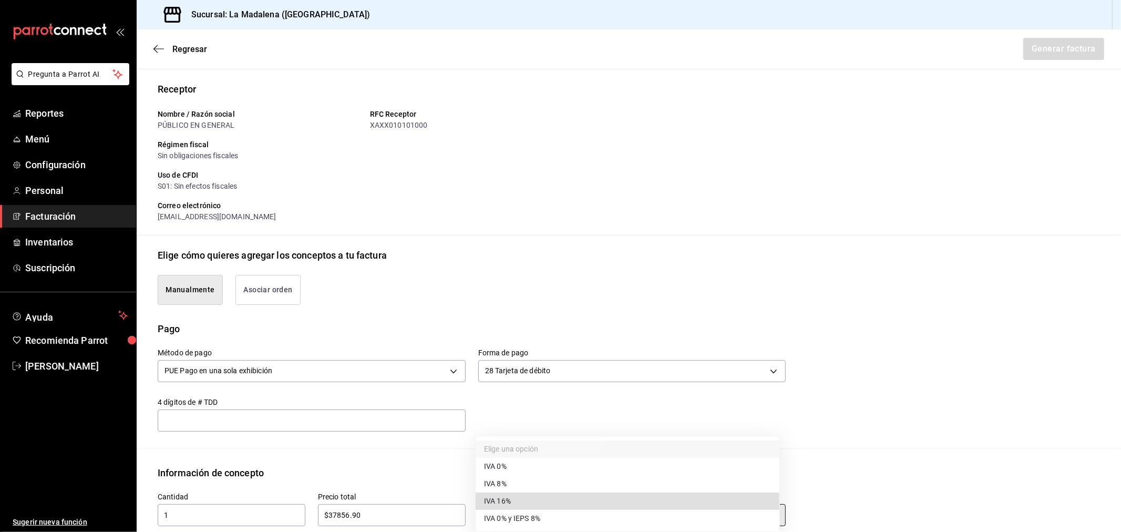
type input "IVA_16"
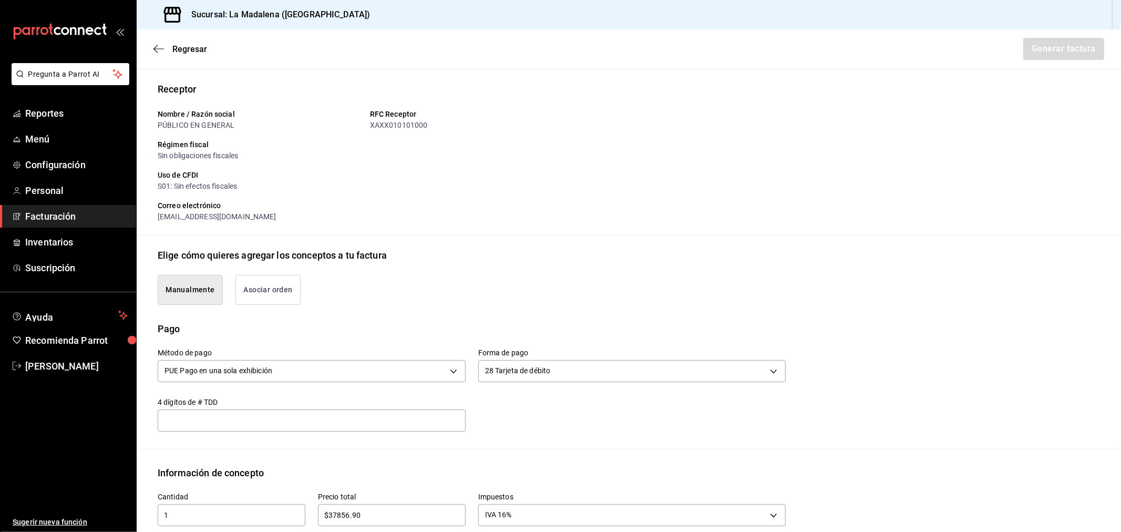
scroll to position [337, 0]
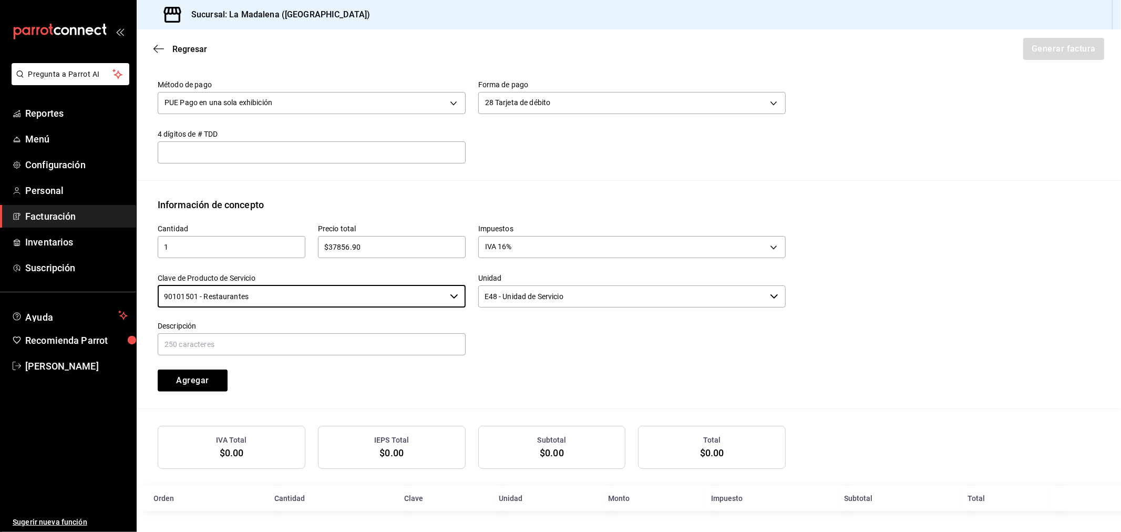
type input "90101501 - Restaurantes"
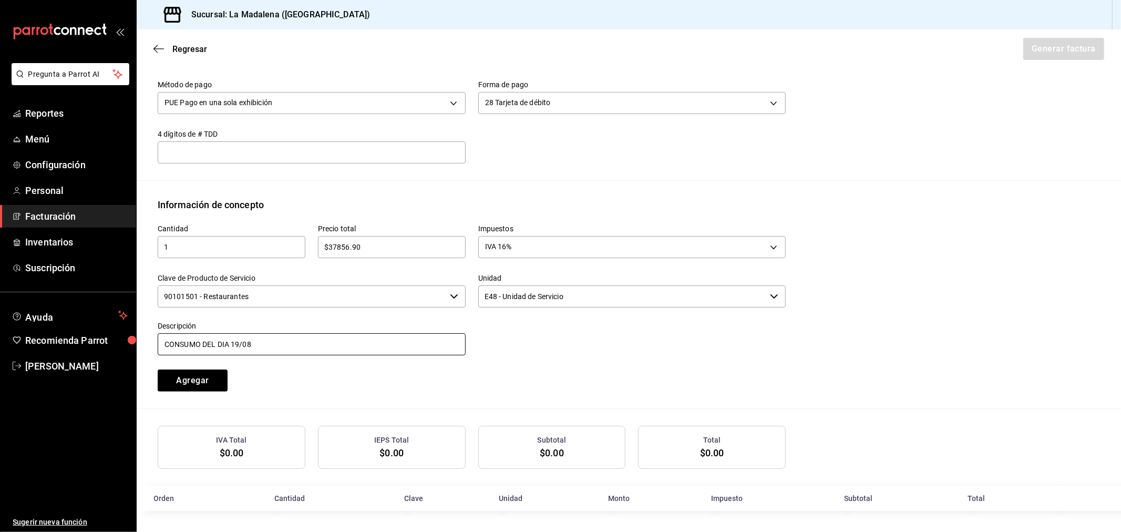
type input "CONSUMO DEL DIA [DATE]"
click at [158, 370] on button "Agregar" at bounding box center [193, 381] width 70 height 22
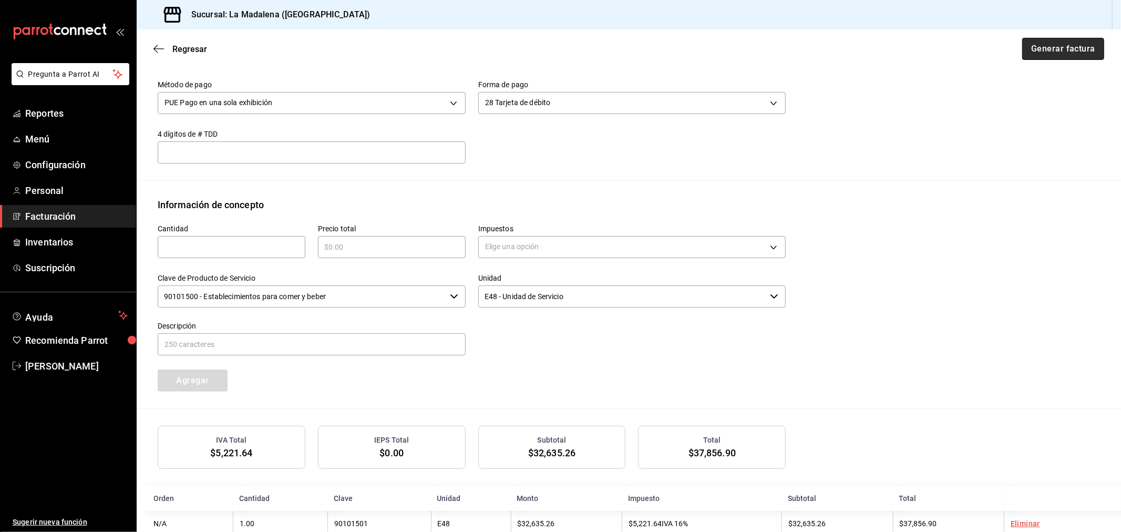
click at [1047, 46] on button "Generar factura" at bounding box center [1063, 49] width 82 height 22
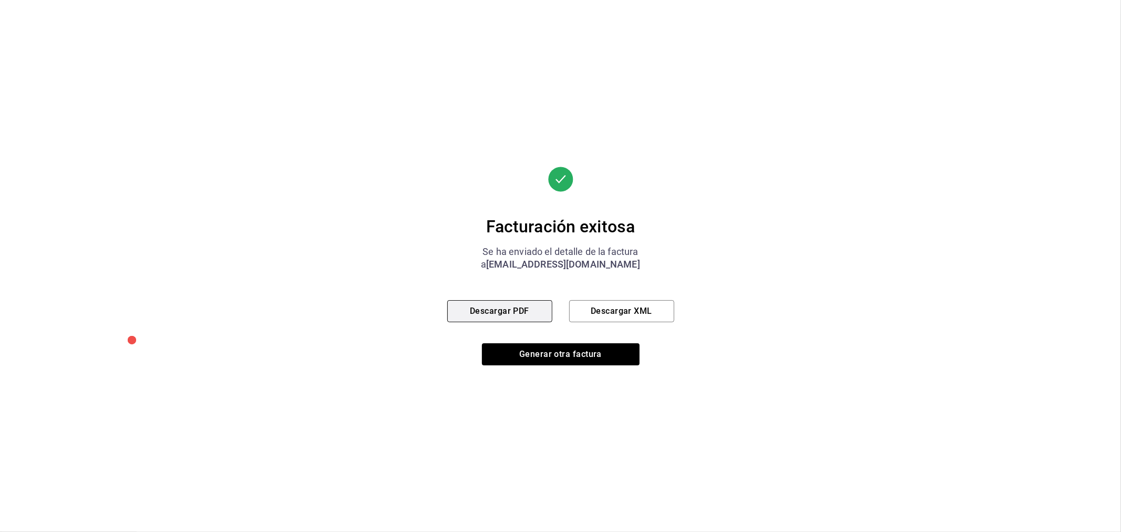
click at [521, 311] on button "Descargar PDF" at bounding box center [499, 311] width 105 height 22
click at [547, 354] on button "Generar otra factura" at bounding box center [561, 354] width 158 height 22
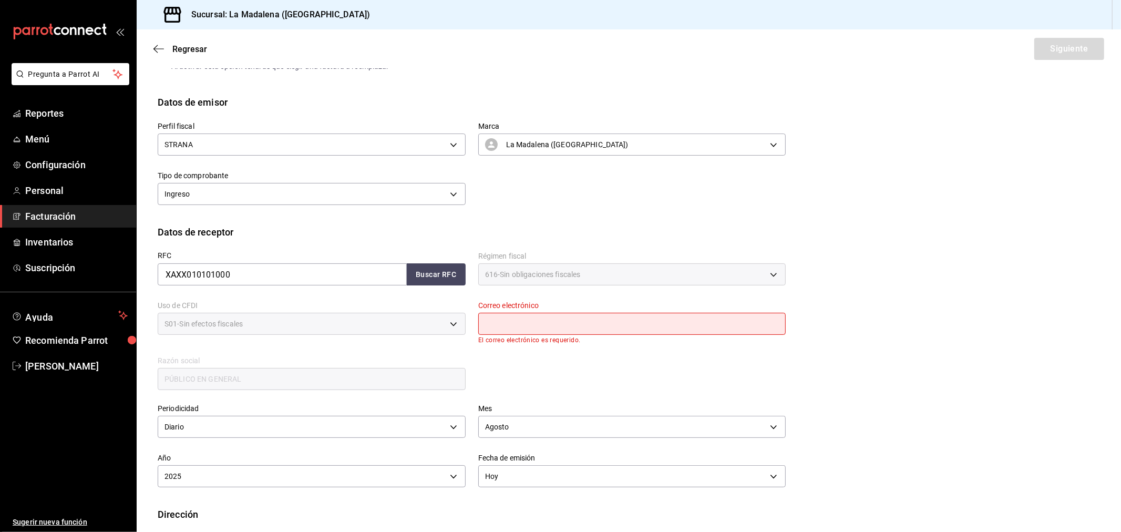
drag, startPoint x: 591, startPoint y: 322, endPoint x: 598, endPoint y: 325, distance: 7.5
click at [591, 322] on input "text" at bounding box center [632, 324] width 308 height 22
type input "[EMAIL_ADDRESS][DOMAIN_NAME]"
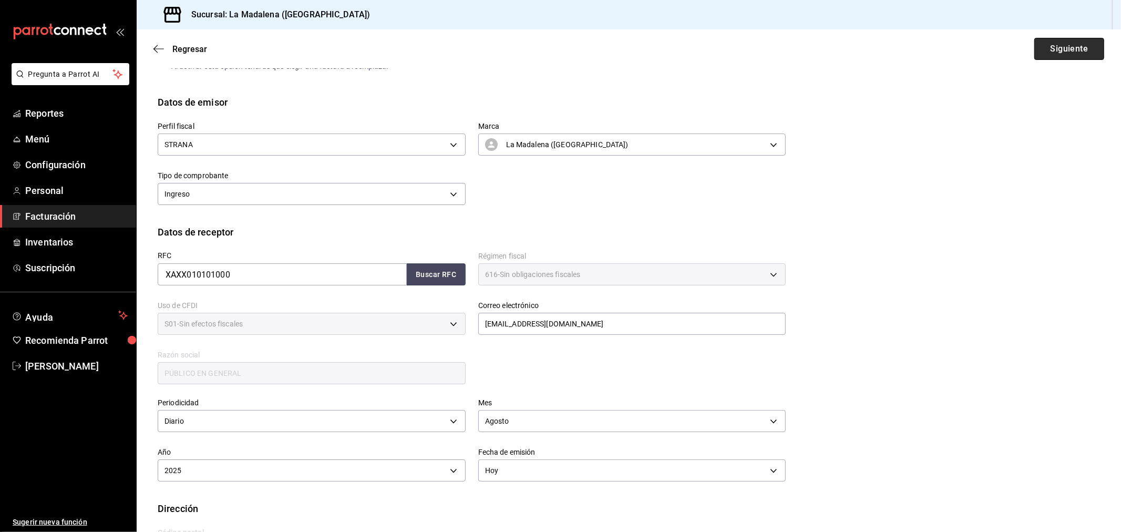
click at [1069, 46] on button "Siguiente" at bounding box center [1070, 49] width 70 height 22
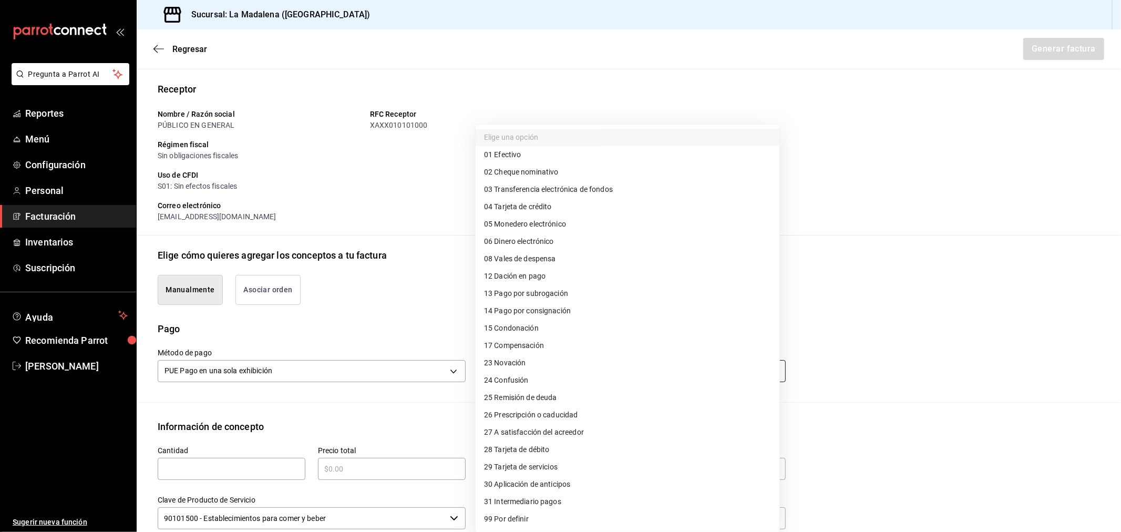
click at [630, 374] on body "Pregunta a Parrot AI Reportes Menú Configuración Personal Facturación Inventari…" at bounding box center [560, 266] width 1121 height 532
click at [548, 201] on span "04 Tarjeta de crédito" at bounding box center [518, 206] width 68 height 11
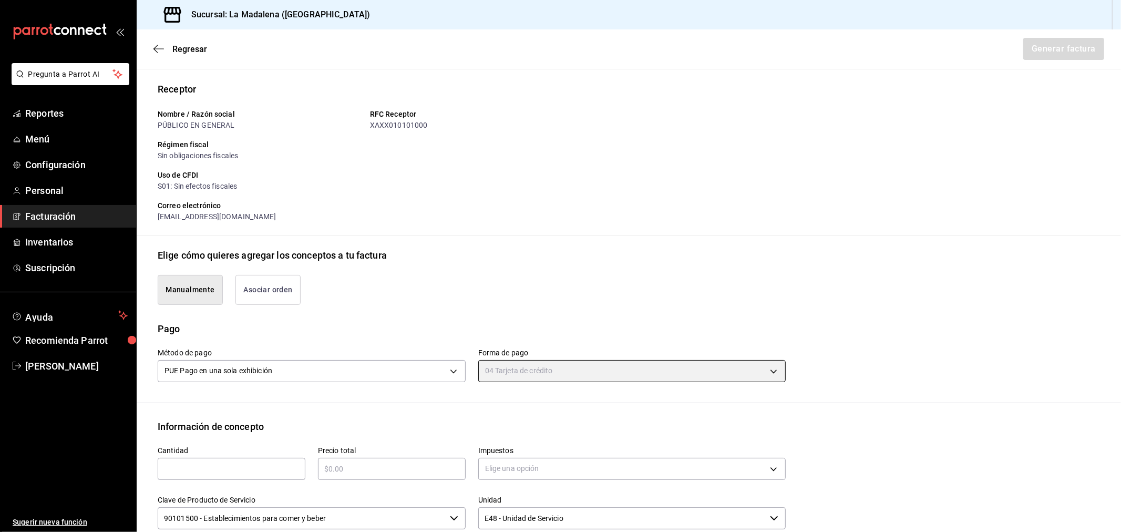
type input "04"
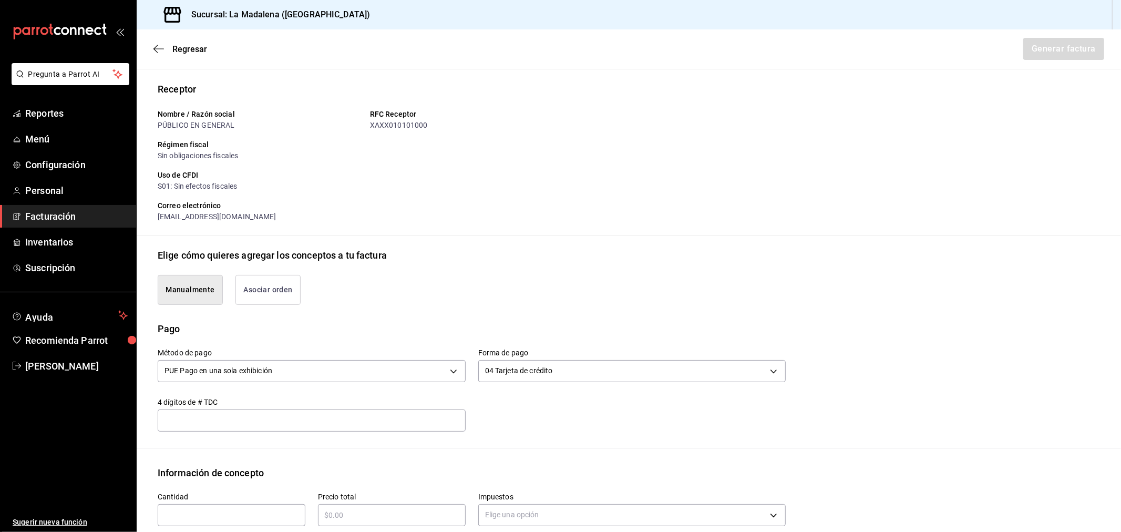
click at [250, 511] on input "text" at bounding box center [232, 515] width 148 height 13
type input "1"
type input "$74880"
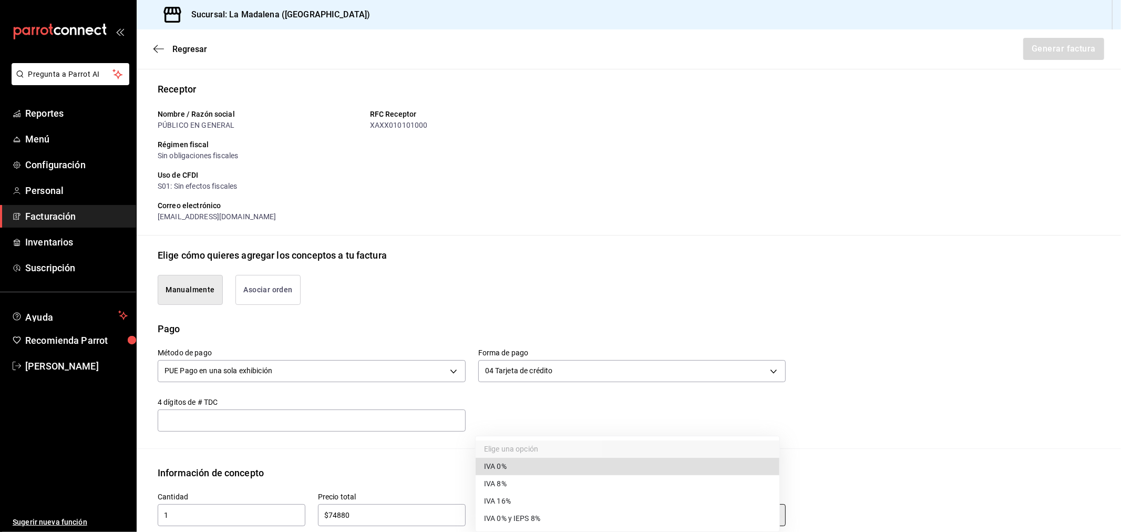
type input "IVA_0"
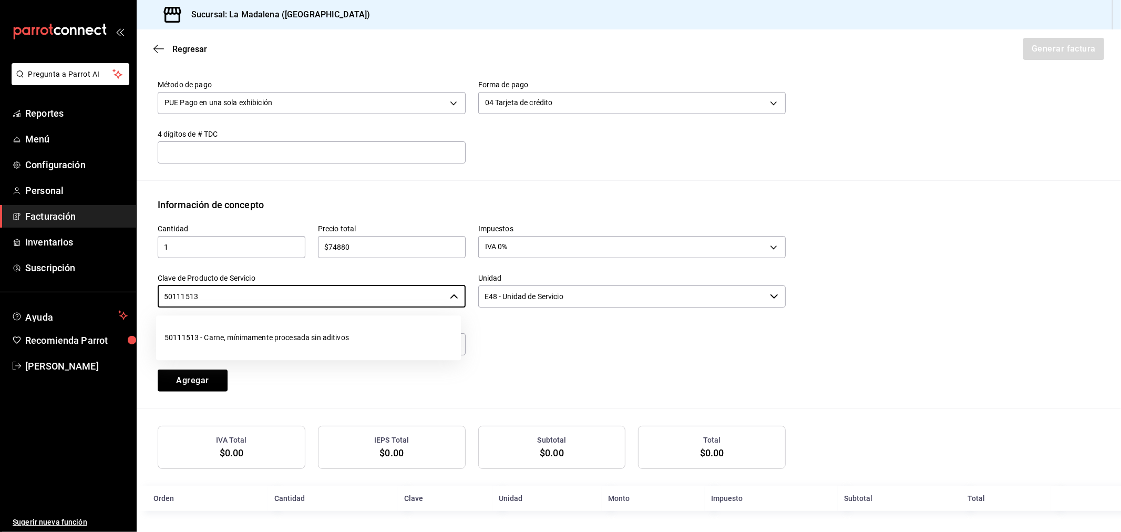
type input "90101500 - Establecimientos para comer y beber"
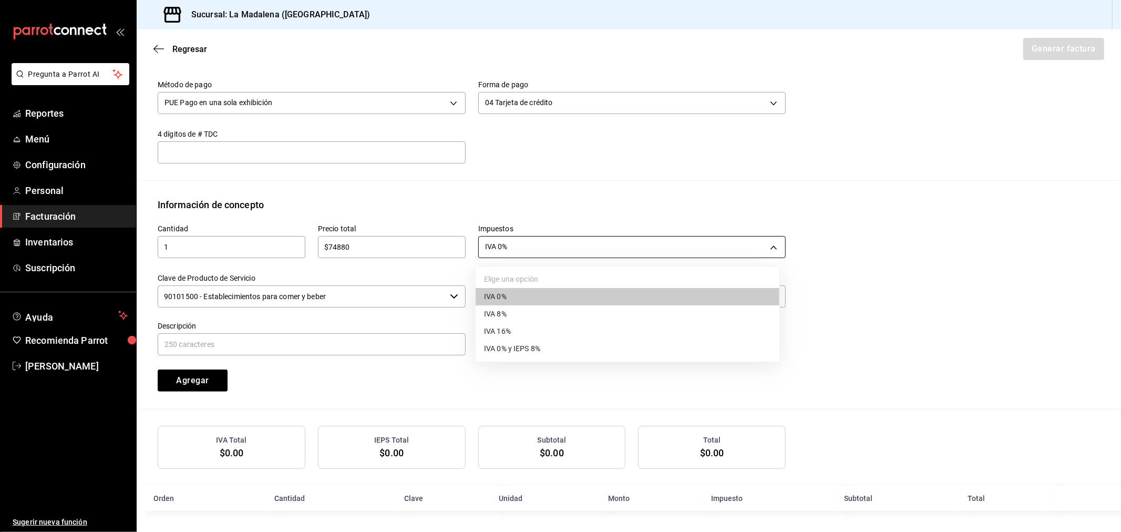
click at [531, 240] on body "Pregunta a Parrot AI Reportes Menú Configuración Personal Facturación Inventari…" at bounding box center [560, 266] width 1121 height 532
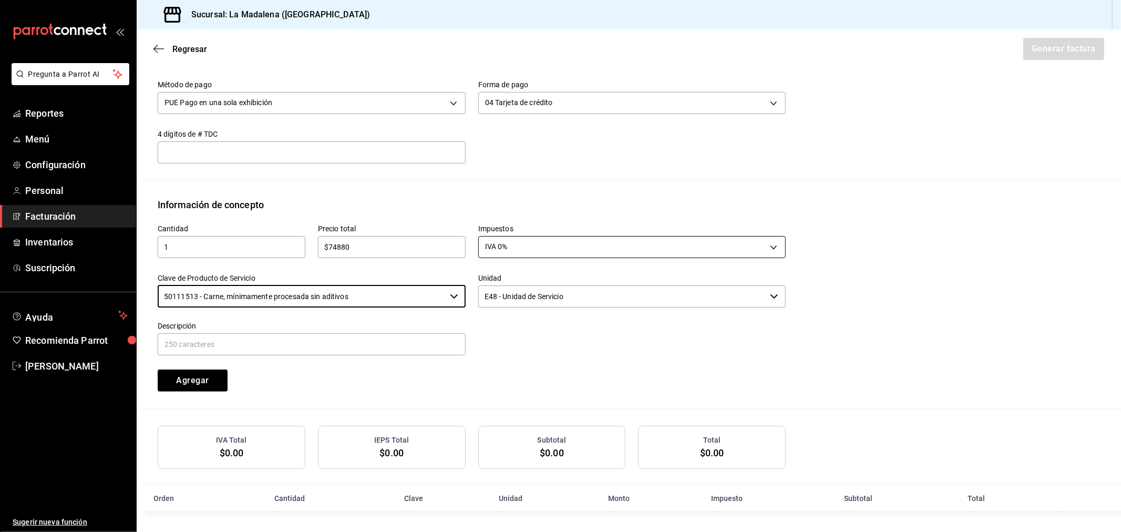
type input "50111513 - Carne, mínimamente procesada sin aditivos"
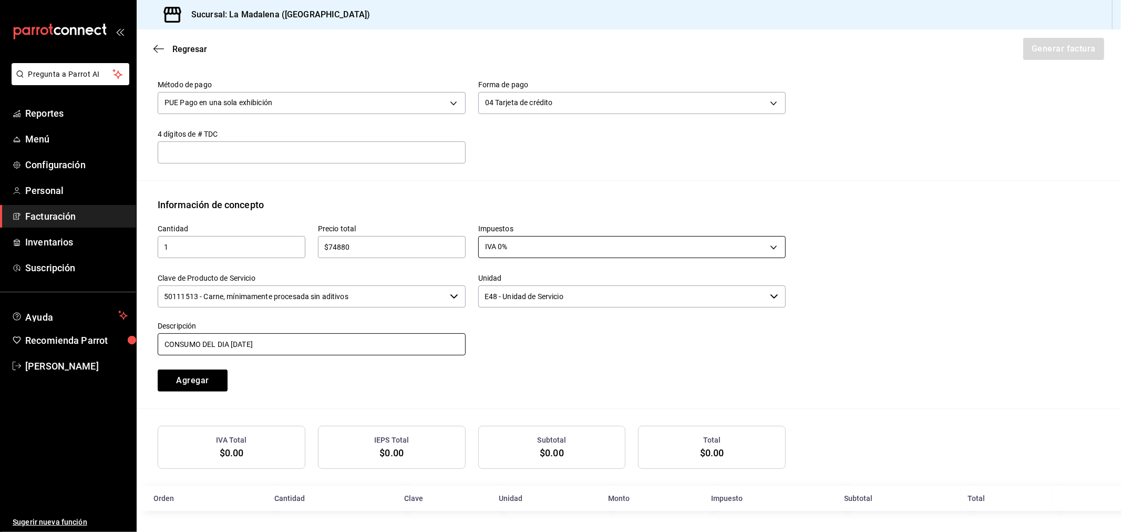
type input "CONSUMO DEL DIA [DATE]"
click at [158, 370] on button "Agregar" at bounding box center [193, 381] width 70 height 22
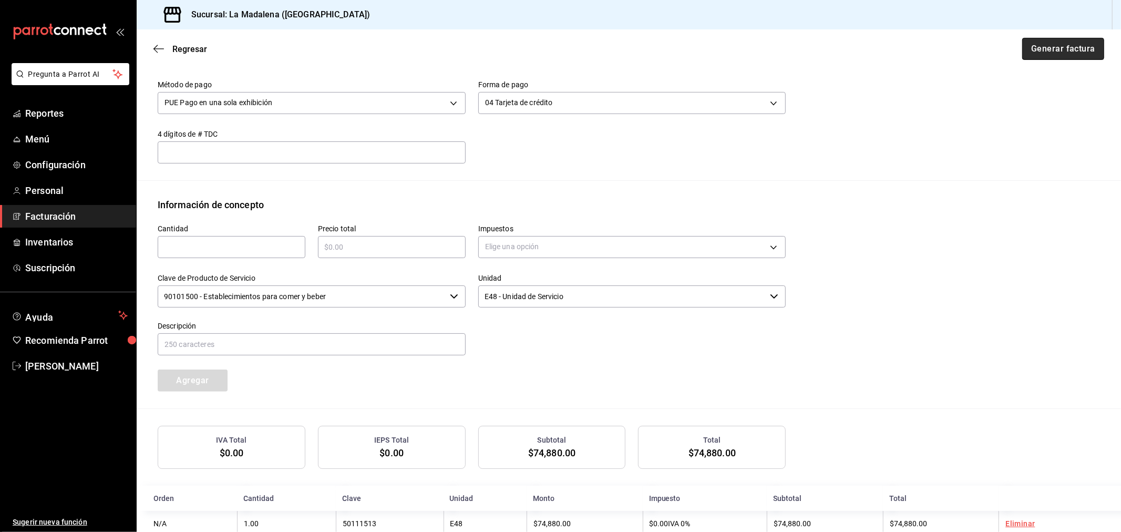
click at [1046, 49] on button "Generar factura" at bounding box center [1063, 49] width 82 height 22
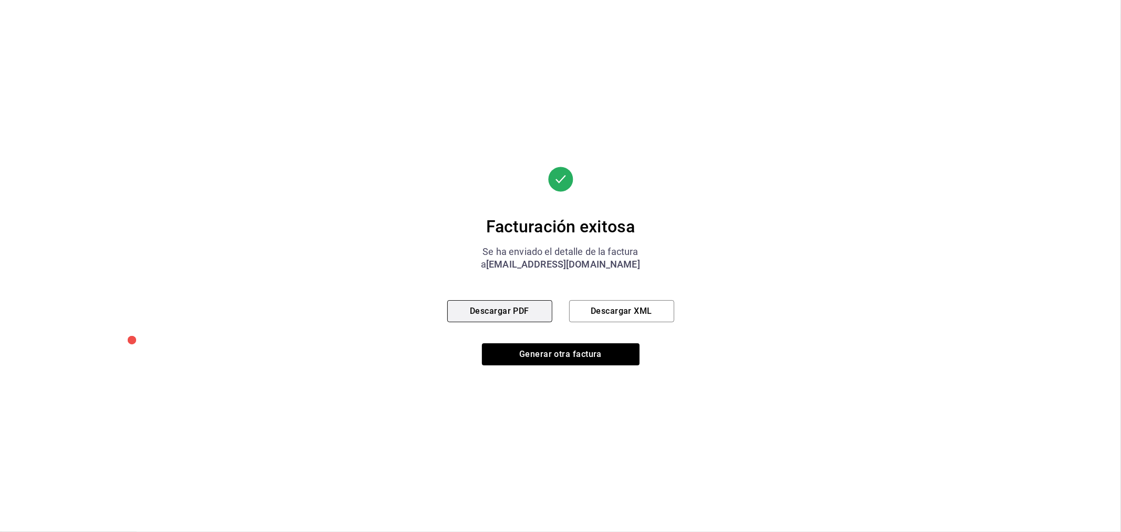
click at [478, 312] on button "Descargar PDF" at bounding box center [499, 311] width 105 height 22
click at [579, 352] on button "Generar otra factura" at bounding box center [561, 354] width 158 height 22
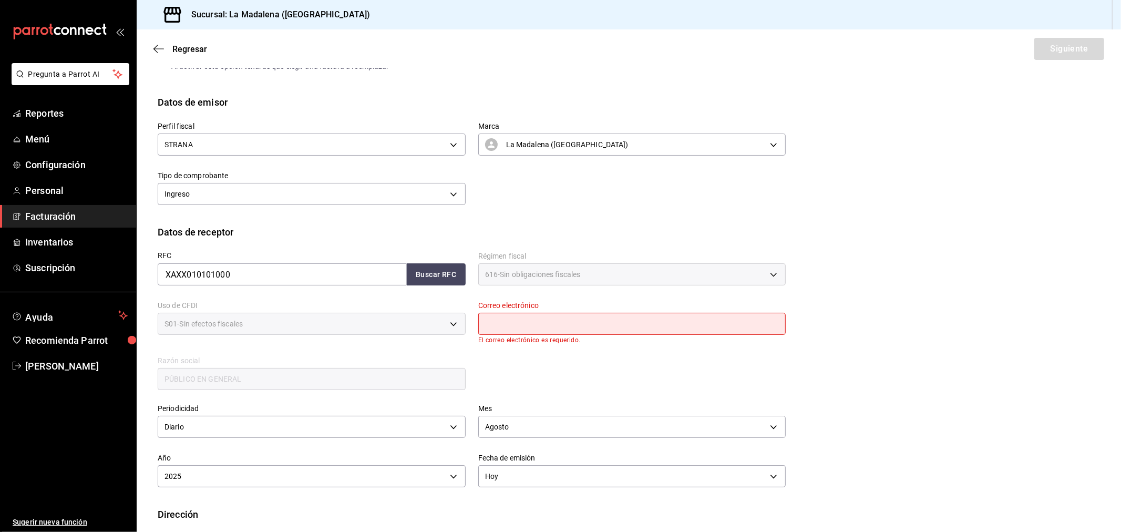
click at [587, 331] on input "text" at bounding box center [632, 324] width 308 height 22
type input "[EMAIL_ADDRESS][DOMAIN_NAME]"
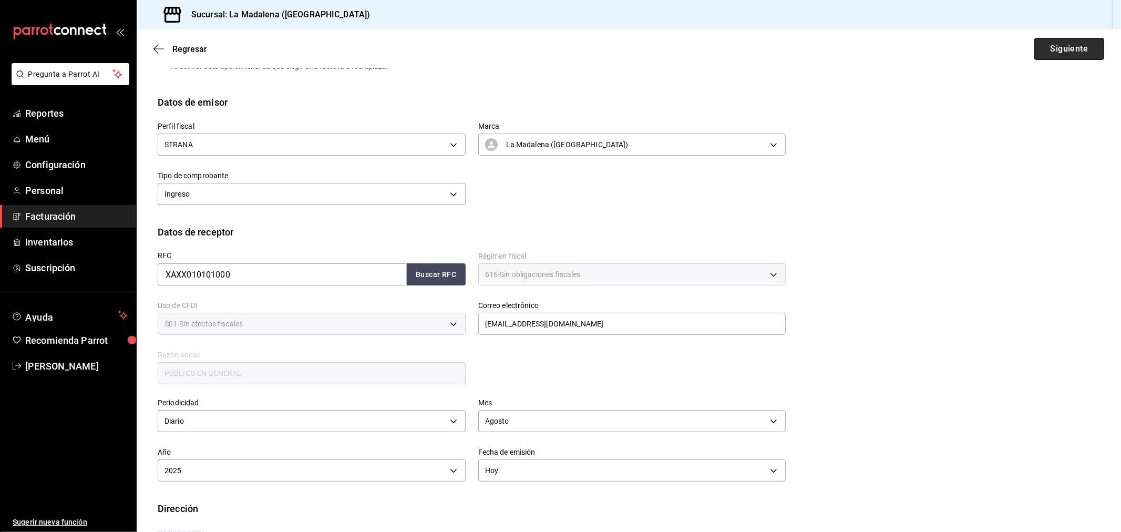
click at [1060, 44] on button "Siguiente" at bounding box center [1070, 49] width 70 height 22
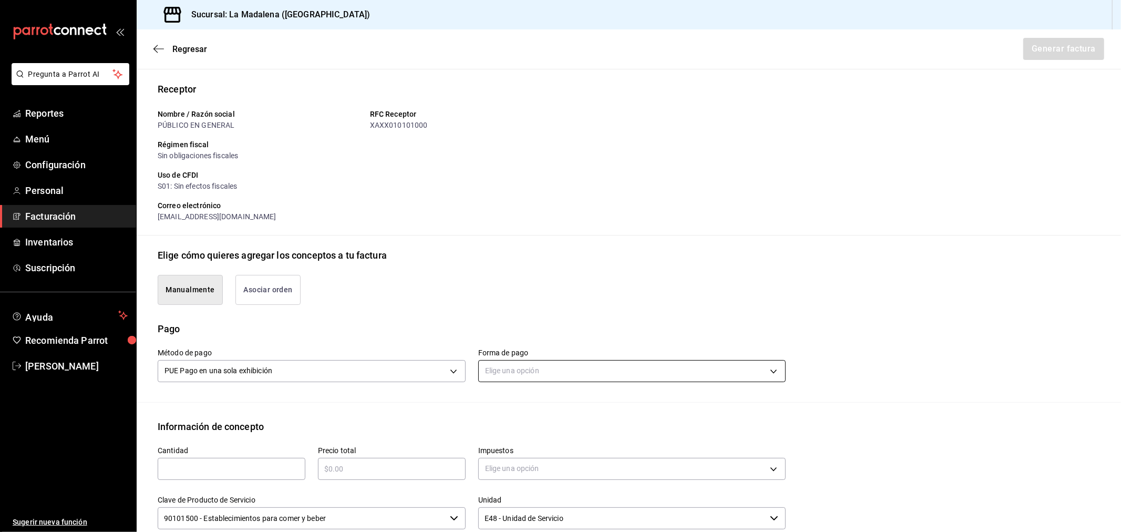
click at [561, 371] on body "Pregunta a Parrot AI Reportes Menú Configuración Personal Facturación Inventari…" at bounding box center [560, 266] width 1121 height 532
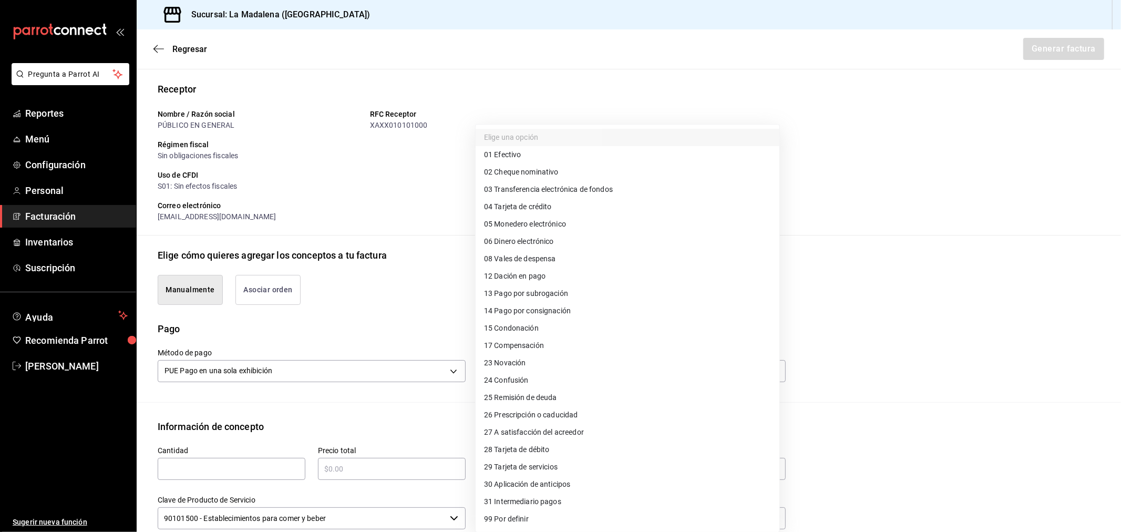
click at [570, 456] on li "28 Tarjeta de débito" at bounding box center [628, 449] width 304 height 17
type input "28"
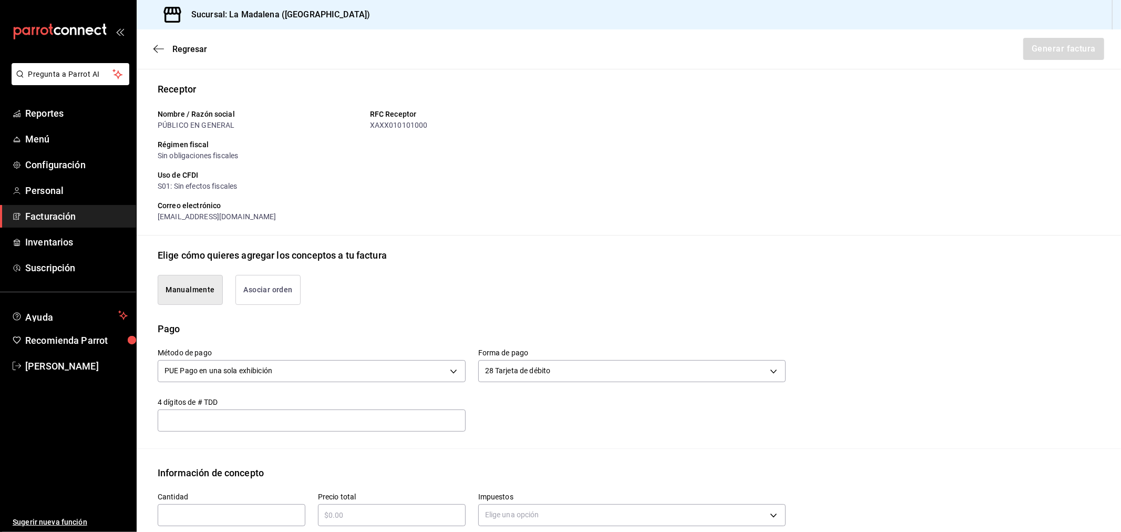
click at [221, 507] on div "​" at bounding box center [232, 515] width 148 height 22
type input "1"
type input "$18720"
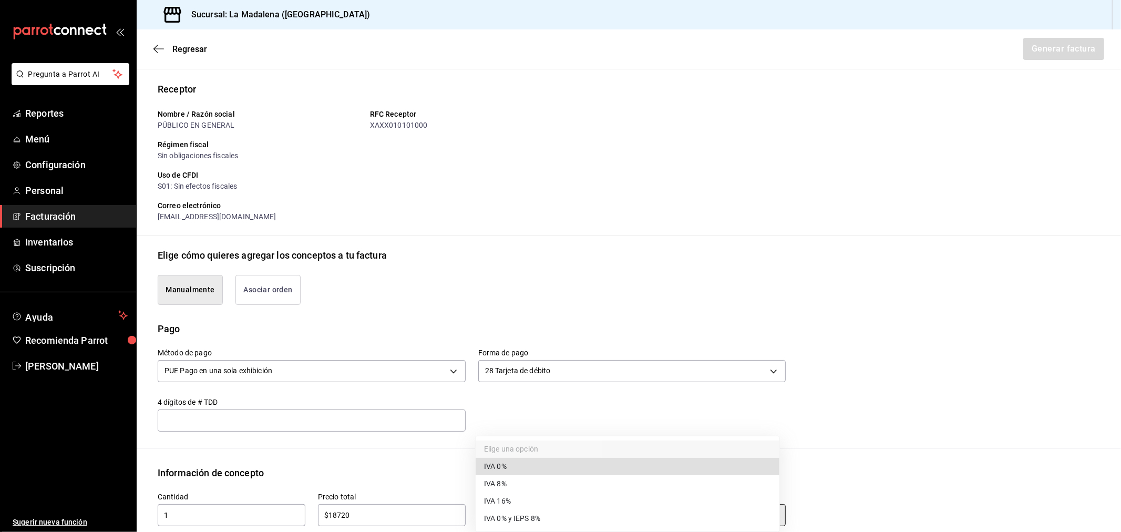
type input "IVA_0"
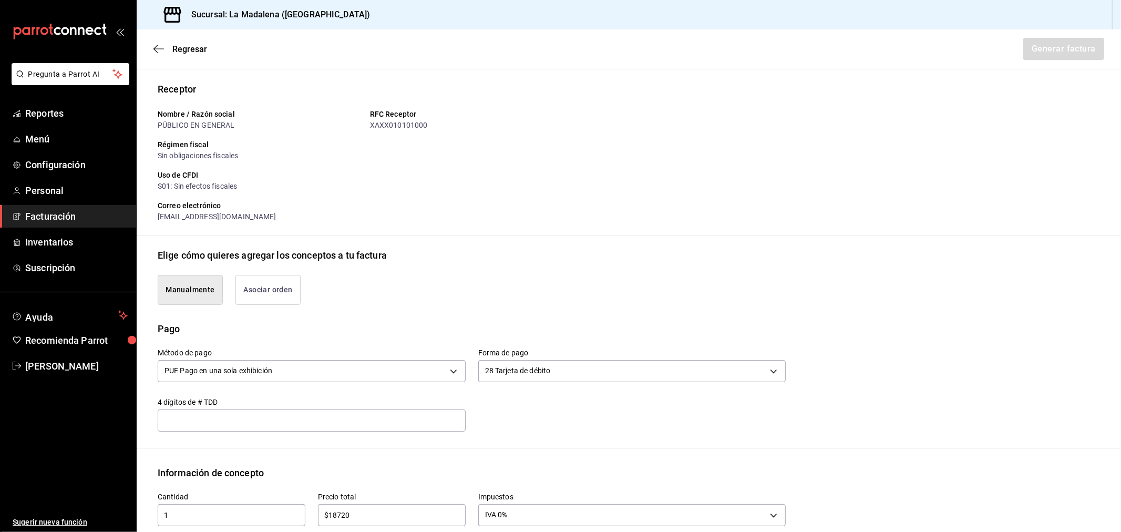
scroll to position [337, 0]
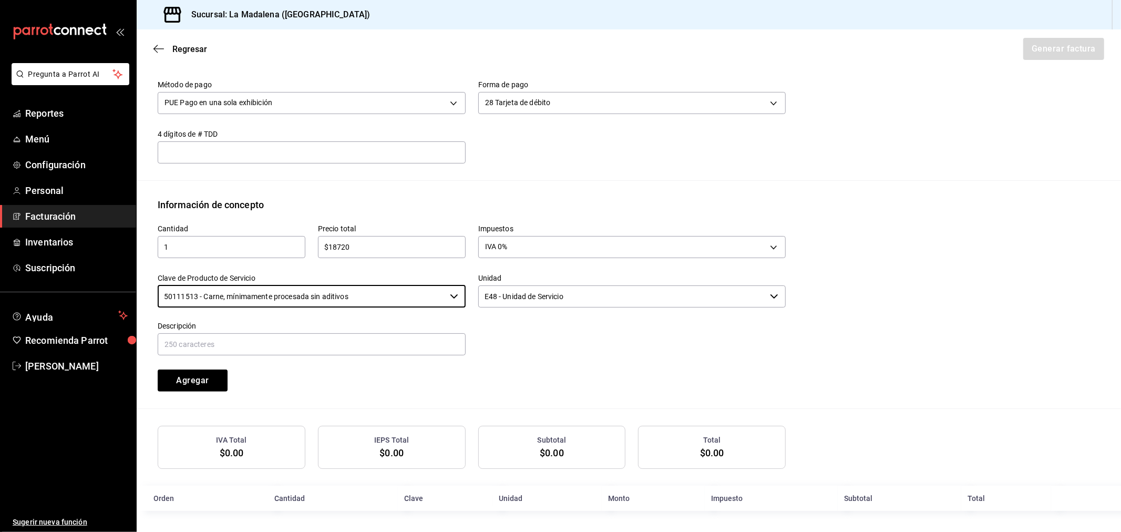
type input "50111513 - Carne, mínimamente procesada sin aditivos"
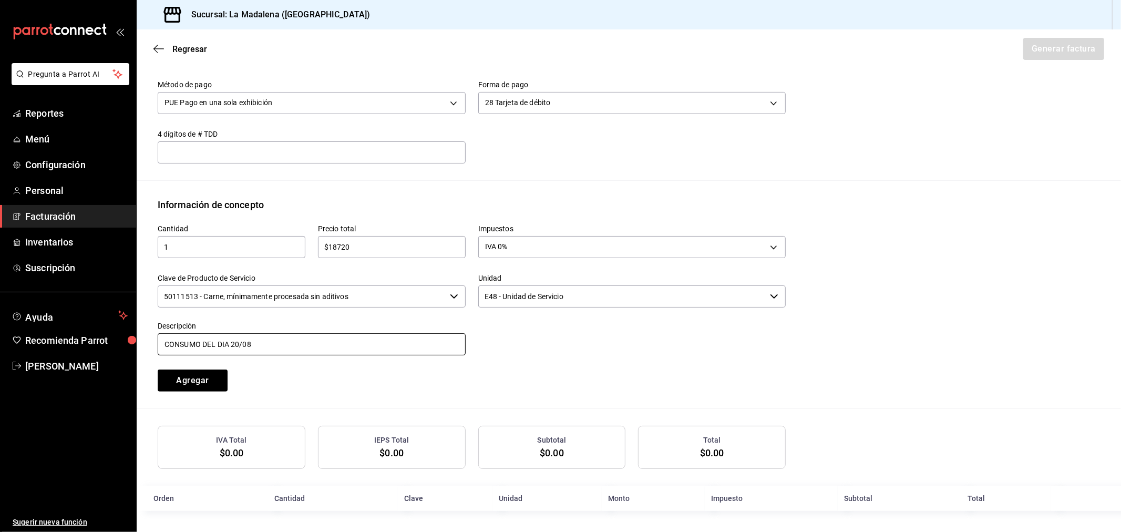
type input "CONSUMO DEL DIA [DATE]"
click at [158, 370] on button "Agregar" at bounding box center [193, 381] width 70 height 22
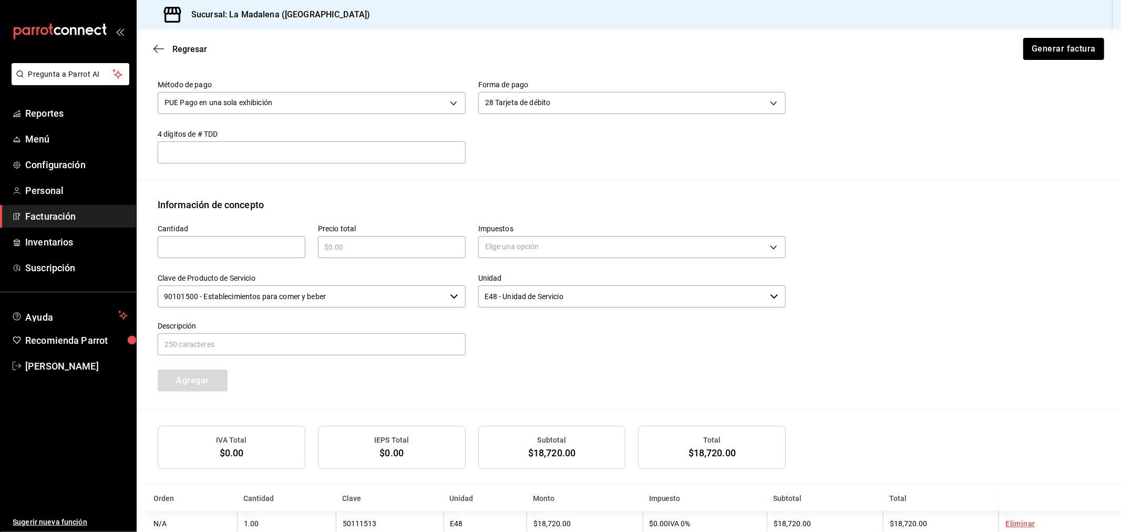
click at [1060, 70] on div "Método de pago PUE Pago en una sola exhibición PUE Forma de pago 28 Tarjeta de …" at bounding box center [629, 124] width 943 height 112
click at [1058, 58] on button "Generar factura" at bounding box center [1063, 49] width 82 height 22
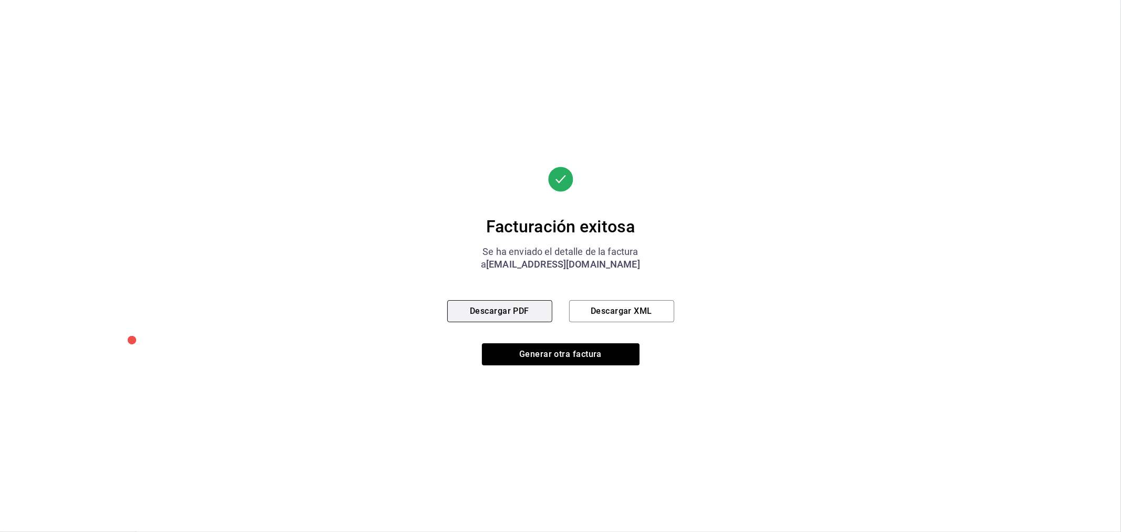
click at [468, 308] on button "Descargar PDF" at bounding box center [499, 311] width 105 height 22
click at [579, 352] on button "Generar otra factura" at bounding box center [561, 354] width 158 height 22
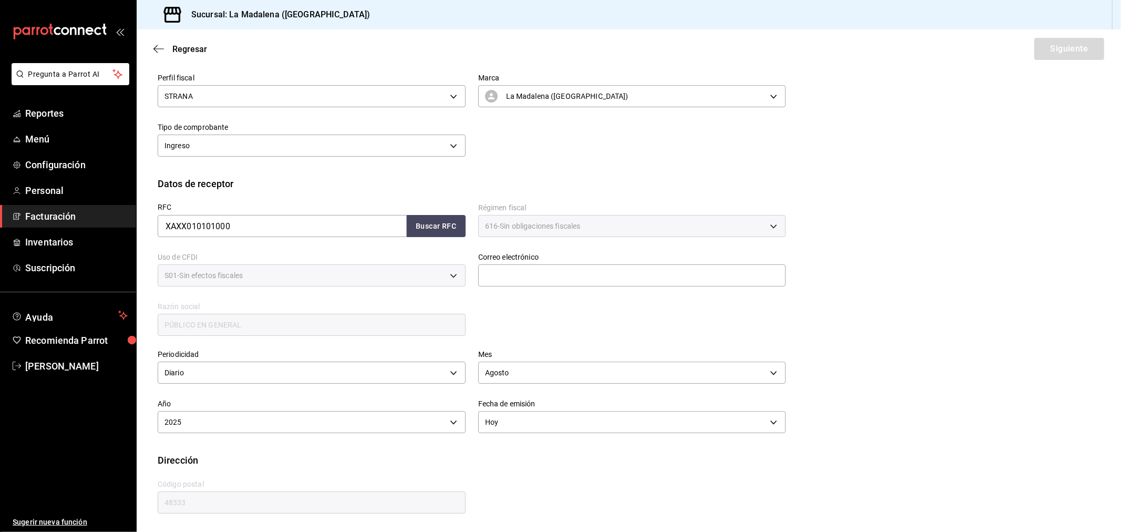
scroll to position [69, 0]
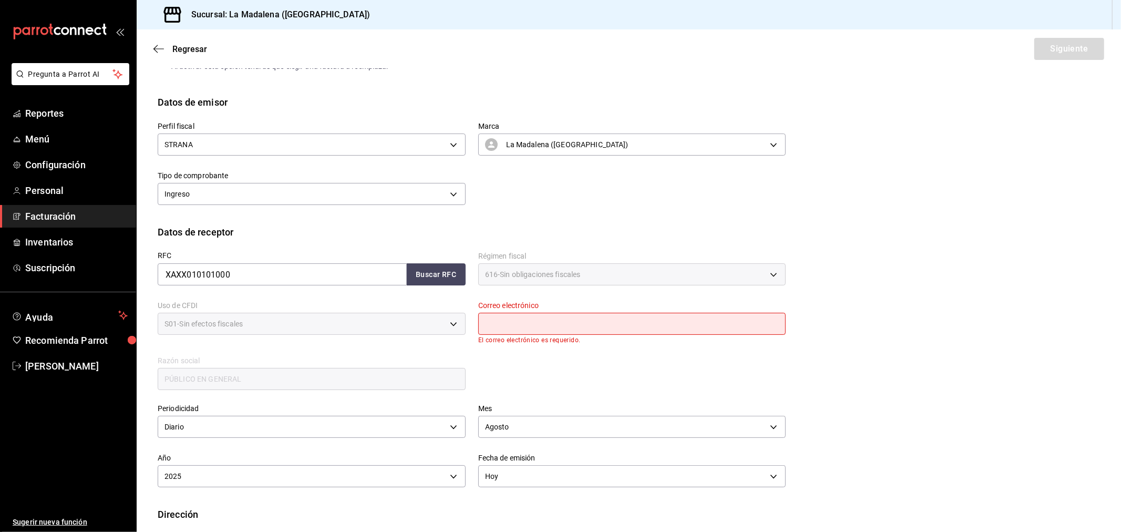
click at [595, 324] on input "text" at bounding box center [632, 324] width 308 height 22
type input "[EMAIL_ADDRESS][DOMAIN_NAME]"
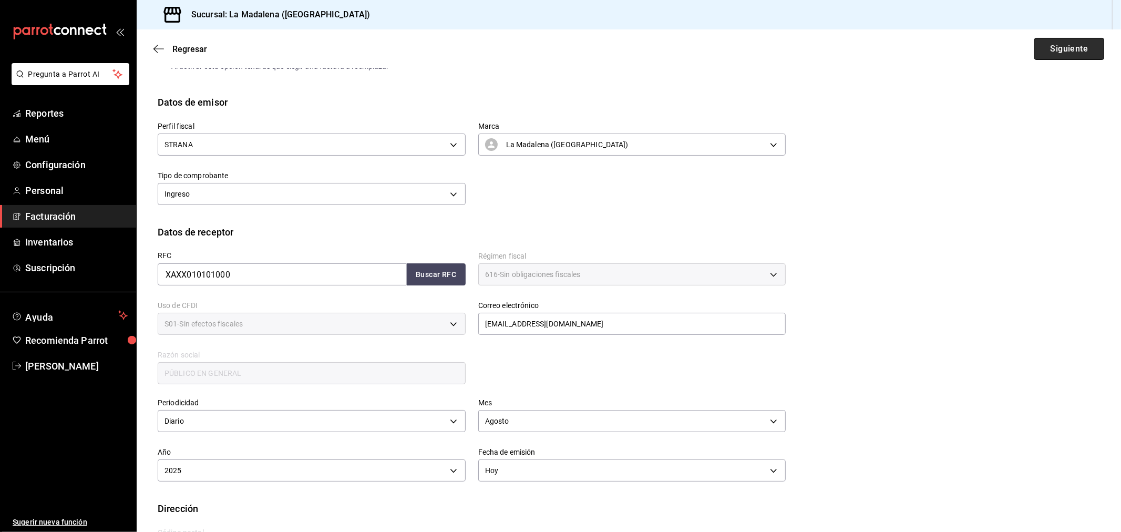
click at [1071, 56] on button "Siguiente" at bounding box center [1070, 49] width 70 height 22
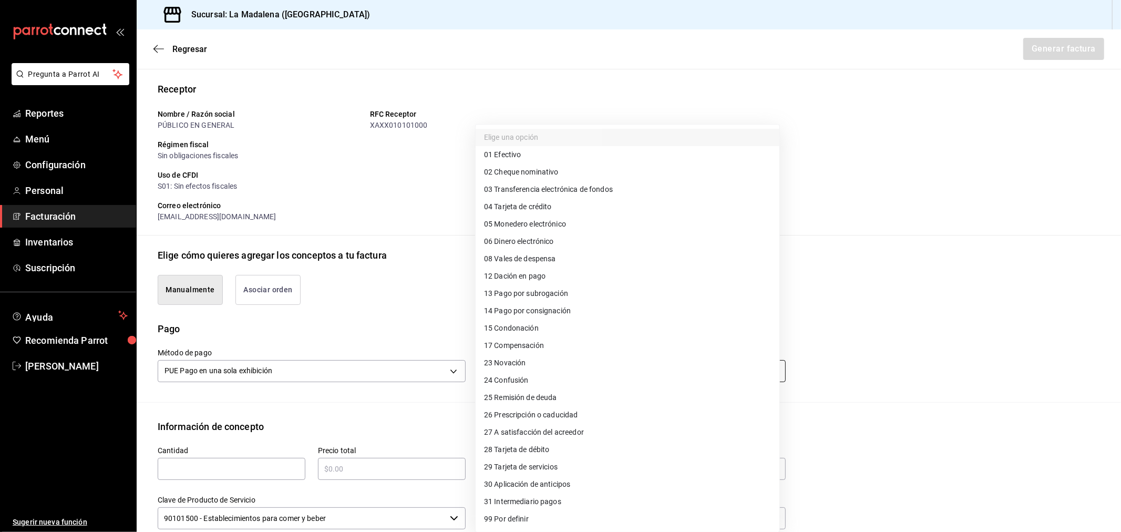
click at [519, 369] on body "Pregunta a Parrot AI Reportes Menú Configuración Personal Facturación Inventari…" at bounding box center [560, 266] width 1121 height 532
click at [568, 203] on li "04 Tarjeta de crédito" at bounding box center [628, 206] width 304 height 17
type input "04"
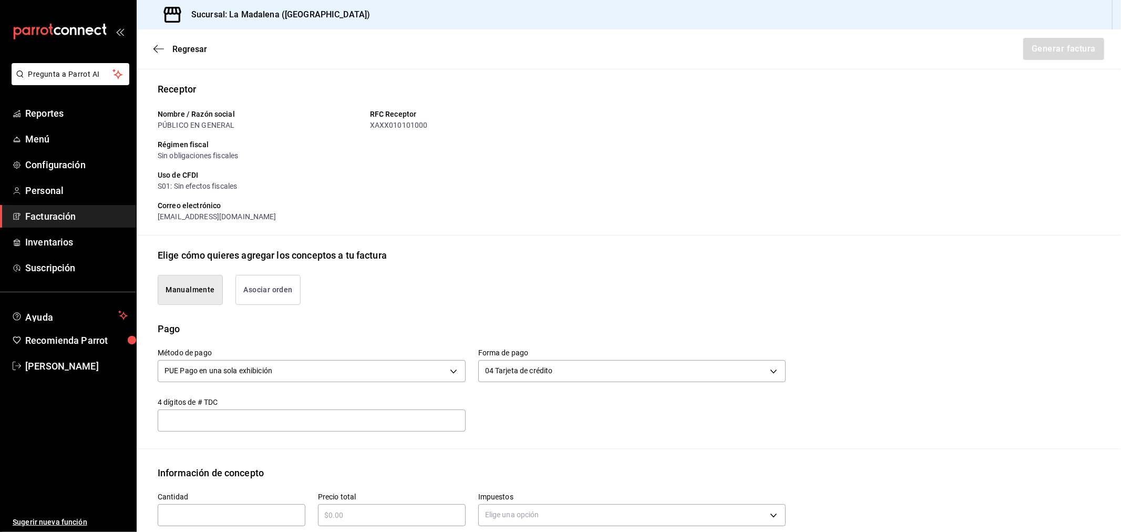
click at [267, 511] on input "text" at bounding box center [232, 515] width 148 height 13
type input "1"
type input "$96385.02"
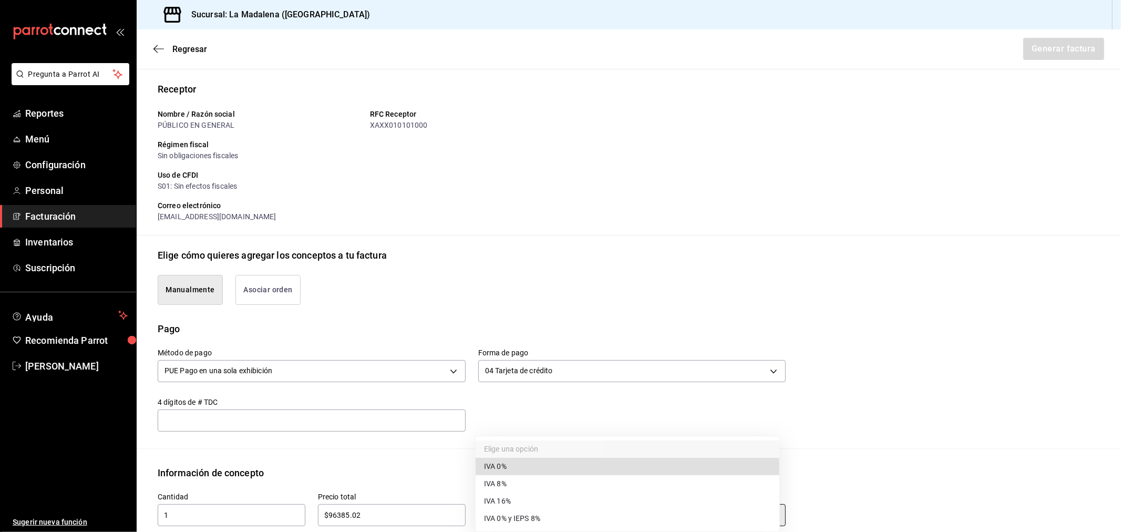
type input "IVA_0"
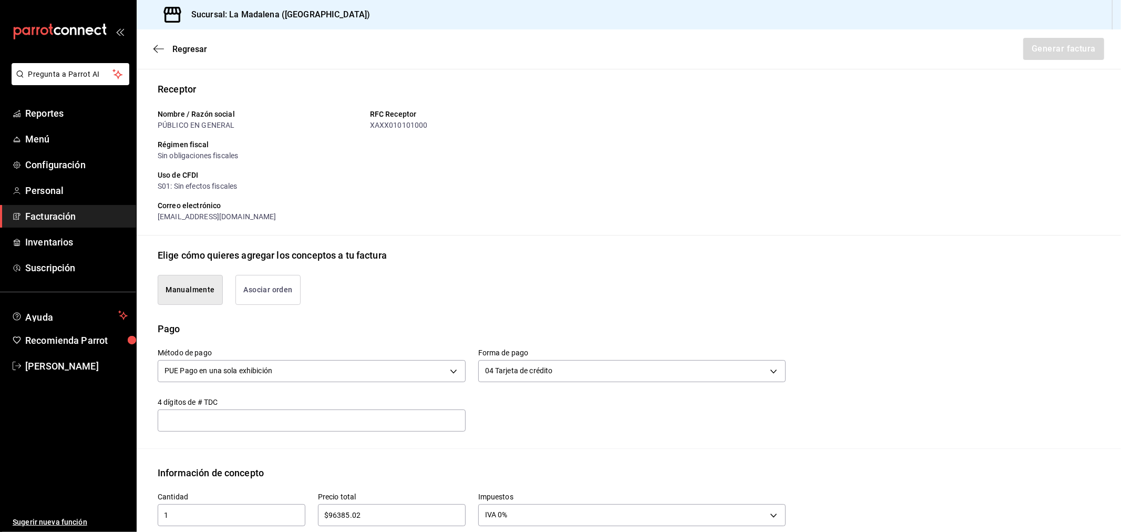
scroll to position [337, 0]
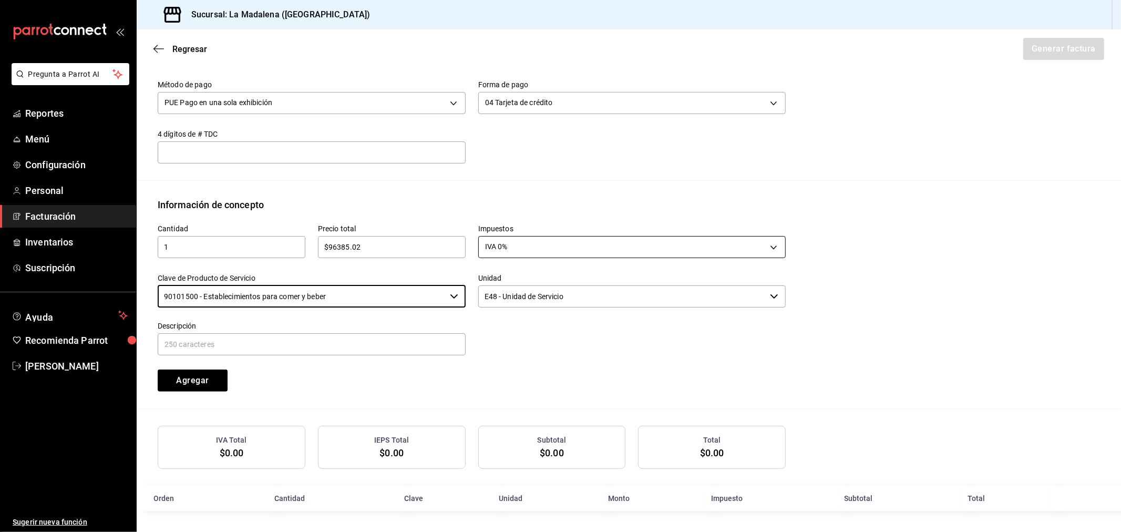
click at [589, 250] on body "Pregunta a Parrot AI Reportes Menú Configuración Personal Facturación Inventari…" at bounding box center [560, 266] width 1121 height 532
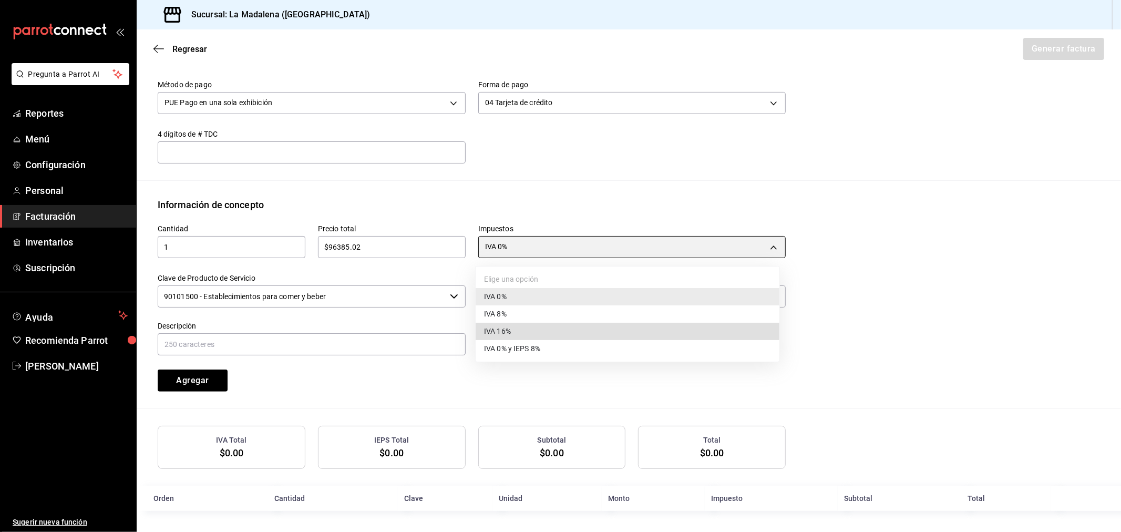
type input "IVA_16"
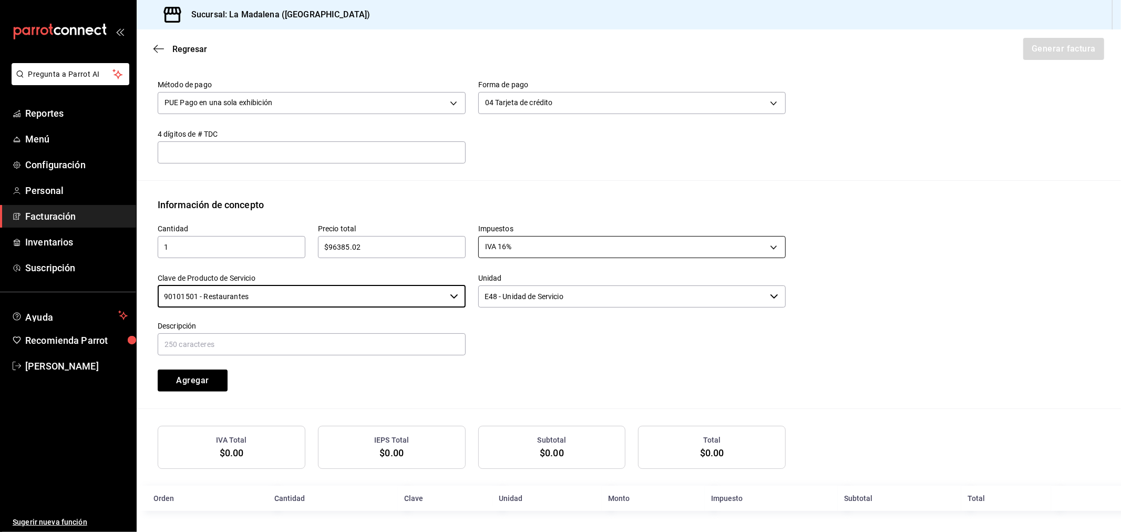
type input "90101501 - Restaurantes"
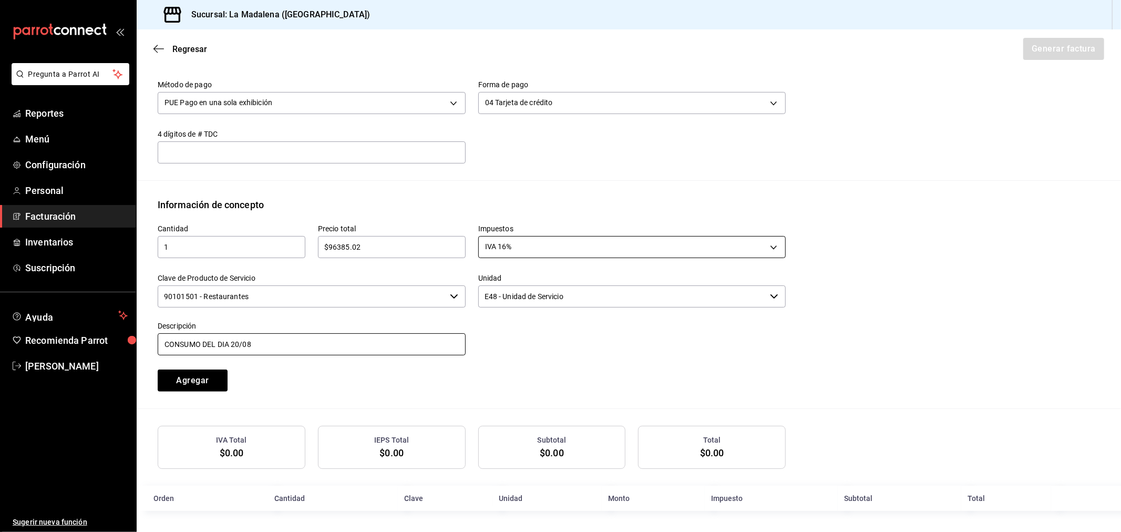
type input "CONSUMO DEL DIA [DATE]"
click at [158, 370] on button "Agregar" at bounding box center [193, 381] width 70 height 22
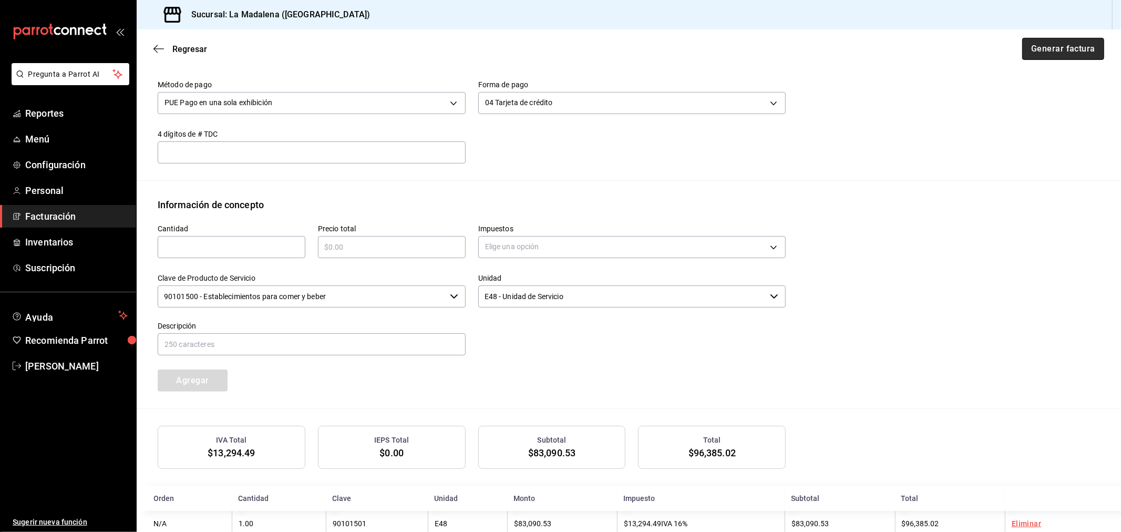
click at [1059, 48] on button "Generar factura" at bounding box center [1063, 49] width 82 height 22
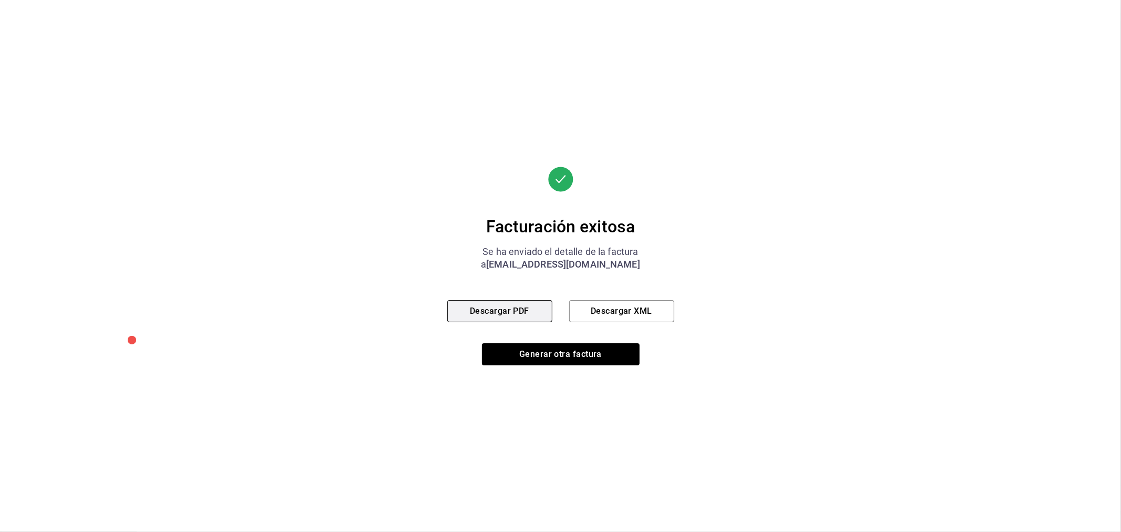
click at [512, 305] on button "Descargar PDF" at bounding box center [499, 311] width 105 height 22
click at [570, 356] on button "Generar otra factura" at bounding box center [561, 354] width 158 height 22
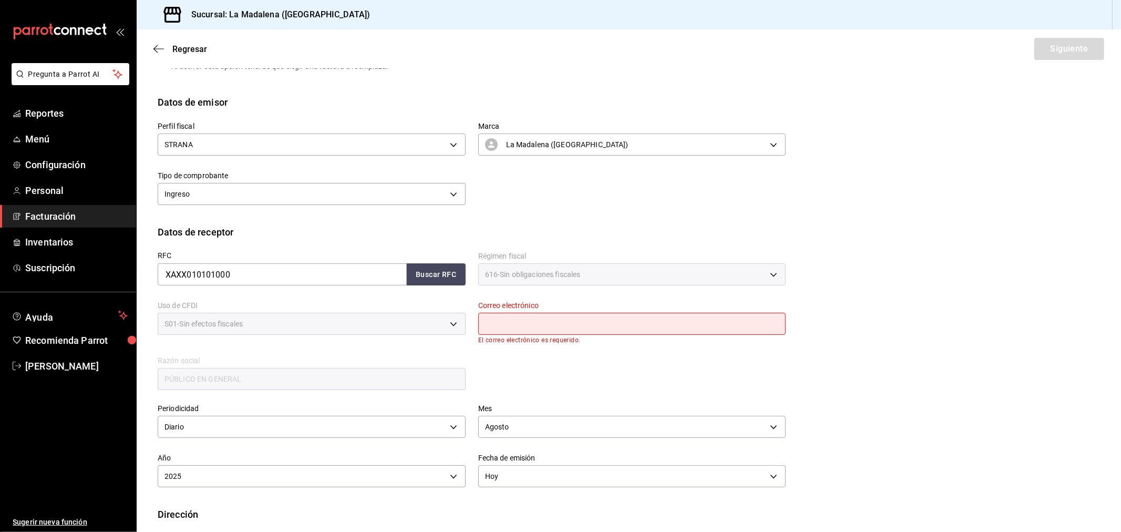
click at [555, 326] on input "text" at bounding box center [632, 324] width 308 height 22
type input "[EMAIL_ADDRESS][DOMAIN_NAME]"
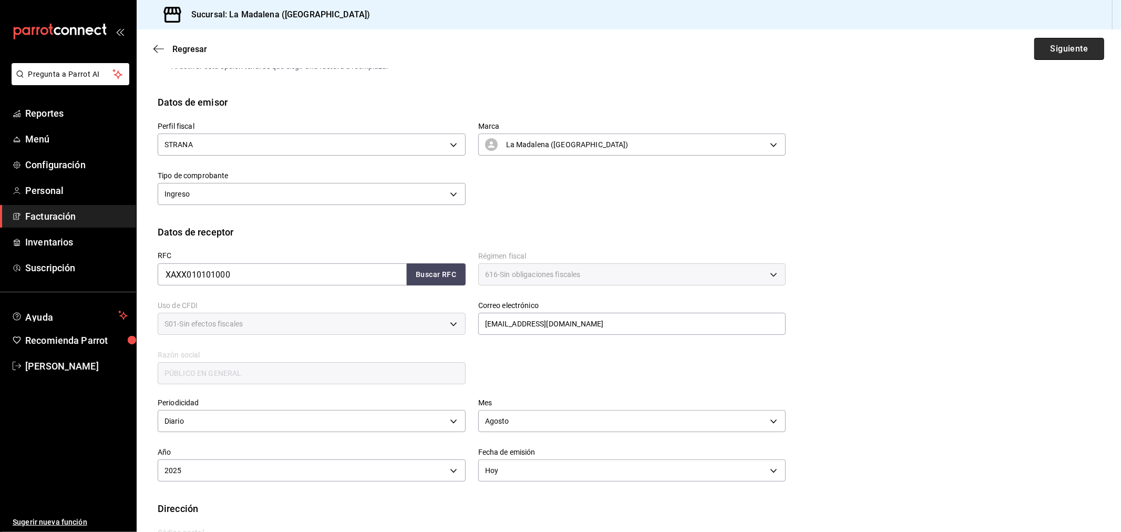
click at [1049, 46] on button "Siguiente" at bounding box center [1070, 49] width 70 height 22
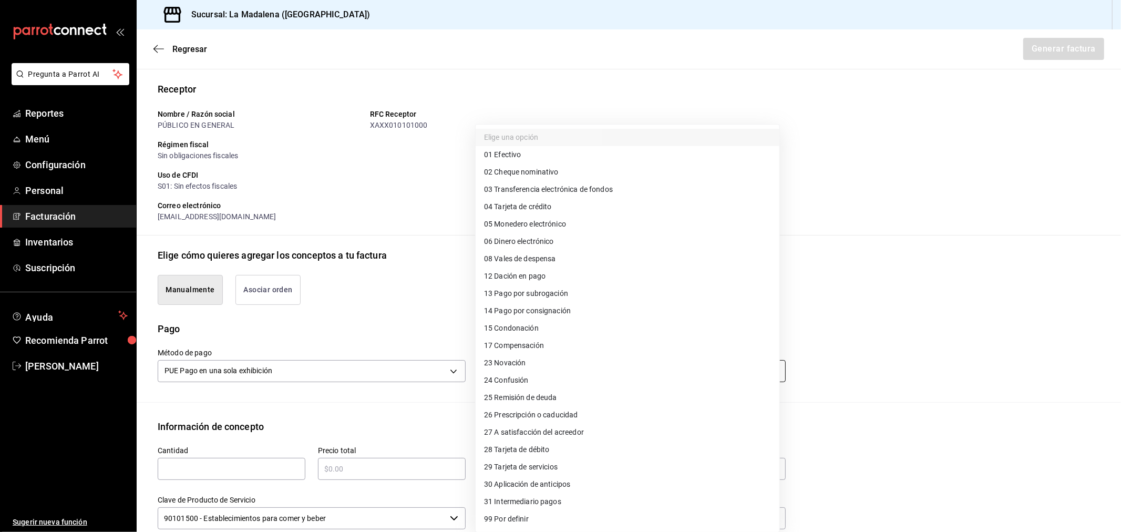
click at [603, 380] on body "Pregunta a Parrot AI Reportes Menú Configuración Personal Facturación Inventari…" at bounding box center [560, 266] width 1121 height 532
click at [576, 448] on li "28 Tarjeta de débito" at bounding box center [628, 449] width 304 height 17
type input "28"
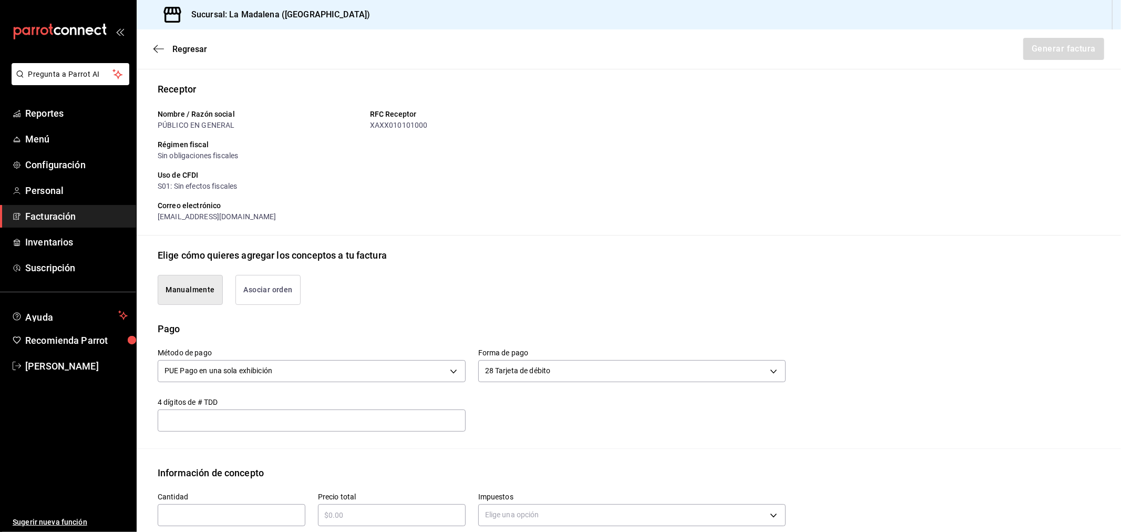
click at [207, 509] on input "text" at bounding box center [232, 515] width 148 height 13
type input "1"
type input "$52486.34"
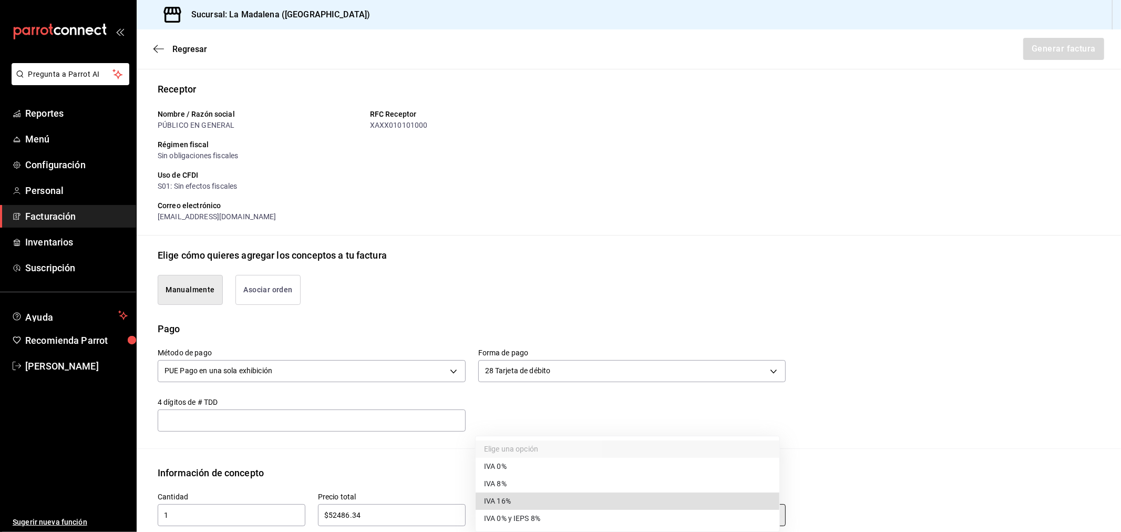
type input "IVA_16"
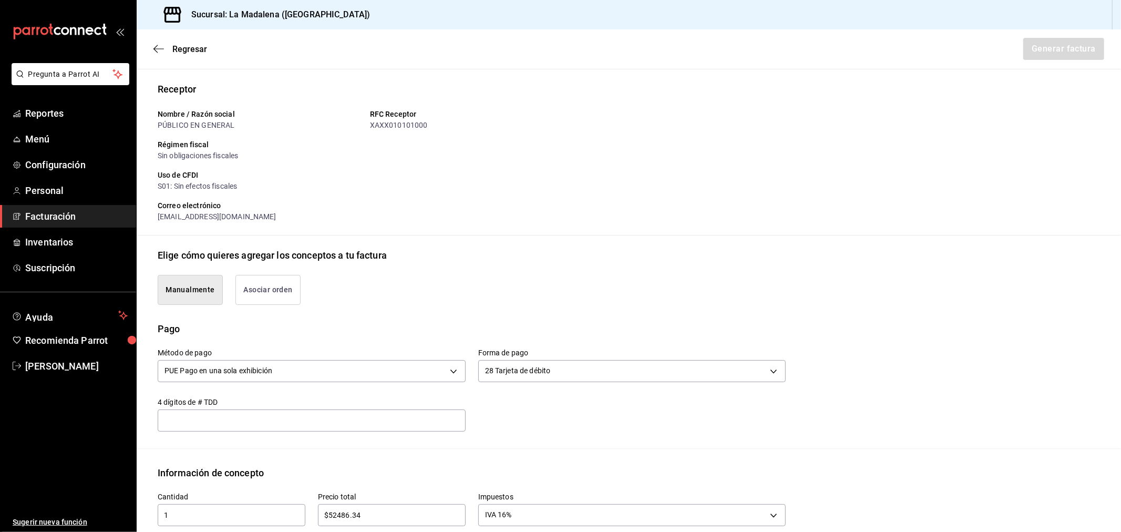
scroll to position [337, 0]
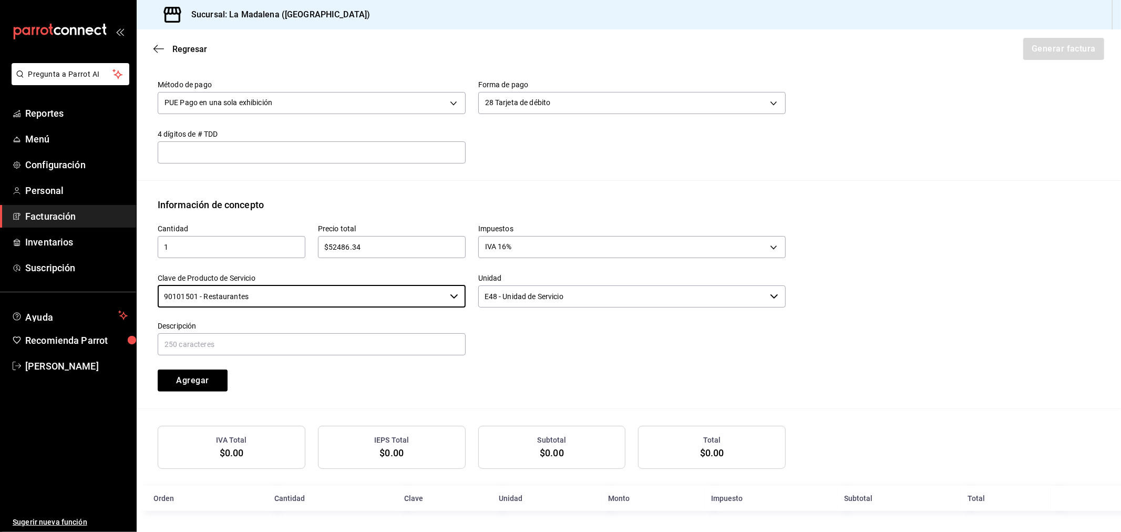
type input "90101501 - Restaurantes"
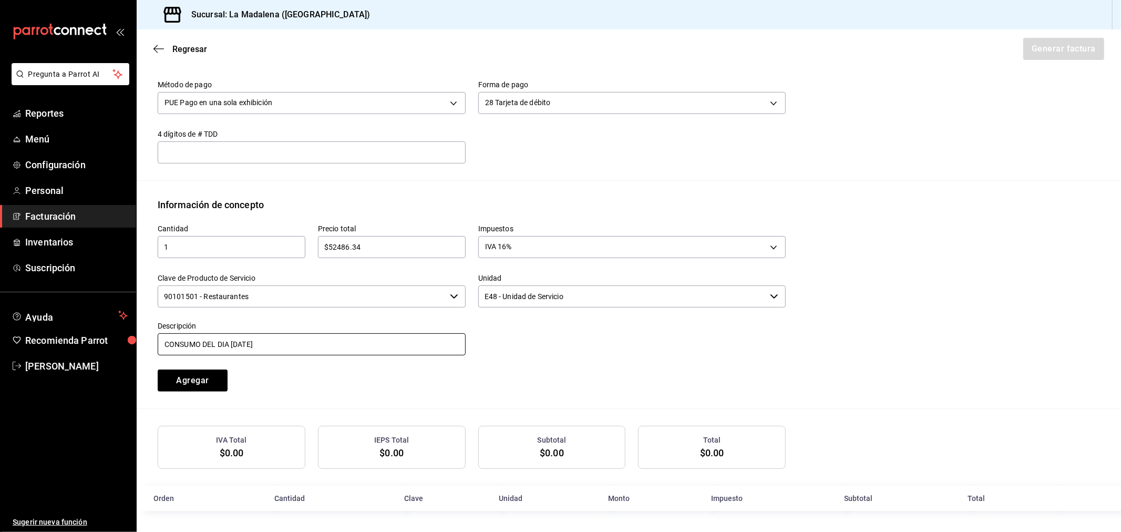
type input "CONSUMO DEL DIA [DATE]"
click at [158, 370] on button "Agregar" at bounding box center [193, 381] width 70 height 22
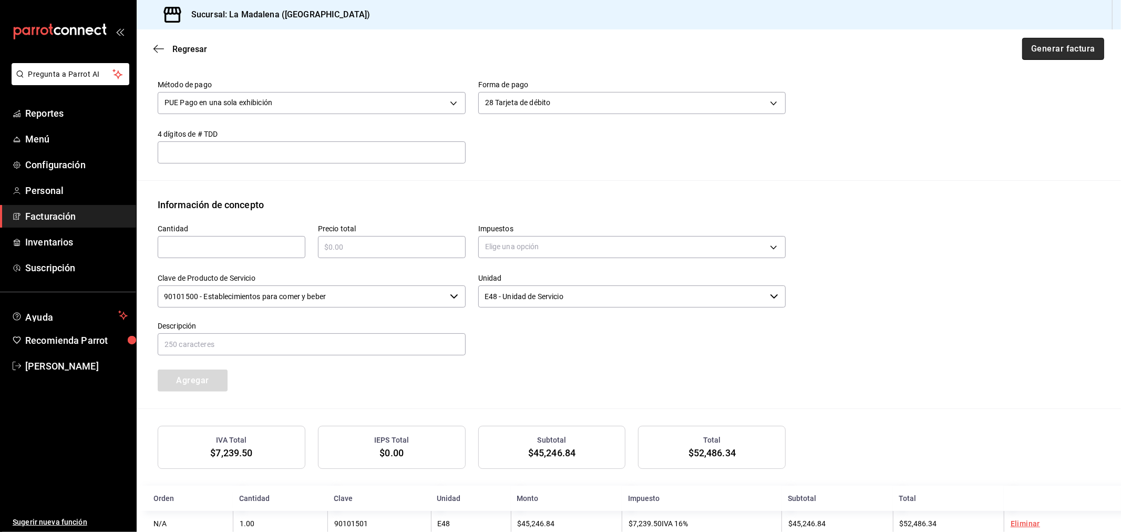
click at [1031, 50] on button "Generar factura" at bounding box center [1063, 49] width 82 height 22
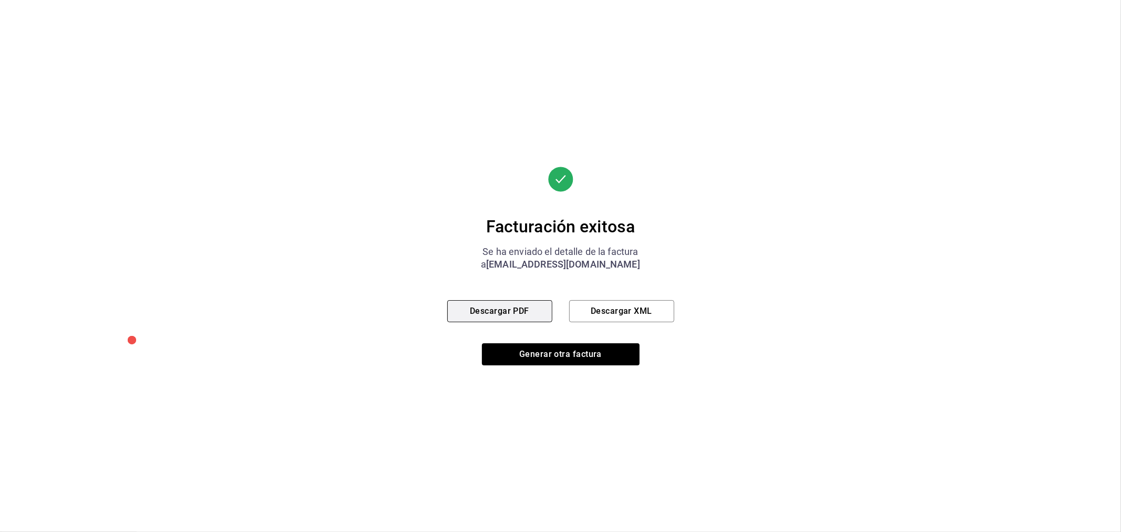
click at [505, 306] on button "Descargar PDF" at bounding box center [499, 311] width 105 height 22
click at [573, 357] on button "Generar otra factura" at bounding box center [561, 354] width 158 height 22
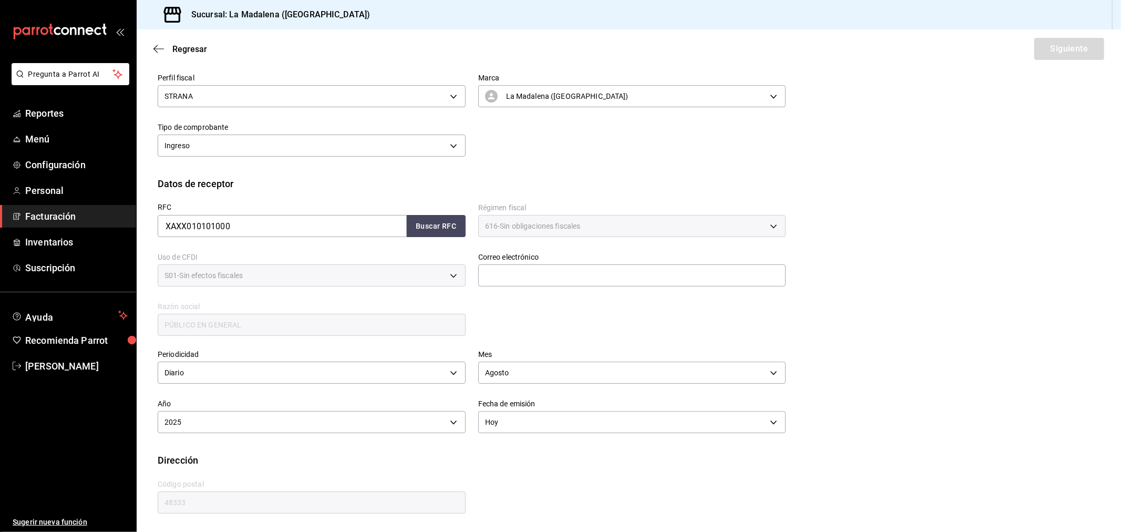
scroll to position [69, 0]
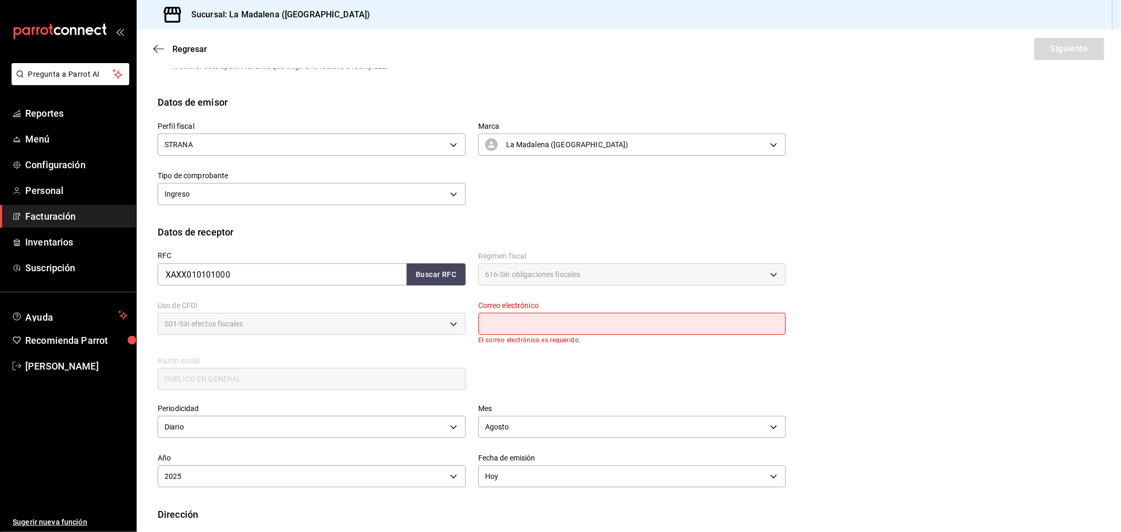
click at [524, 324] on input "text" at bounding box center [632, 324] width 308 height 22
type input "[EMAIL_ADDRESS][DOMAIN_NAME]"
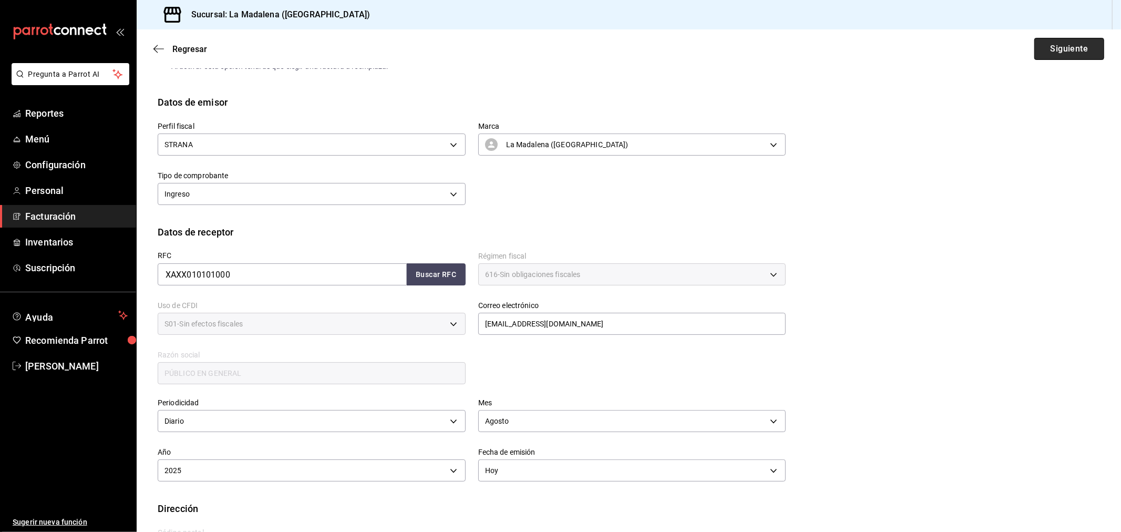
click at [1045, 53] on button "Siguiente" at bounding box center [1070, 49] width 70 height 22
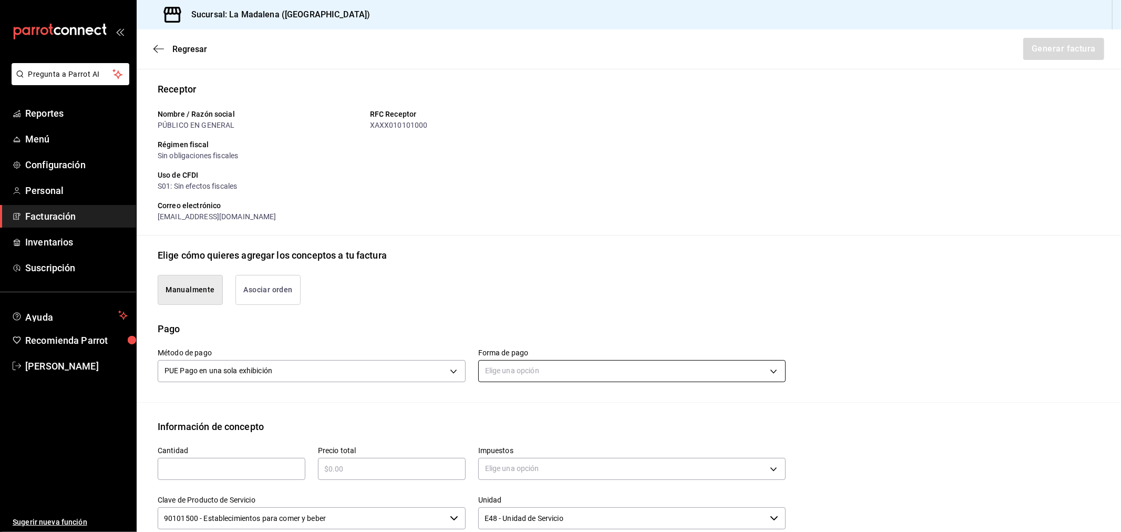
click at [509, 372] on body "Pregunta a Parrot AI Reportes Menú Configuración Personal Facturación Inventari…" at bounding box center [560, 266] width 1121 height 532
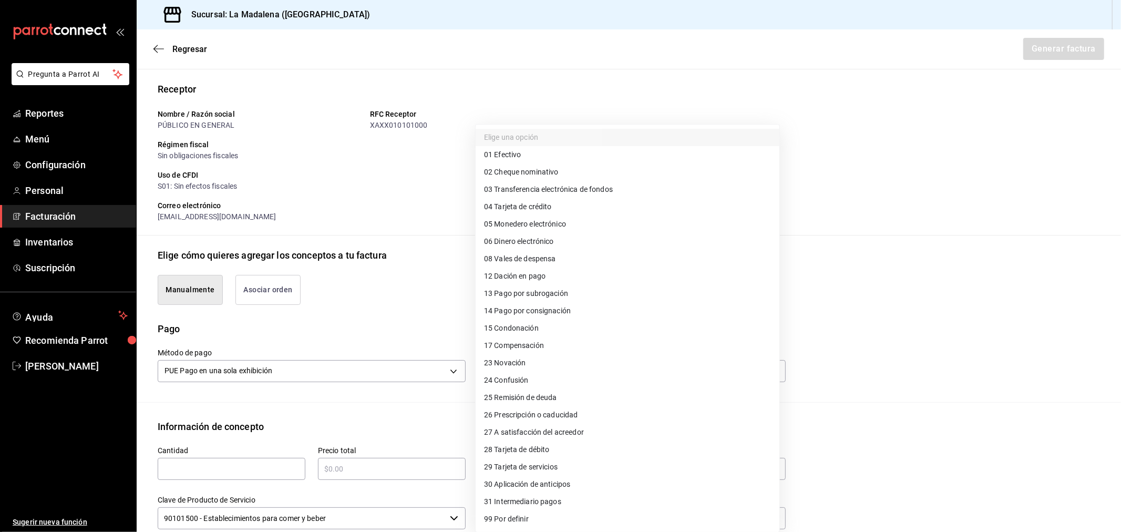
click at [572, 200] on li "04 Tarjeta de crédito" at bounding box center [628, 206] width 304 height 17
type input "04"
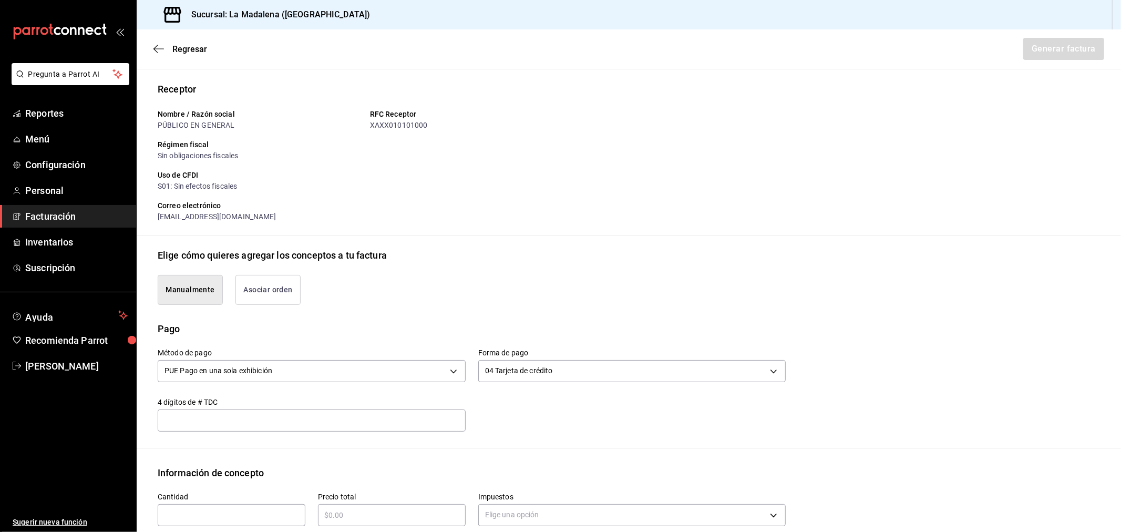
click at [181, 514] on input "text" at bounding box center [232, 515] width 148 height 13
type input "1"
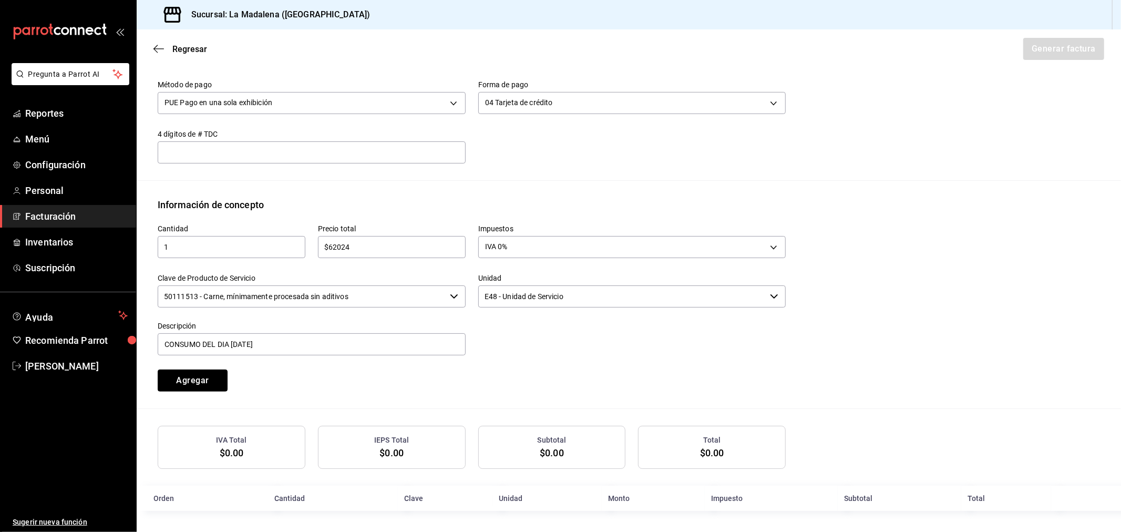
click at [158, 370] on button "Agregar" at bounding box center [193, 381] width 70 height 22
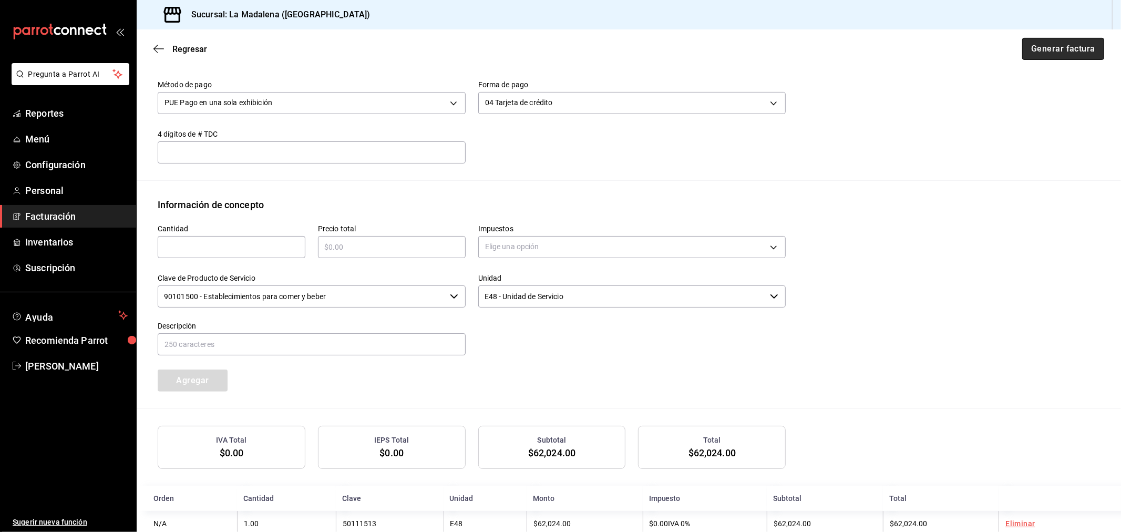
click at [1068, 44] on button "Generar factura" at bounding box center [1063, 49] width 82 height 22
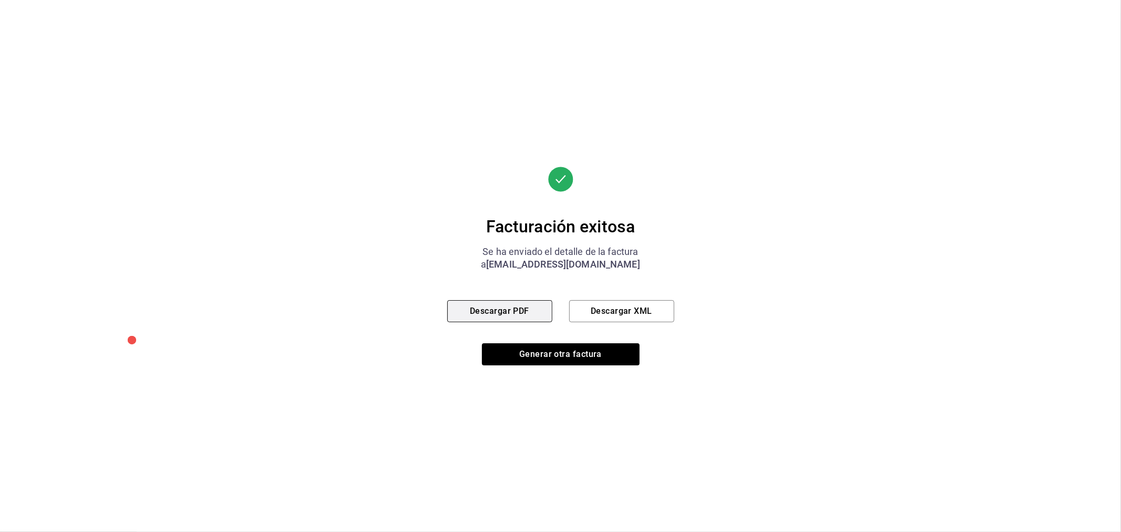
click at [500, 314] on button "Descargar PDF" at bounding box center [499, 311] width 105 height 22
click at [553, 347] on button "Generar otra factura" at bounding box center [561, 354] width 158 height 22
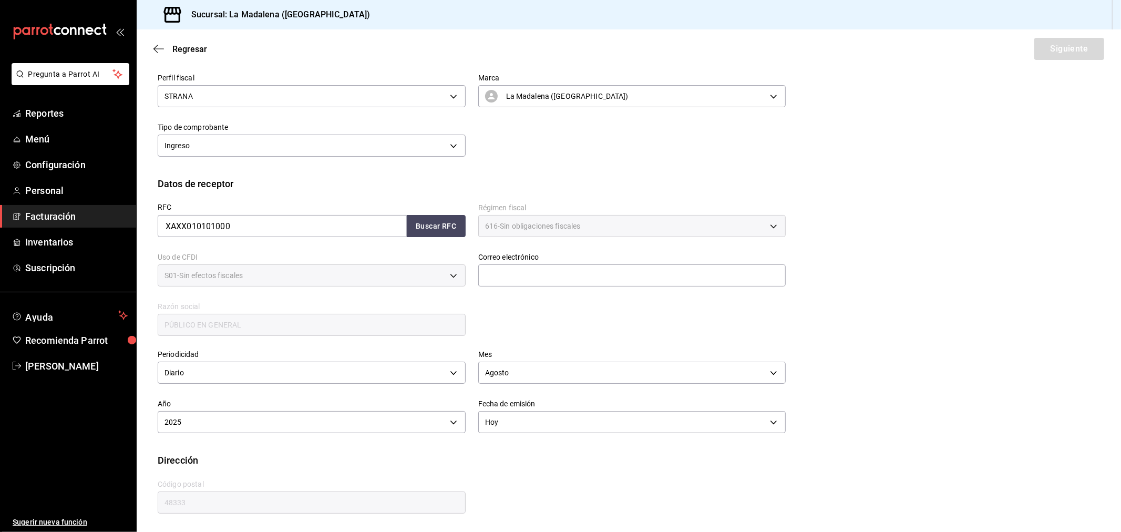
scroll to position [69, 0]
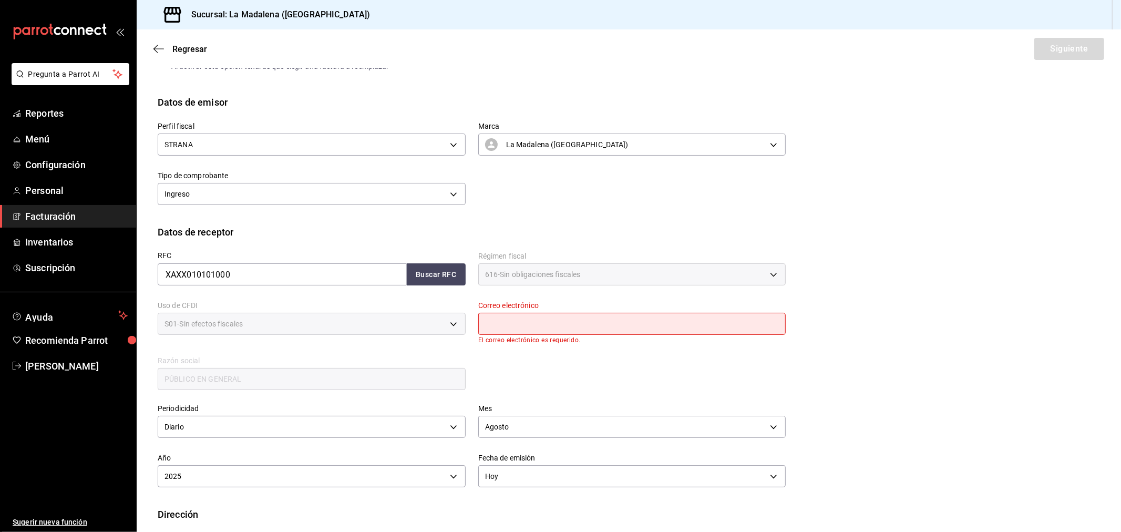
click at [545, 311] on div "Correo electrónico El correo electrónico es requerido." at bounding box center [632, 322] width 308 height 43
click at [554, 330] on input "text" at bounding box center [632, 324] width 308 height 22
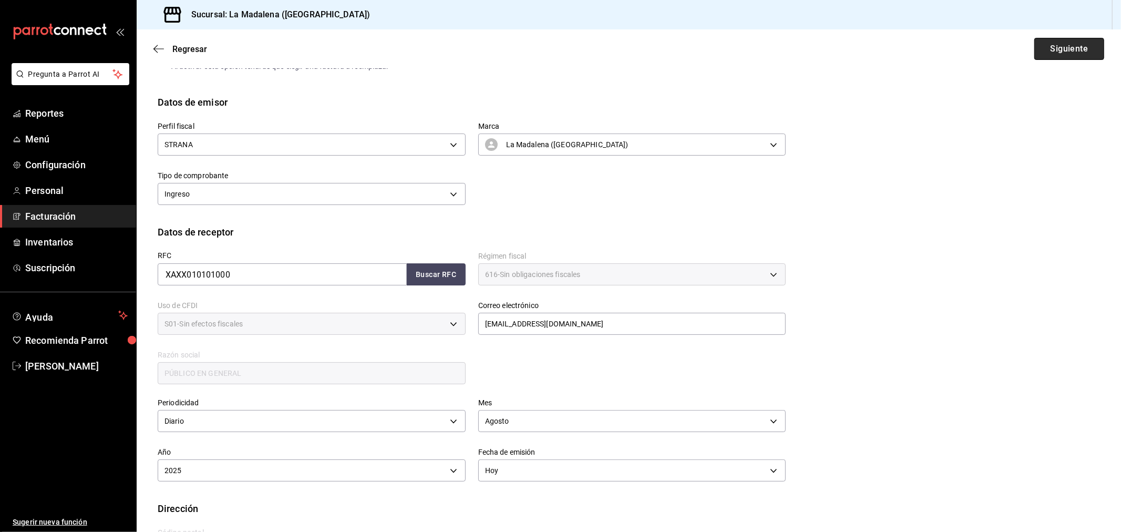
click at [1077, 49] on button "Siguiente" at bounding box center [1070, 49] width 70 height 22
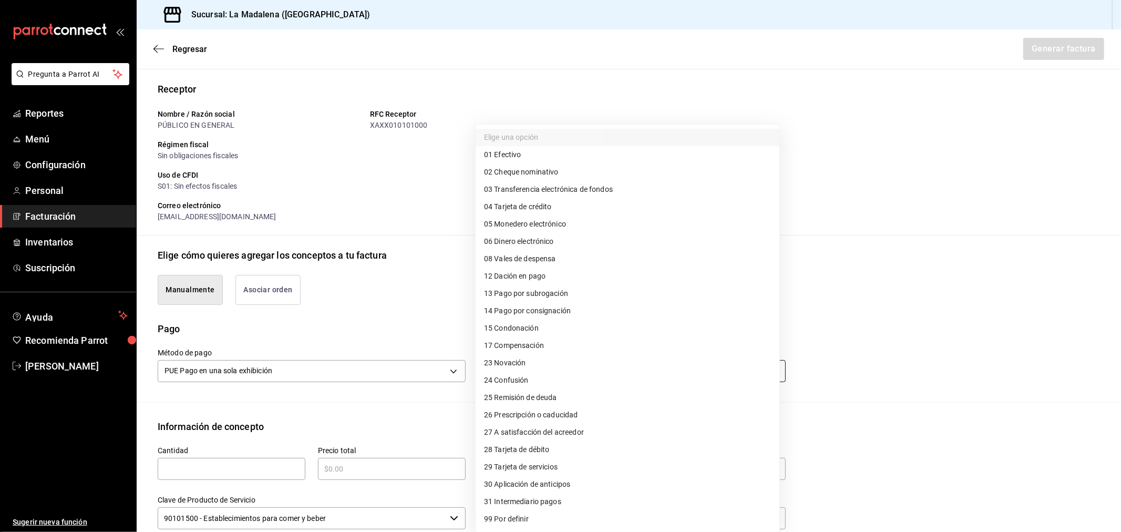
click at [558, 367] on body "Pregunta a Parrot AI Reportes Menú Configuración Personal Facturación Inventari…" at bounding box center [560, 266] width 1121 height 532
click at [558, 449] on li "28 Tarjeta de débito" at bounding box center [628, 449] width 304 height 17
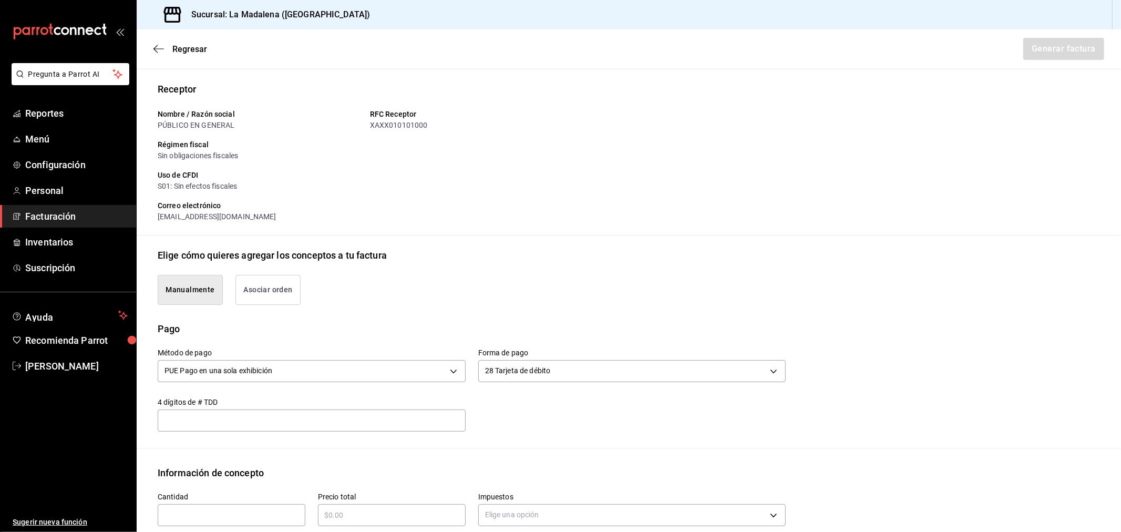
click at [268, 516] on input "text" at bounding box center [232, 515] width 148 height 13
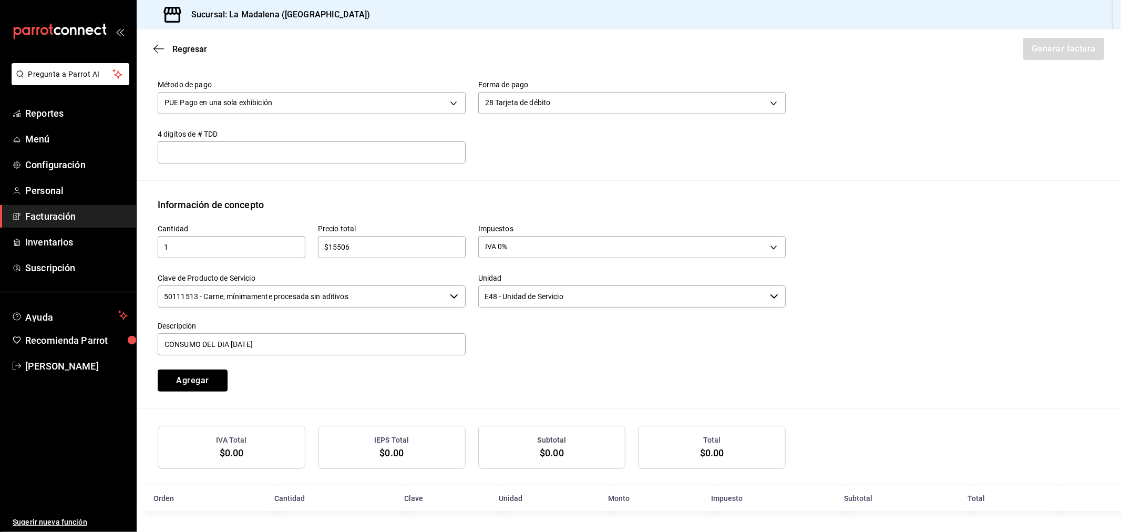
click at [158, 370] on button "Agregar" at bounding box center [193, 381] width 70 height 22
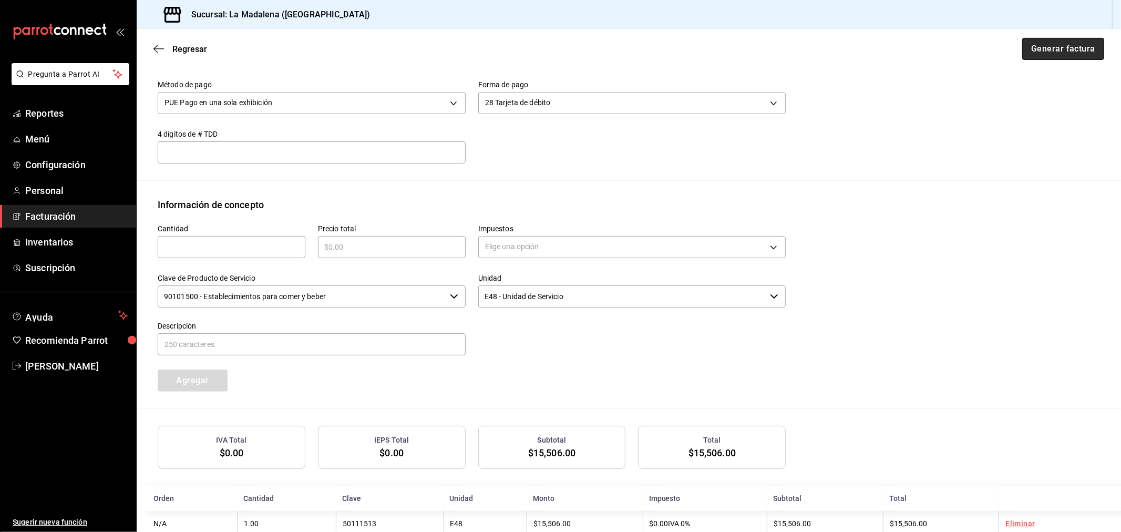
click at [1043, 48] on button "Generar factura" at bounding box center [1063, 49] width 82 height 22
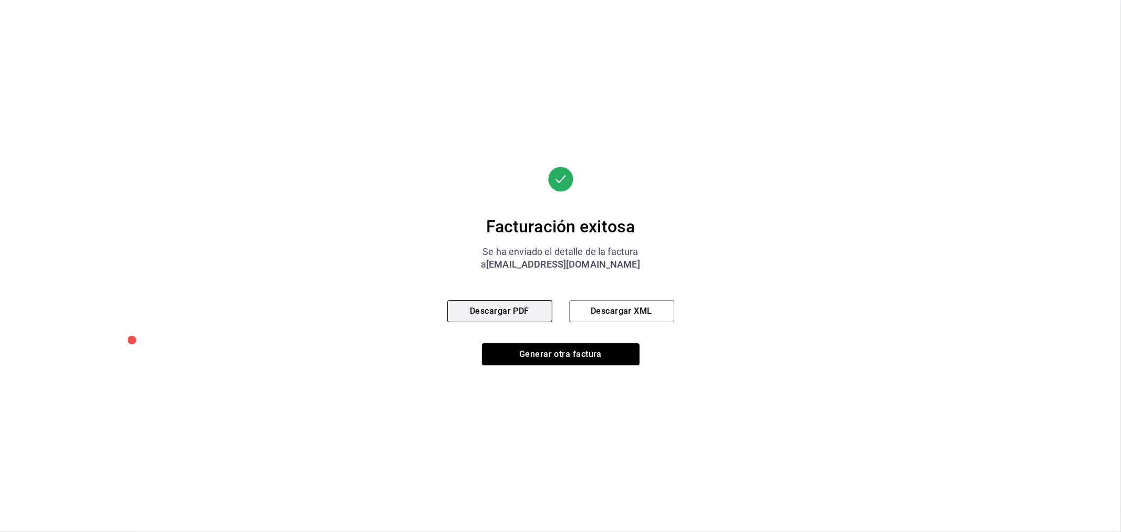
click at [491, 306] on button "Descargar PDF" at bounding box center [499, 311] width 105 height 22
click at [571, 358] on button "Generar otra factura" at bounding box center [561, 354] width 158 height 22
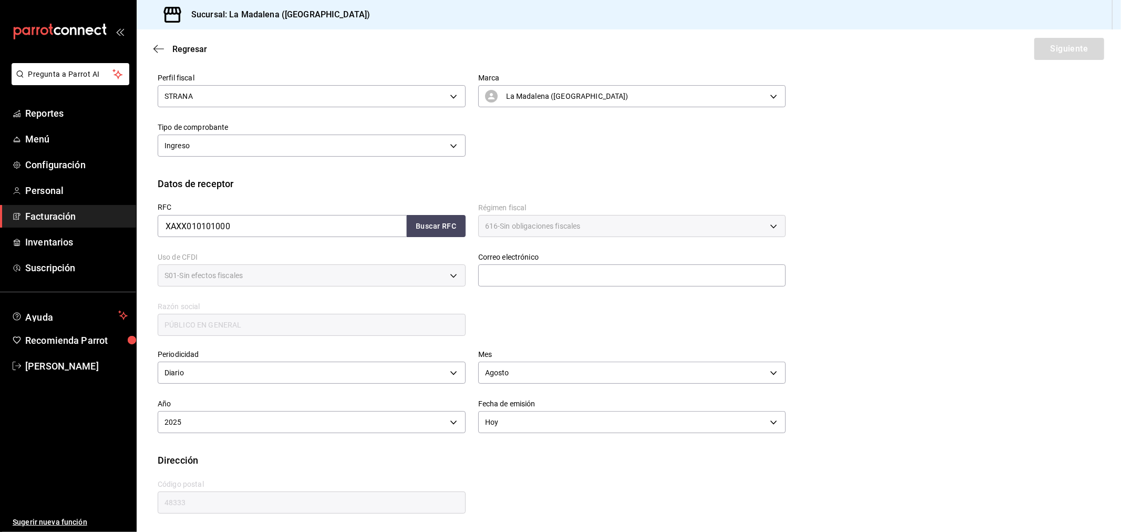
scroll to position [69, 0]
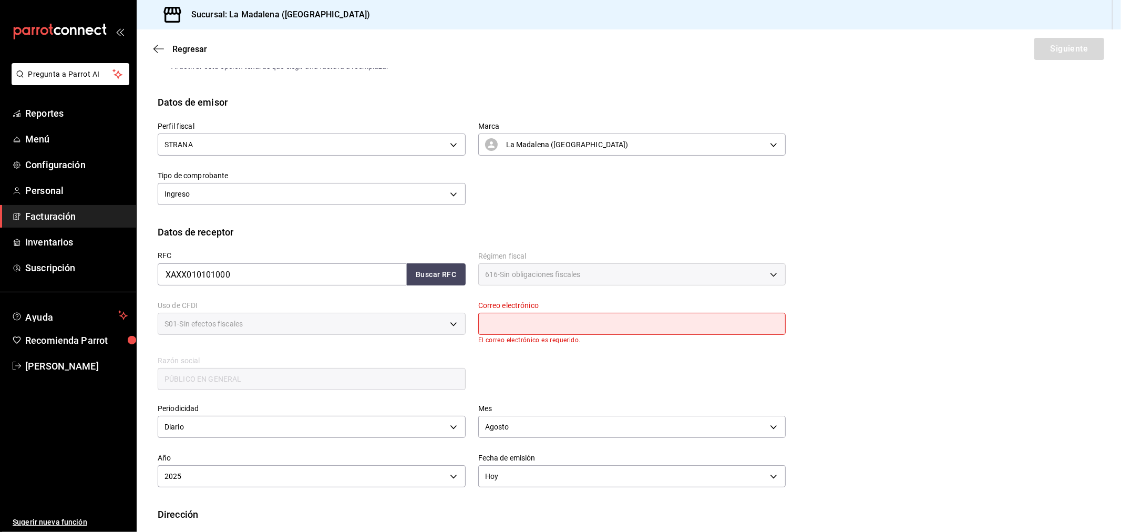
click at [582, 332] on input "text" at bounding box center [632, 324] width 308 height 22
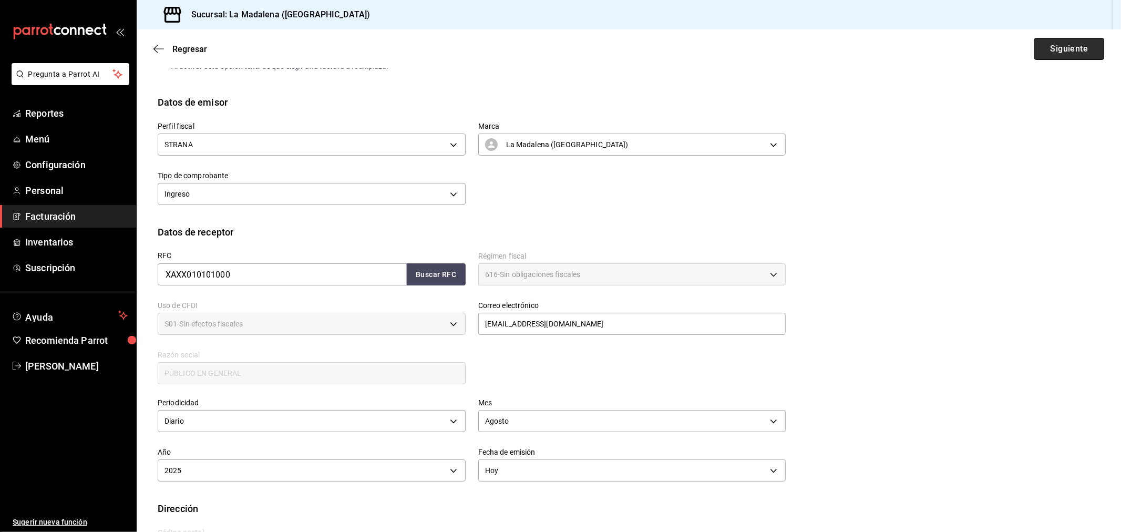
click at [1051, 40] on button "Siguiente" at bounding box center [1070, 49] width 70 height 22
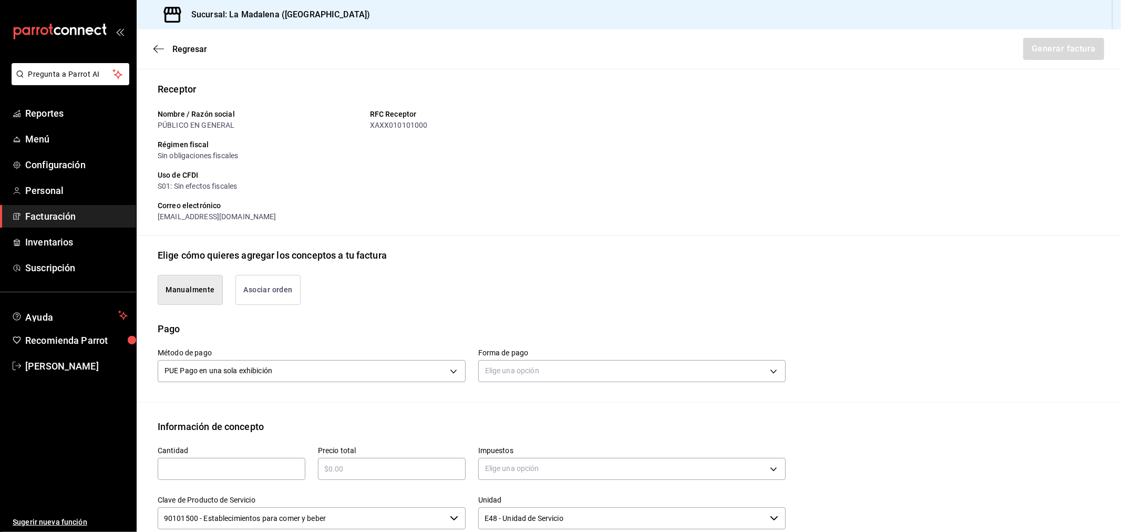
click at [644, 356] on div "Elige una opción" at bounding box center [632, 370] width 308 height 28
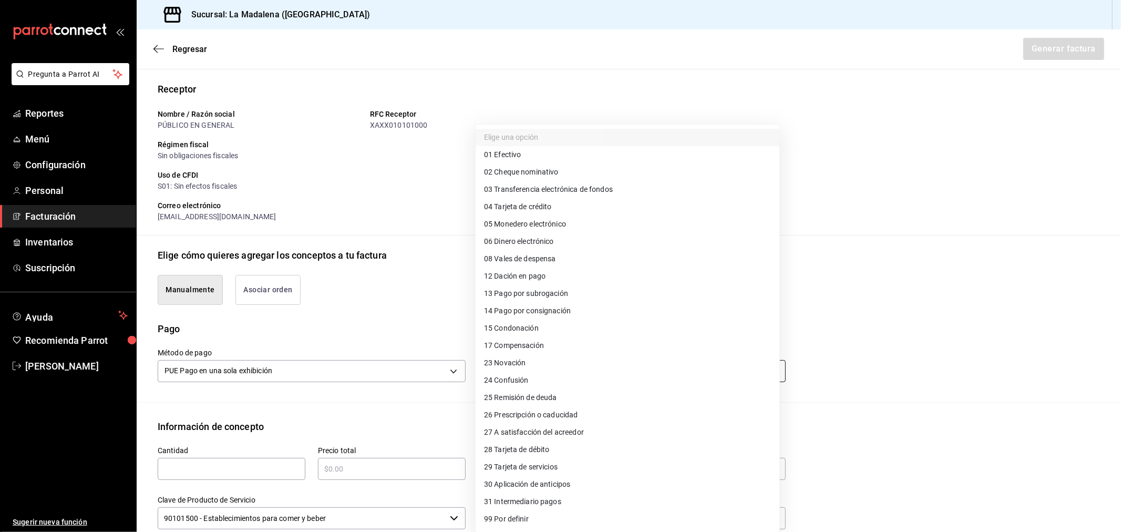
click at [643, 363] on body "Pregunta a Parrot AI Reportes Menú Configuración Personal Facturación Inventari…" at bounding box center [560, 266] width 1121 height 532
click at [569, 212] on li "04 Tarjeta de crédito" at bounding box center [628, 206] width 304 height 17
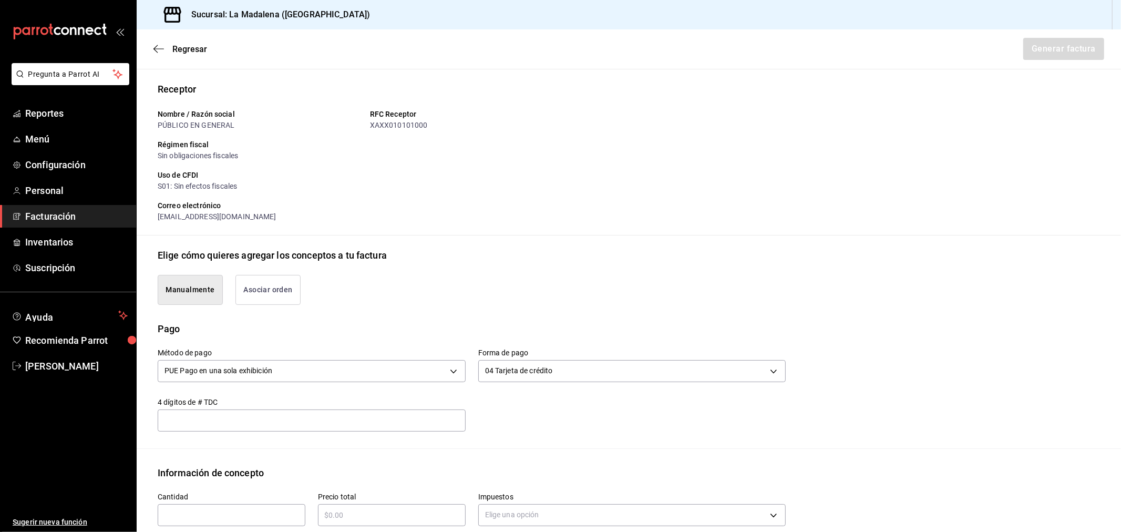
drag, startPoint x: 202, startPoint y: 521, endPoint x: 208, endPoint y: 521, distance: 6.3
click at [203, 521] on div "​" at bounding box center [232, 515] width 148 height 22
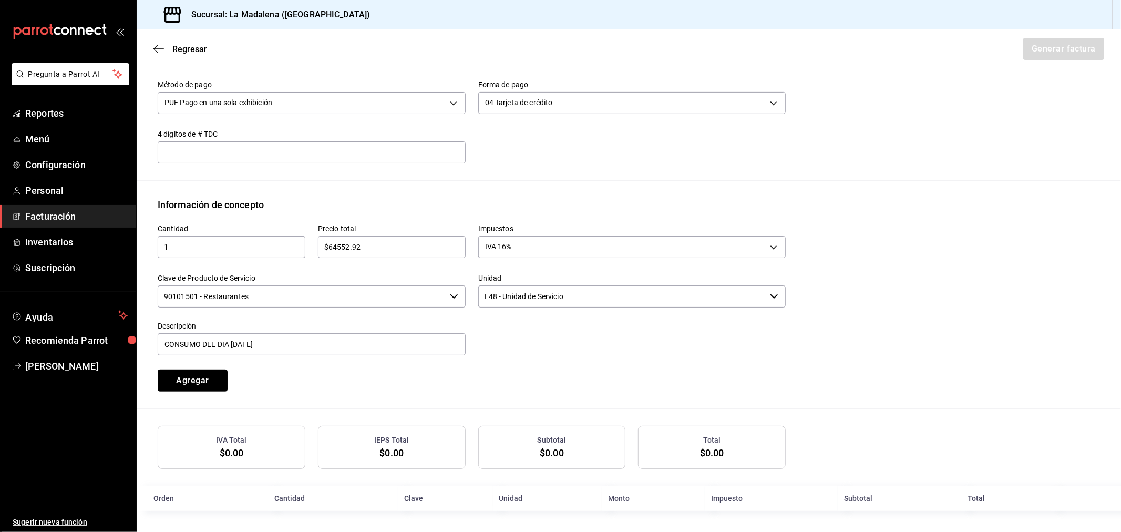
click at [158, 370] on button "Agregar" at bounding box center [193, 381] width 70 height 22
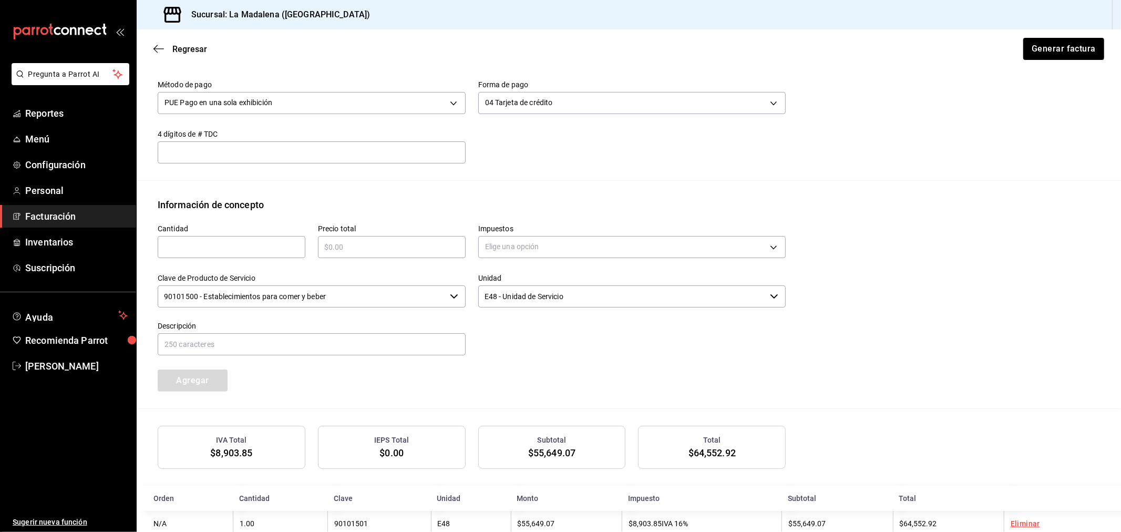
click at [1059, 37] on div "Regresar Generar factura" at bounding box center [629, 48] width 985 height 39
click at [1057, 55] on button "Generar factura" at bounding box center [1063, 49] width 82 height 22
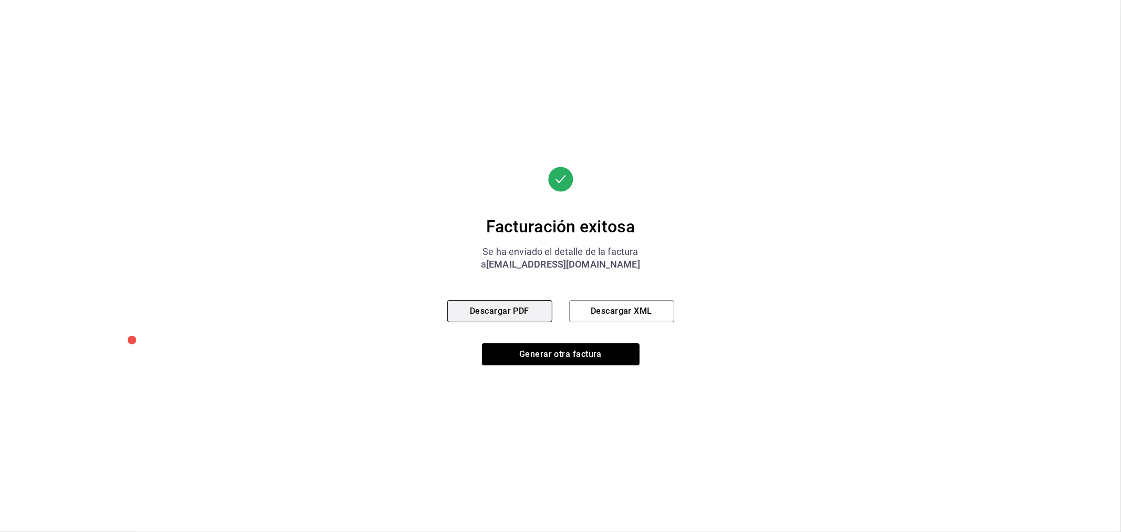
click at [515, 312] on button "Descargar PDF" at bounding box center [499, 311] width 105 height 22
click at [560, 361] on button "Generar otra factura" at bounding box center [561, 354] width 158 height 22
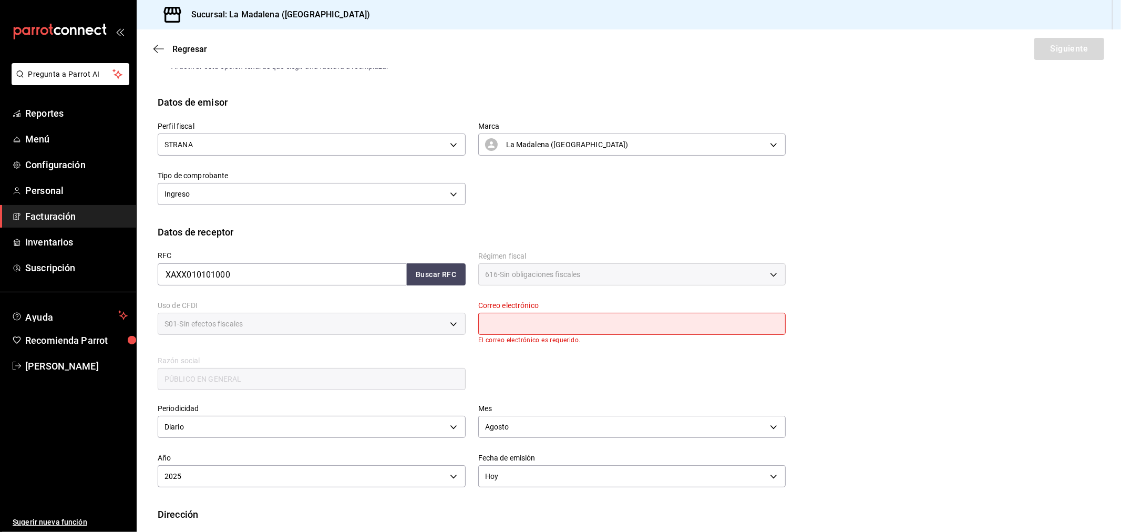
click at [572, 318] on input "text" at bounding box center [632, 324] width 308 height 22
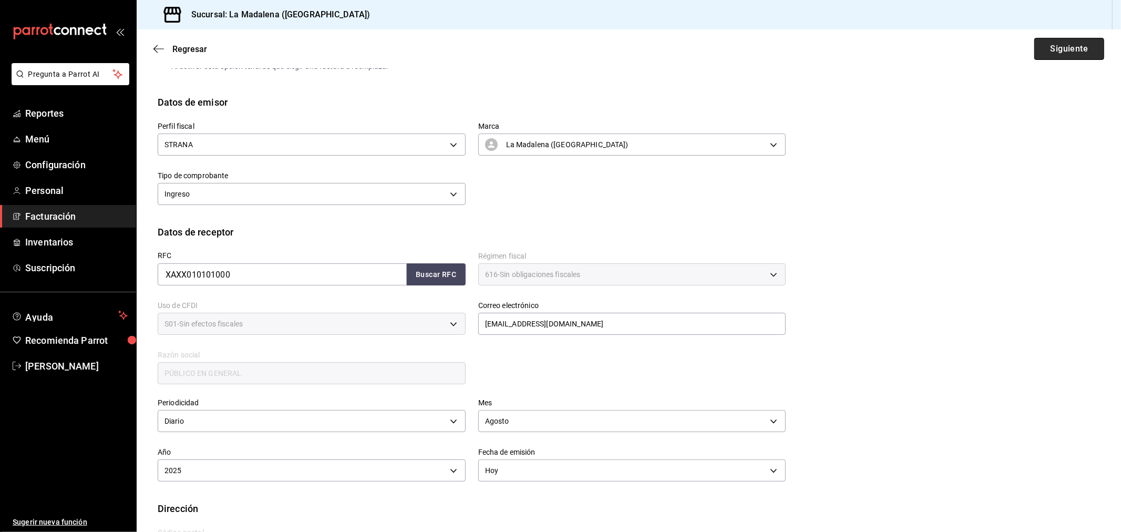
click at [1069, 55] on button "Siguiente" at bounding box center [1070, 49] width 70 height 22
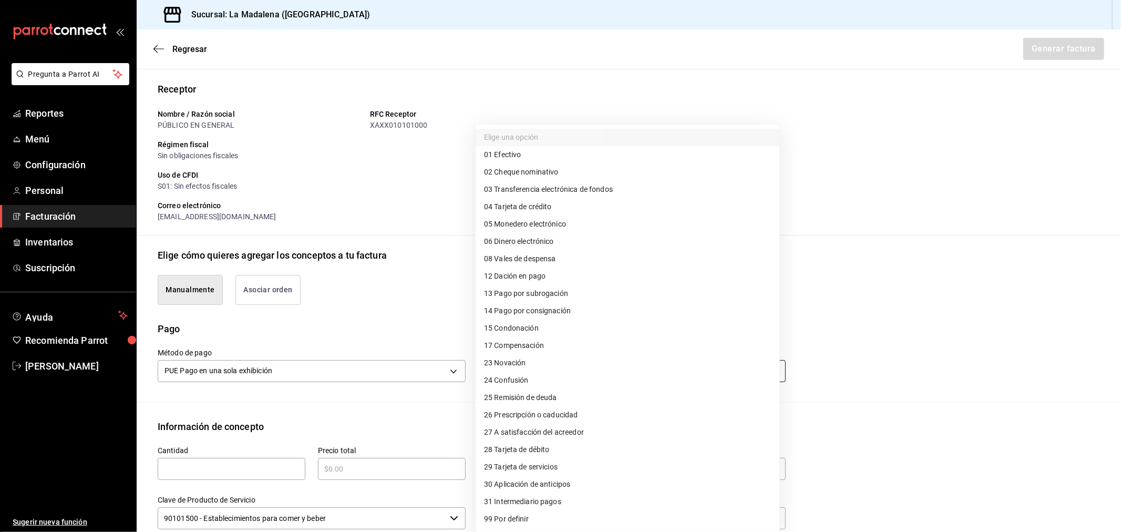
click at [618, 371] on body "Pregunta a Parrot AI Reportes Menú Configuración Personal Facturación Inventari…" at bounding box center [560, 266] width 1121 height 532
click at [582, 442] on li "28 Tarjeta de débito" at bounding box center [628, 449] width 304 height 17
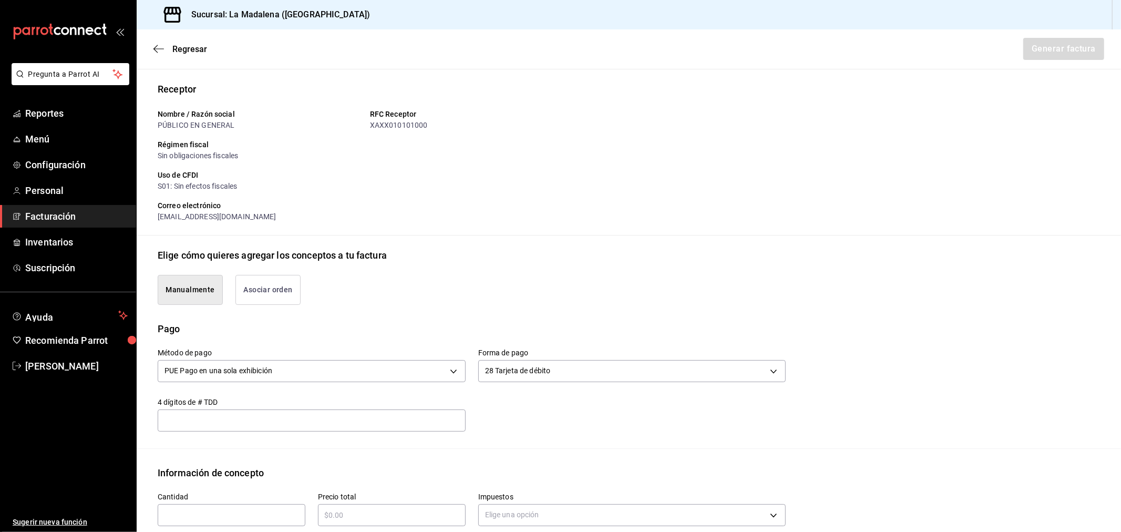
click at [276, 509] on input "text" at bounding box center [232, 515] width 148 height 13
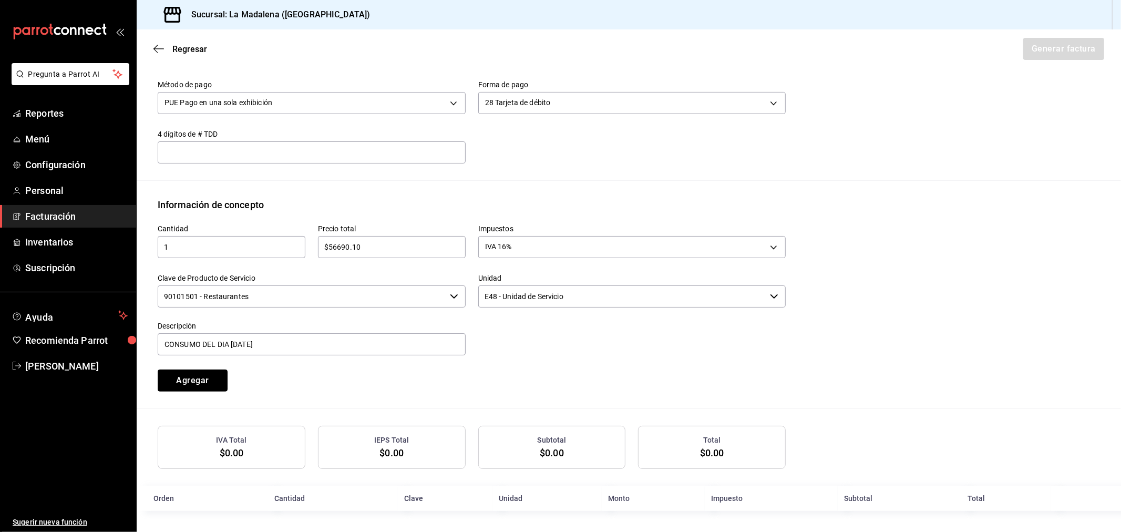
click at [158, 370] on button "Agregar" at bounding box center [193, 381] width 70 height 22
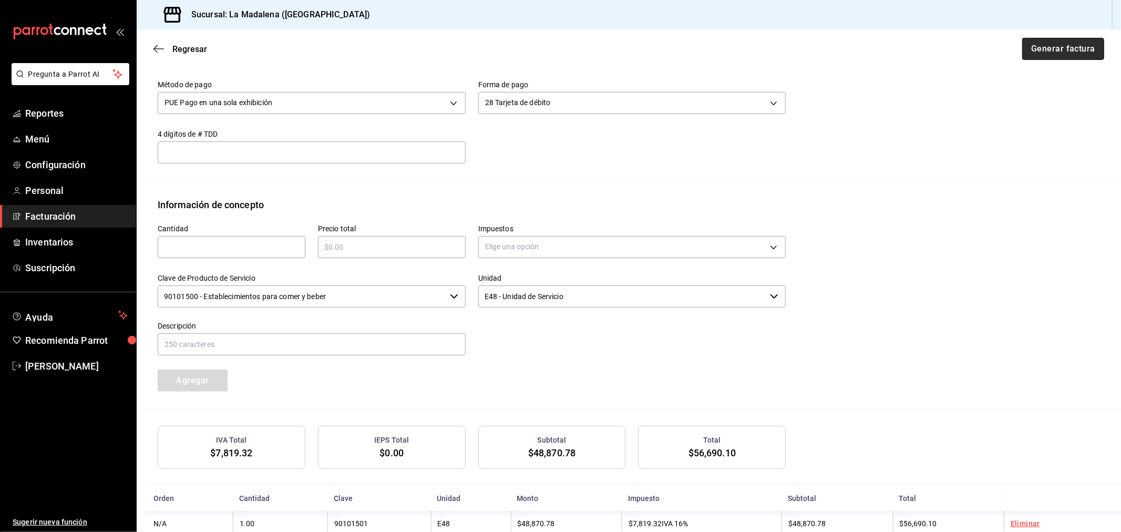
click at [1049, 50] on button "Generar factura" at bounding box center [1063, 49] width 82 height 22
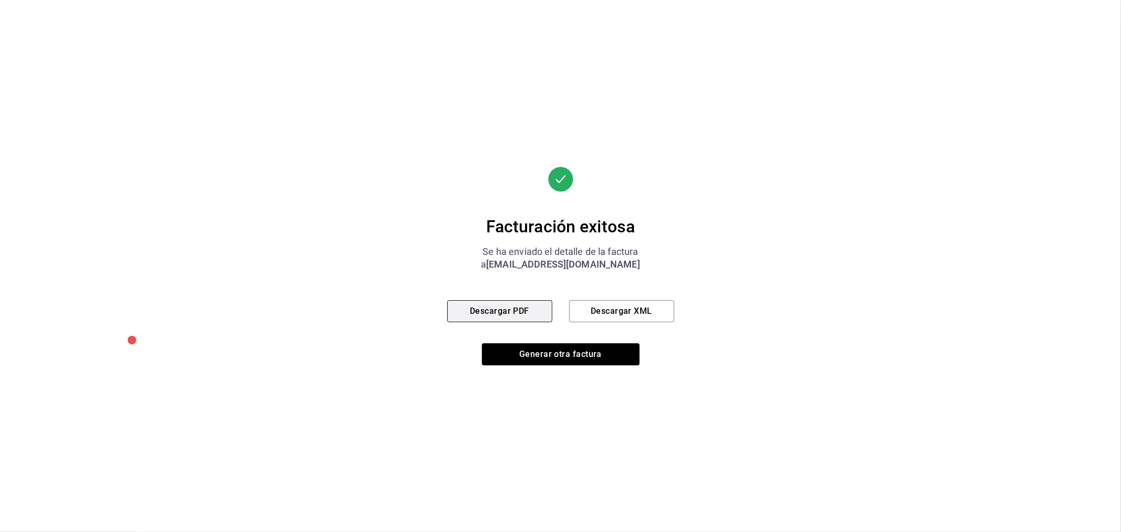
click at [491, 312] on button "Descargar PDF" at bounding box center [499, 311] width 105 height 22
click at [592, 359] on button "Generar otra factura" at bounding box center [561, 354] width 158 height 22
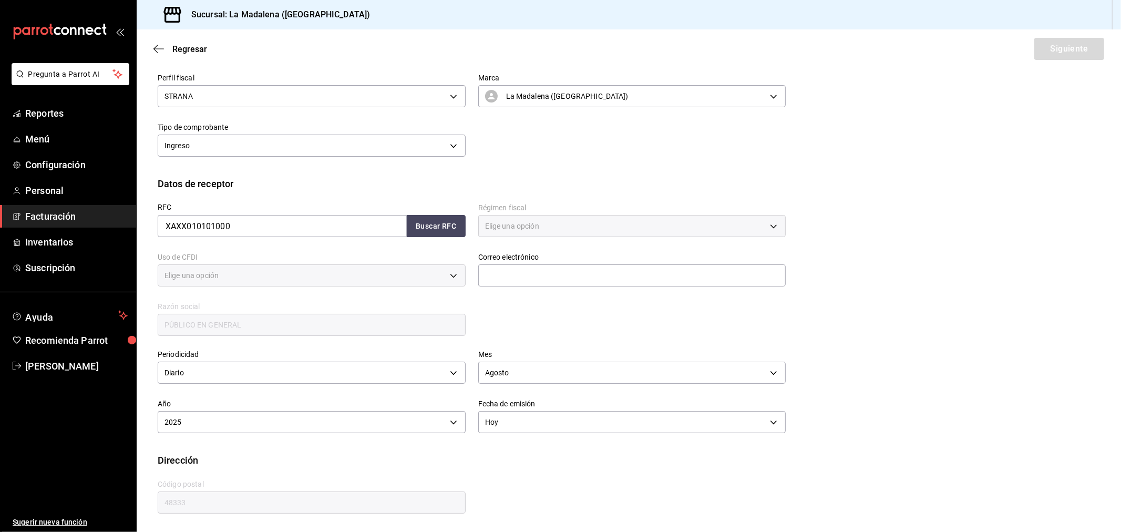
scroll to position [69, 0]
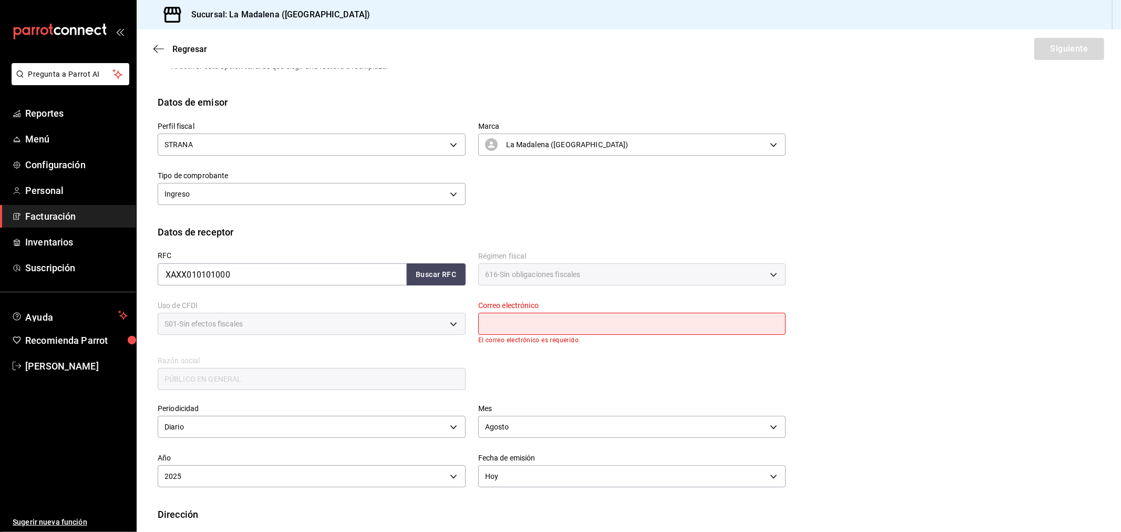
click at [88, 210] on span "Facturación" at bounding box center [76, 216] width 103 height 14
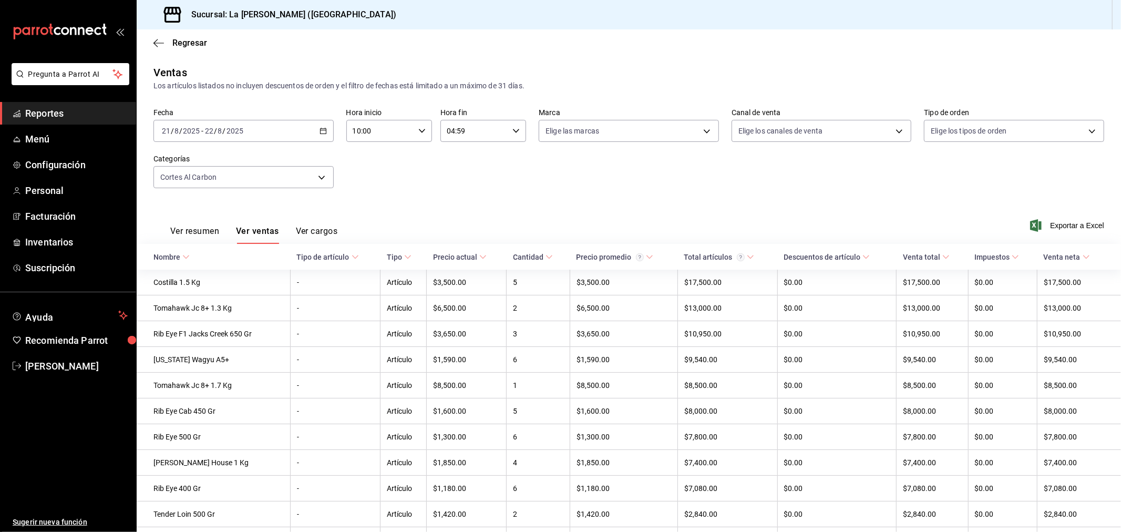
scroll to position [90, 0]
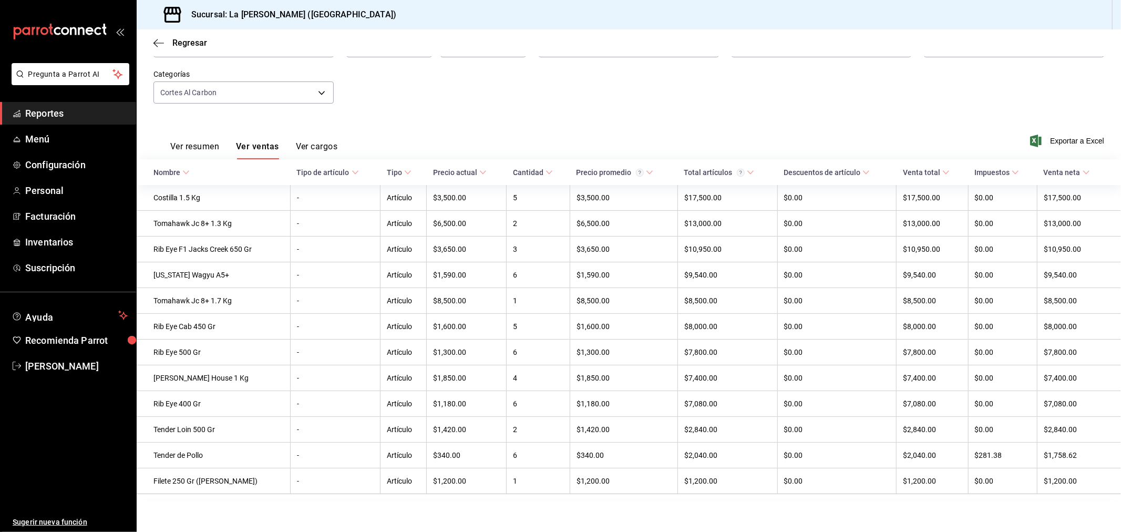
click at [236, 141] on button "Ver ventas" at bounding box center [257, 150] width 43 height 18
click at [91, 111] on span "Reportes" at bounding box center [76, 113] width 103 height 14
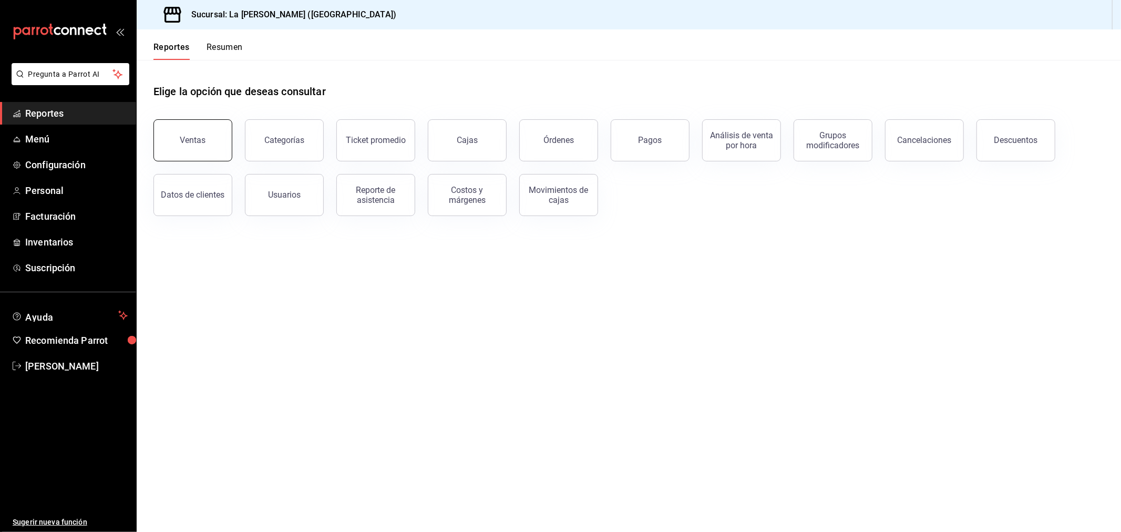
click at [213, 141] on button "Ventas" at bounding box center [193, 140] width 79 height 42
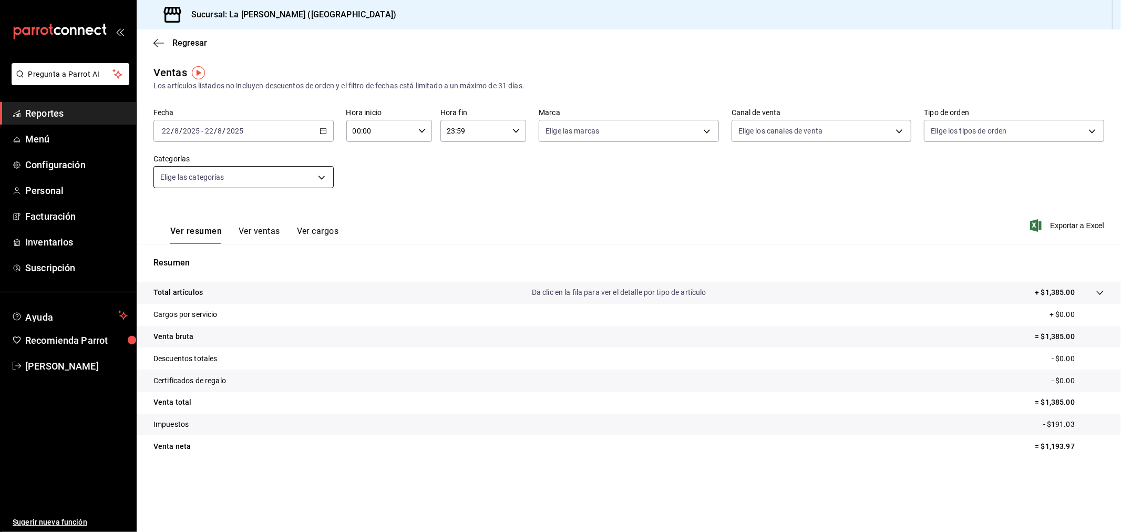
click at [319, 179] on body "Pregunta a Parrot AI Reportes Menú Configuración Personal Facturación Inventari…" at bounding box center [560, 266] width 1121 height 532
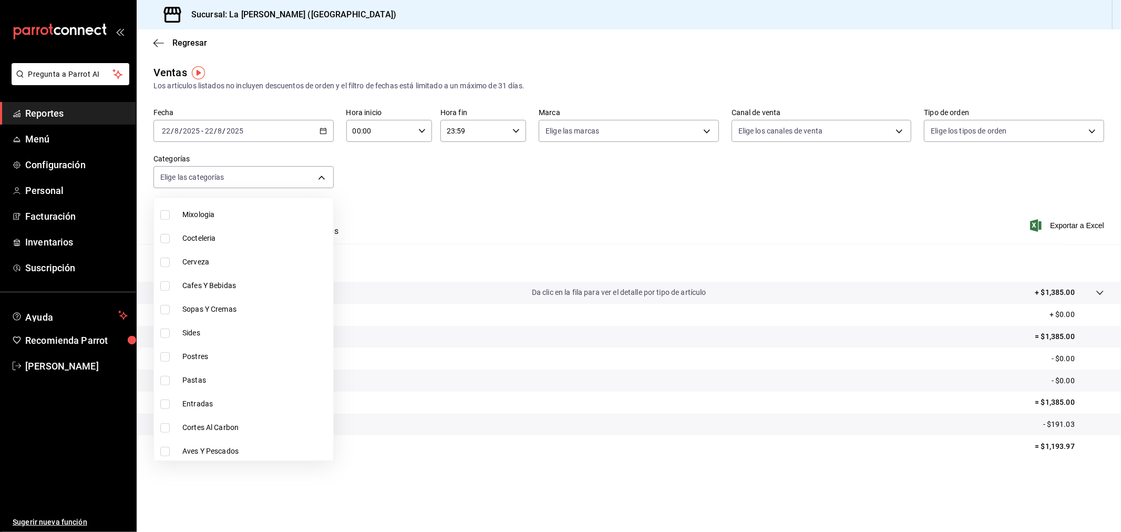
scroll to position [483, 0]
click at [254, 426] on span "Cortes Al Carbon" at bounding box center [255, 426] width 147 height 11
type input "999f802a-b8b1-4dcd-aac5-240a88f4f949"
checkbox input "true"
click at [381, 180] on div at bounding box center [560, 266] width 1121 height 532
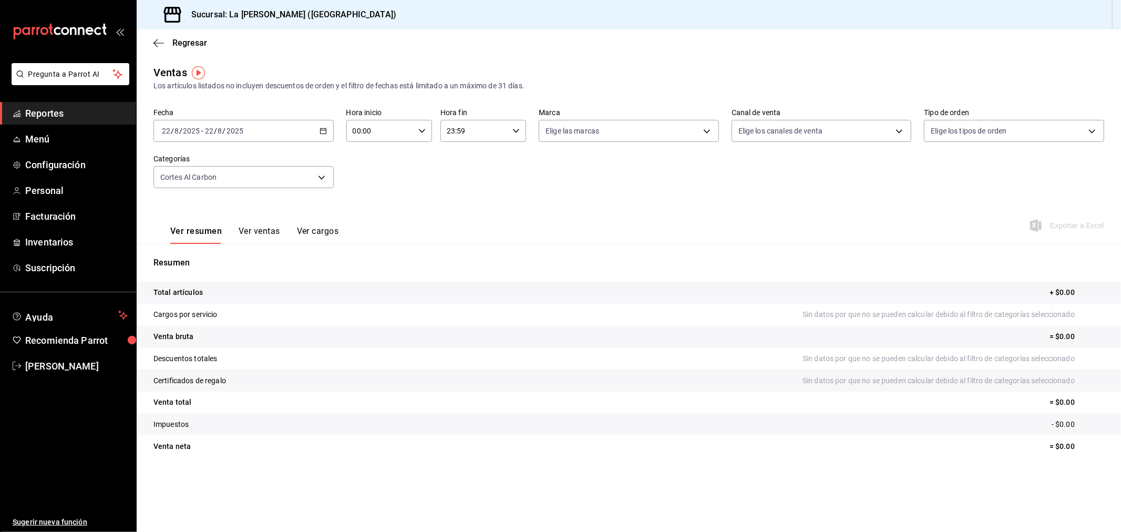
click at [389, 127] on input "00:00" at bounding box center [380, 130] width 68 height 21
click at [375, 174] on span "10" at bounding box center [368, 177] width 26 height 8
type input "10:00"
click at [488, 131] on div at bounding box center [560, 266] width 1121 height 532
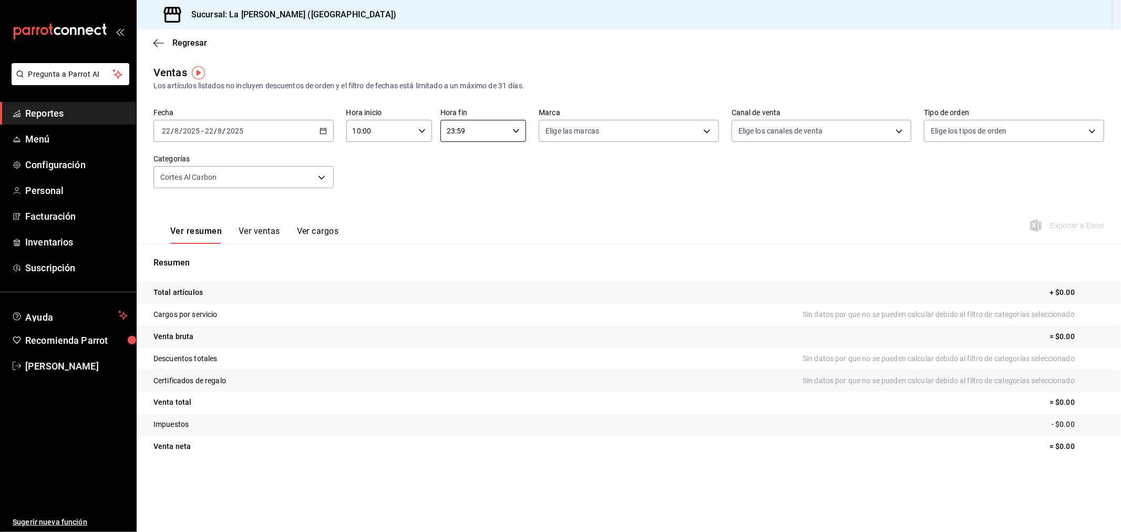
click at [488, 131] on input "23:59" at bounding box center [475, 130] width 68 height 21
click at [472, 203] on button "04" at bounding box center [462, 210] width 39 height 21
type input "04:59"
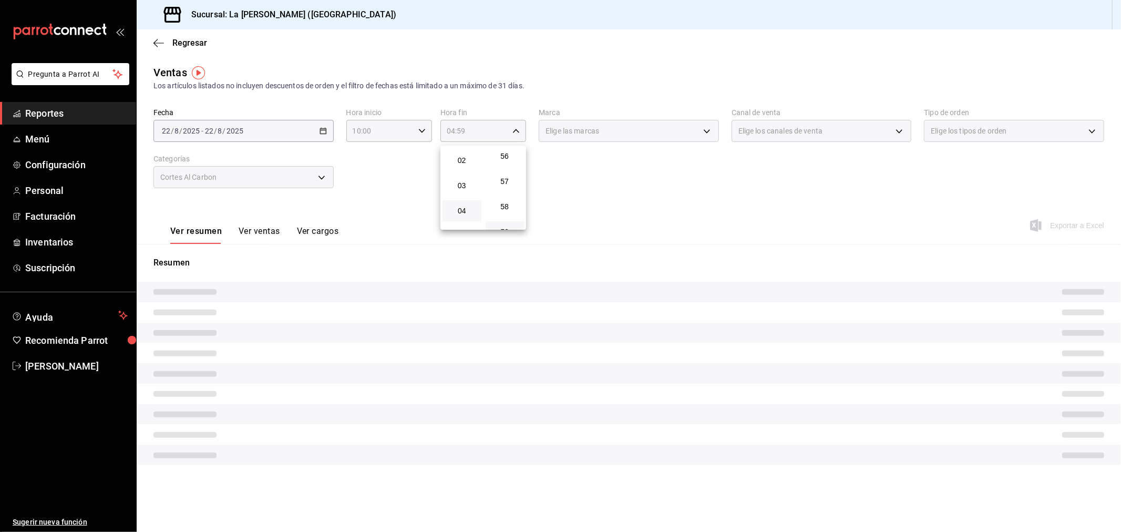
click at [416, 184] on div at bounding box center [560, 266] width 1121 height 532
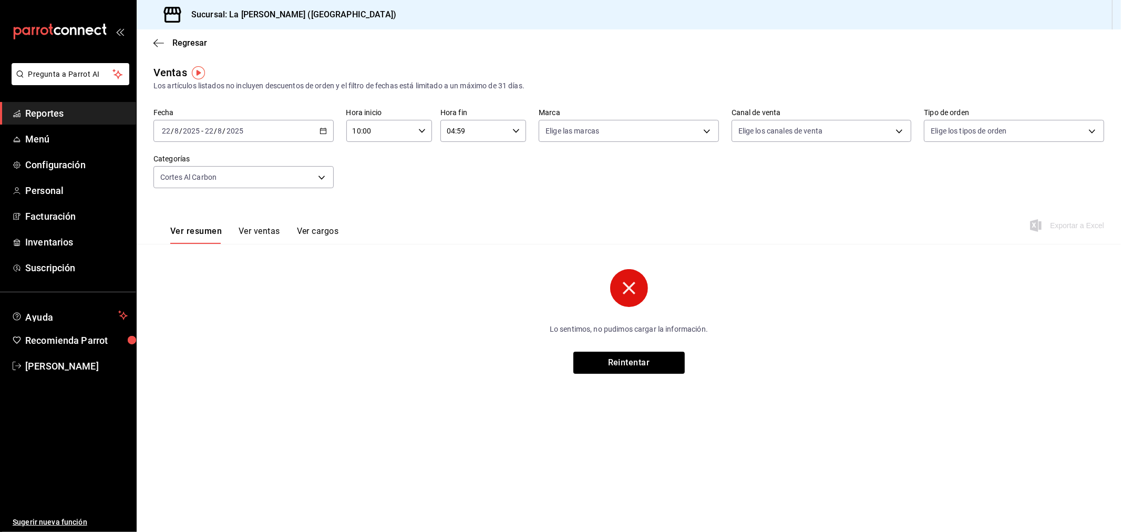
drag, startPoint x: 466, startPoint y: 219, endPoint x: 445, endPoint y: 216, distance: 21.3
click at [466, 218] on div "Ver resumen Ver ventas Ver cargos Exportar a Excel" at bounding box center [629, 222] width 985 height 43
click at [300, 124] on div "2025-08-22 22 / 8 / 2025 - 2025-08-22 22 / 8 / 2025" at bounding box center [244, 131] width 180 height 22
click at [212, 259] on span "Rango de fechas" at bounding box center [202, 257] width 81 height 11
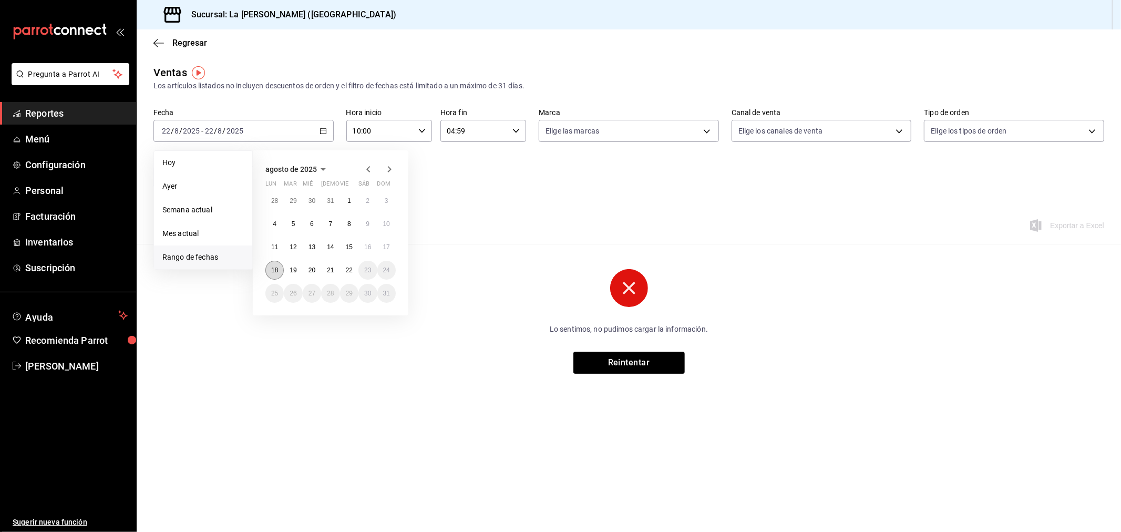
click at [278, 272] on abbr "18" at bounding box center [274, 270] width 7 height 7
click at [295, 272] on abbr "19" at bounding box center [293, 270] width 7 height 7
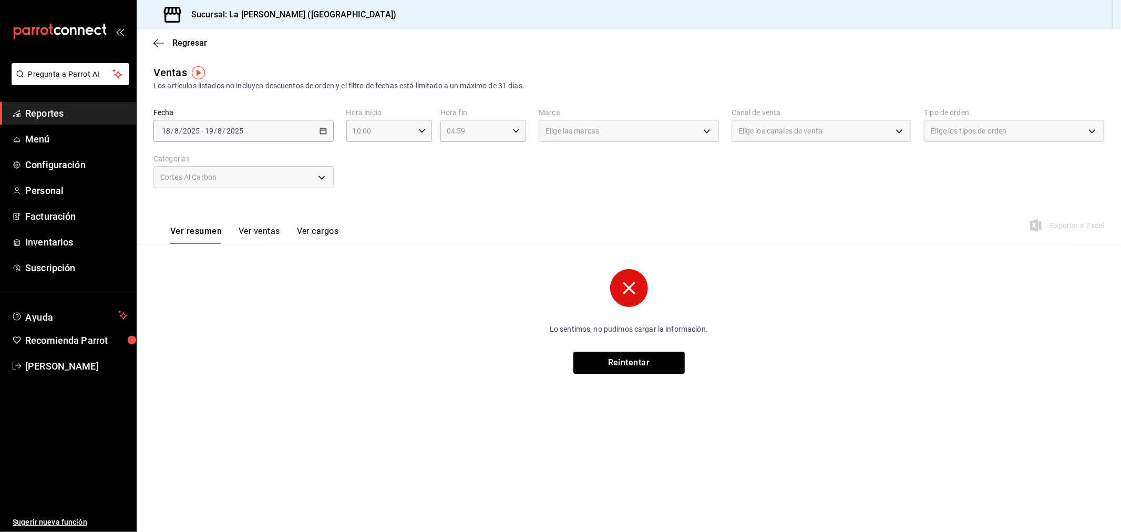
click at [263, 239] on button "Ver ventas" at bounding box center [260, 235] width 42 height 18
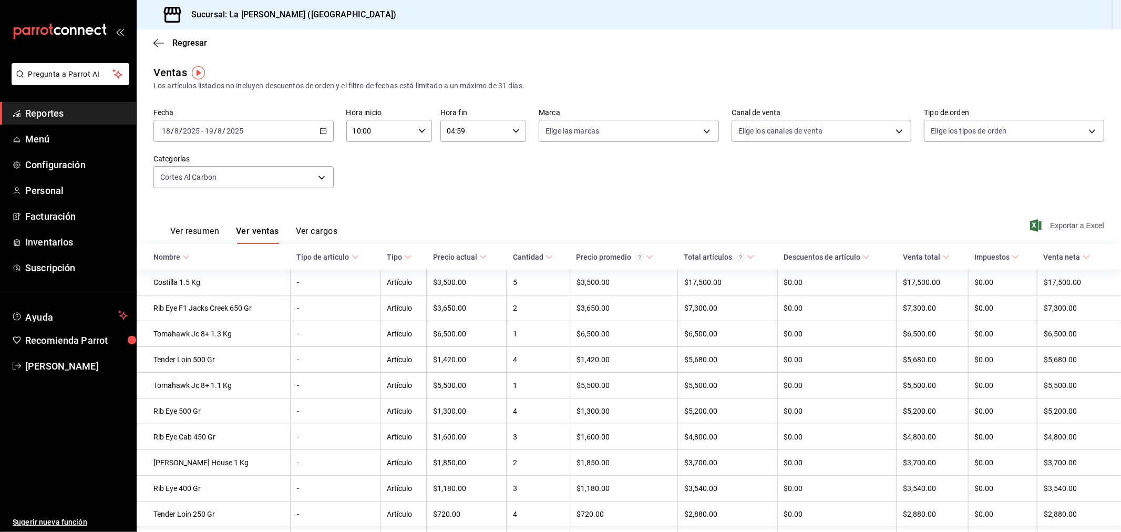
click at [1071, 221] on span "Exportar a Excel" at bounding box center [1068, 225] width 72 height 13
click at [322, 134] on icon "button" at bounding box center [323, 130] width 7 height 7
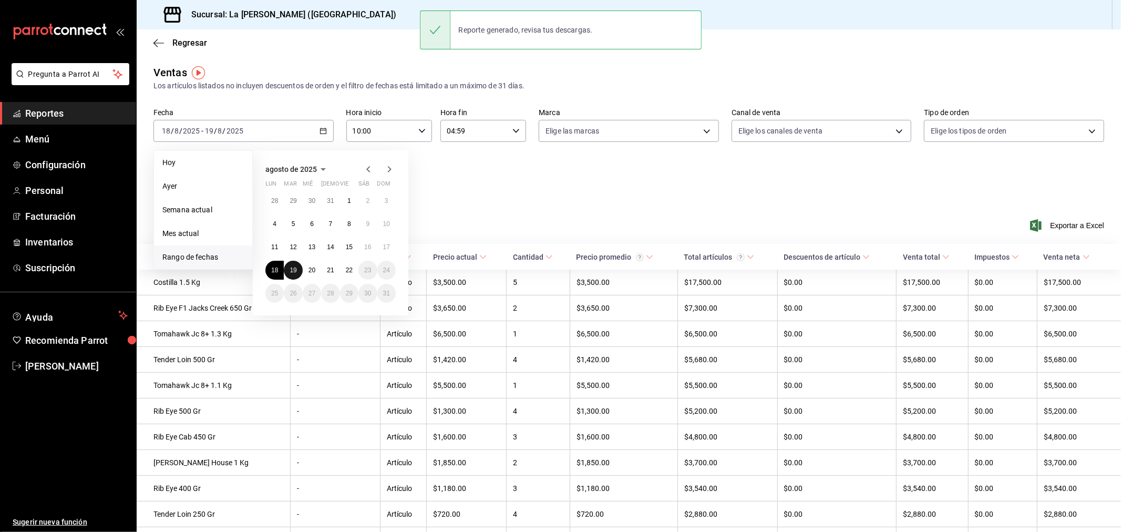
drag, startPoint x: 296, startPoint y: 266, endPoint x: 303, endPoint y: 263, distance: 8.0
click at [296, 267] on abbr "19" at bounding box center [293, 270] width 7 height 7
click at [311, 261] on button "20" at bounding box center [312, 270] width 18 height 19
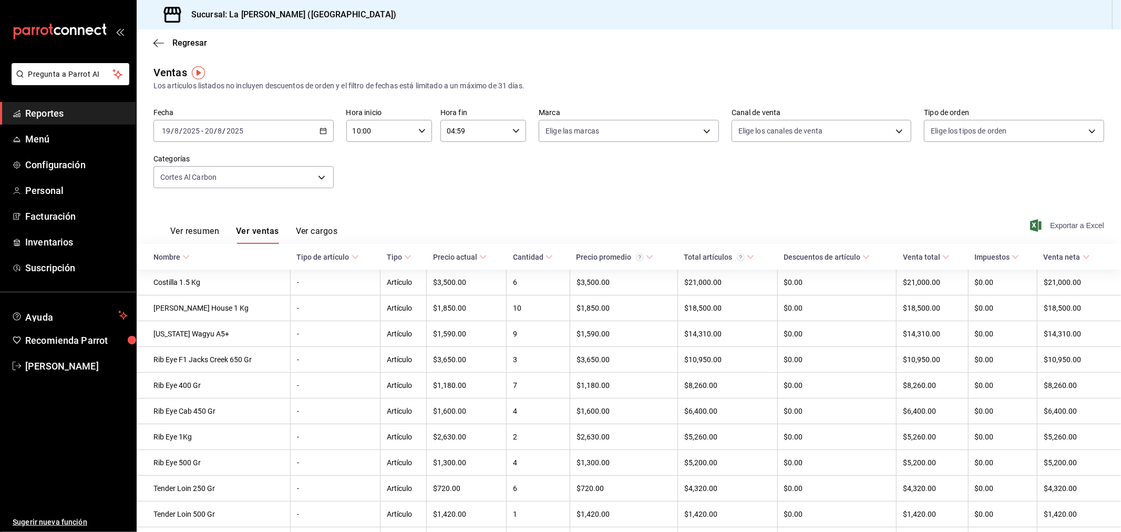
click at [1073, 225] on span "Exportar a Excel" at bounding box center [1068, 225] width 72 height 13
click at [290, 132] on div "2025-08-19 19 / 8 / 2025 - 2025-08-20 20 / 8 / 2025" at bounding box center [244, 131] width 180 height 22
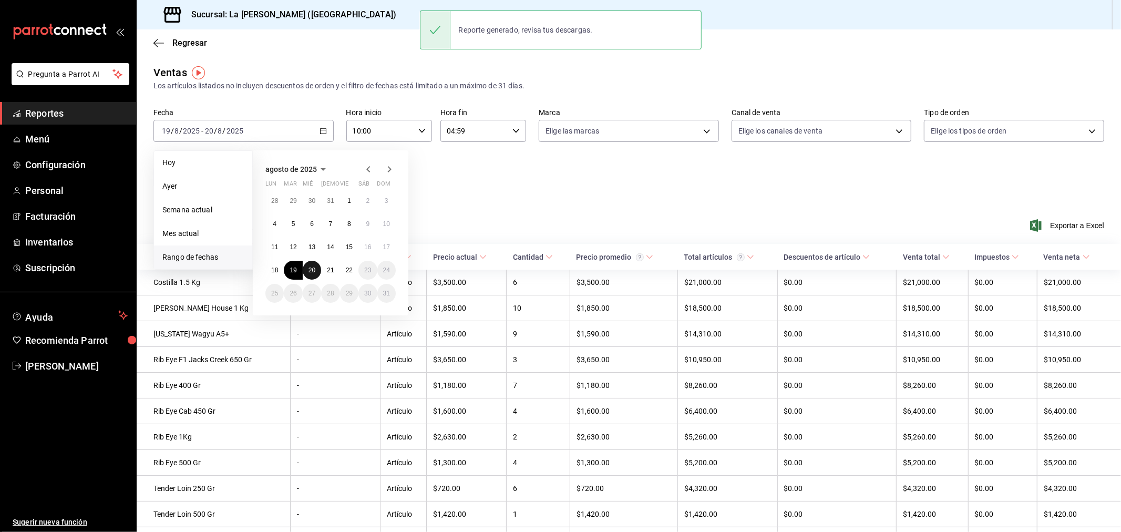
click at [313, 269] on abbr "20" at bounding box center [312, 270] width 7 height 7
click at [331, 267] on abbr "21" at bounding box center [330, 270] width 7 height 7
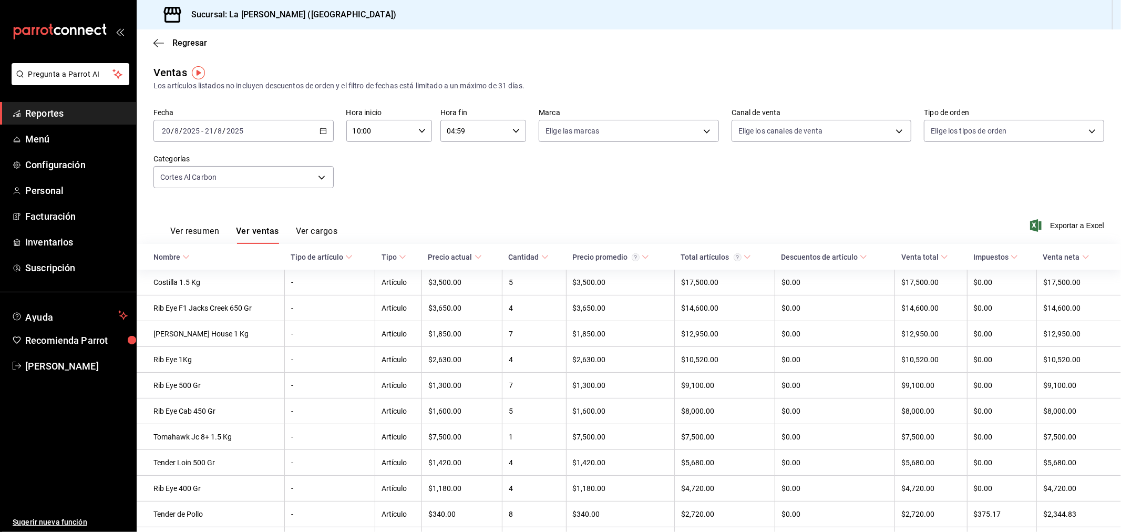
click at [311, 130] on div "2025-08-20 20 / 8 / 2025 - 2025-08-21 21 / 8 / 2025" at bounding box center [244, 131] width 180 height 22
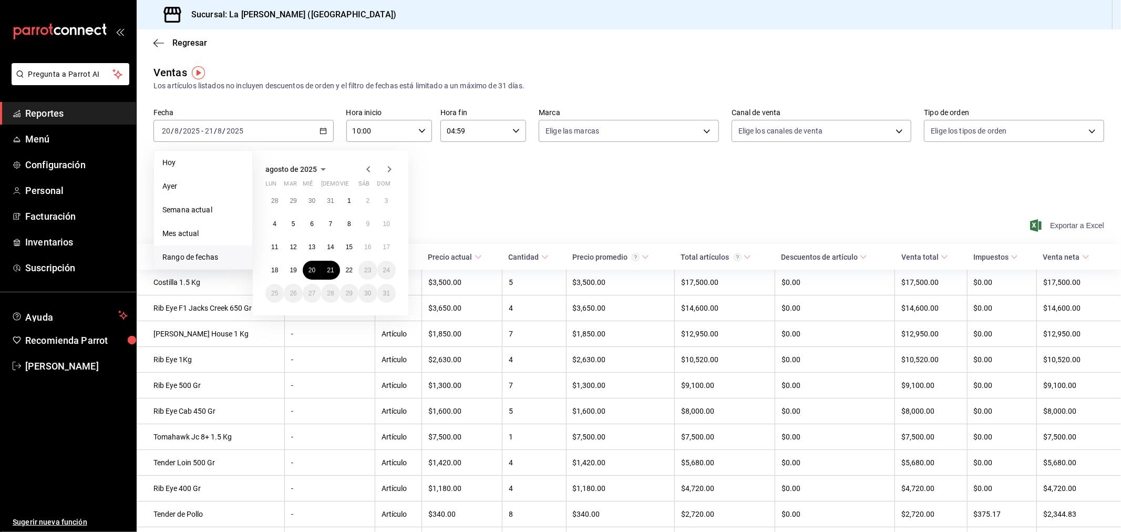
click at [1055, 227] on span "Exportar a Excel" at bounding box center [1068, 225] width 72 height 13
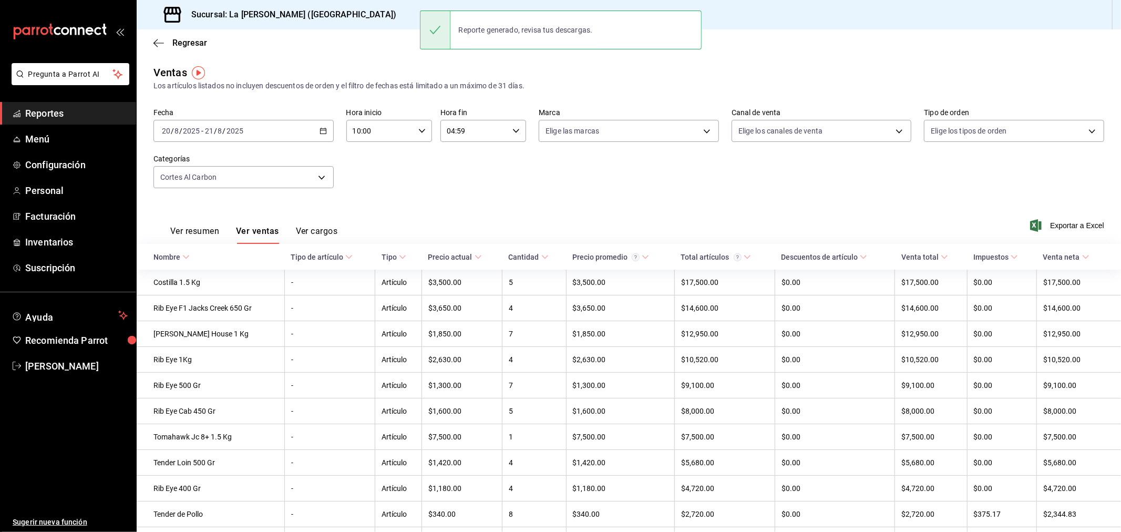
click at [315, 134] on div "2025-08-20 20 / 8 / 2025 - 2025-08-21 21 / 8 / 2025" at bounding box center [244, 131] width 180 height 22
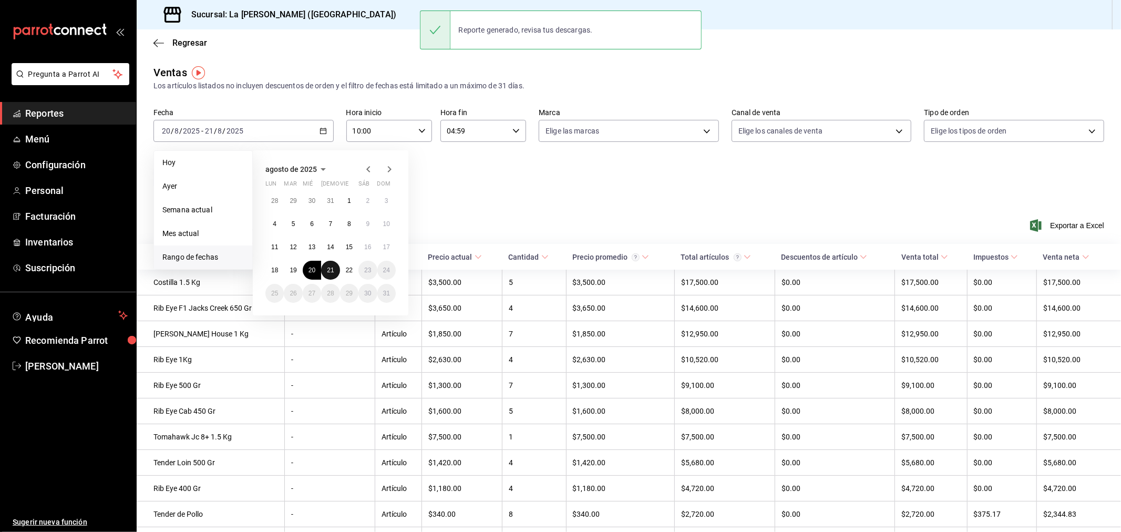
drag, startPoint x: 326, startPoint y: 269, endPoint x: 333, endPoint y: 269, distance: 6.3
click at [326, 269] on button "21" at bounding box center [330, 270] width 18 height 19
click at [343, 270] on button "22" at bounding box center [349, 270] width 18 height 19
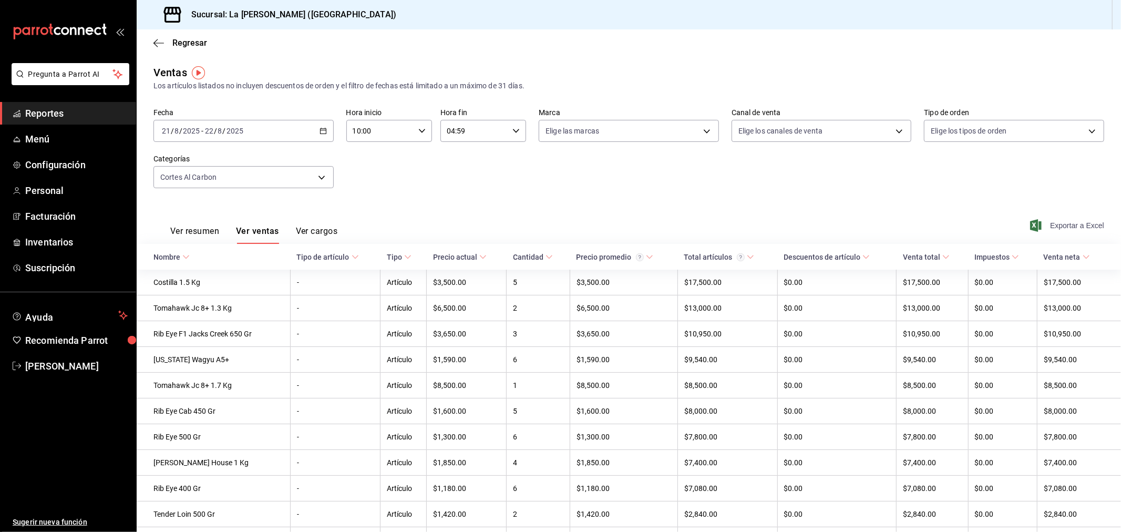
click at [1091, 223] on span "Exportar a Excel" at bounding box center [1068, 225] width 72 height 13
click at [40, 218] on span "Facturación" at bounding box center [76, 216] width 103 height 14
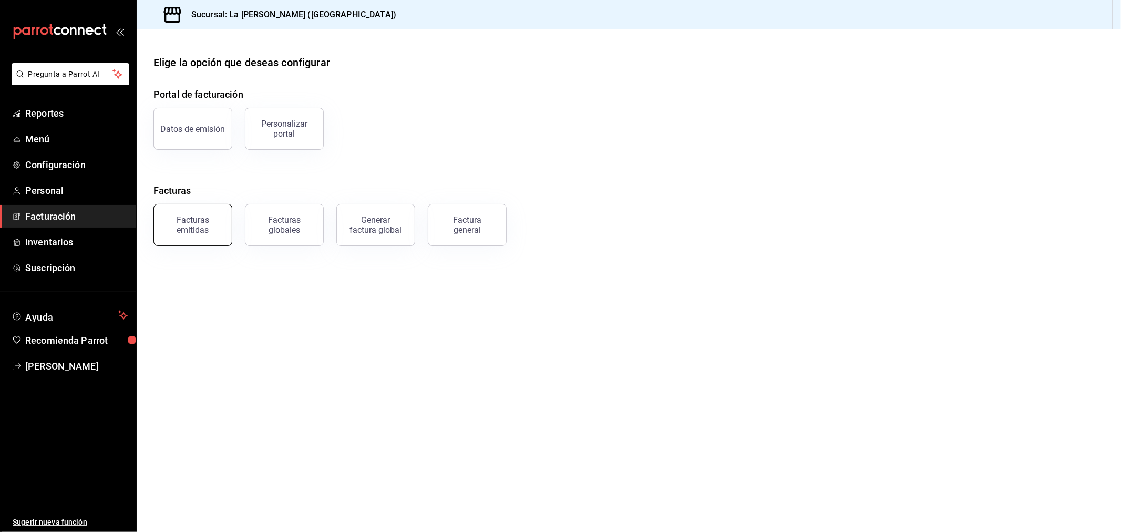
click at [180, 245] on div "Facturas emitidas" at bounding box center [186, 218] width 91 height 55
click at [220, 229] on div "Facturas emitidas" at bounding box center [192, 225] width 65 height 20
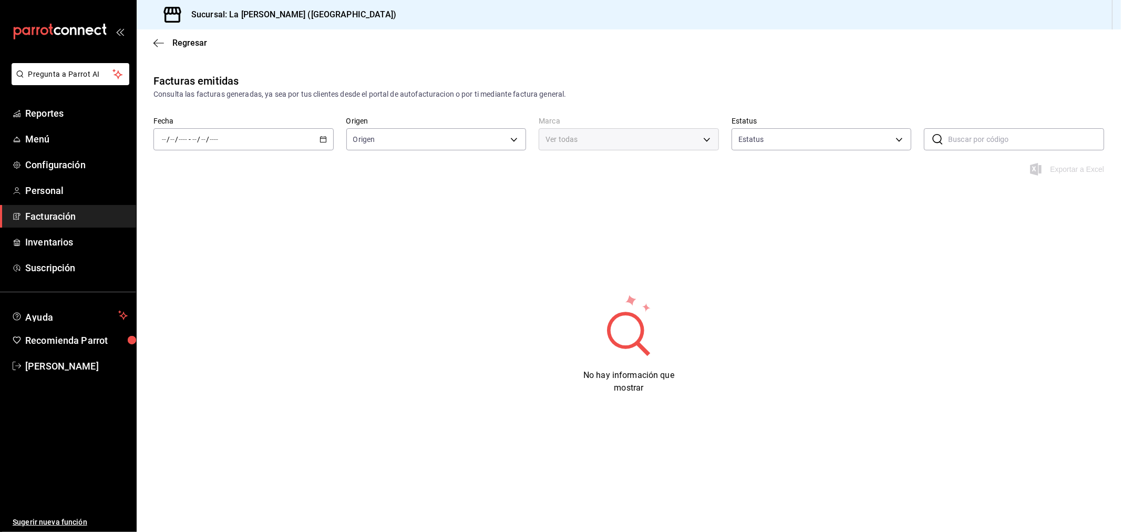
type input "ORDER_INVOICE,GENERAL_INVOICE"
type input "ACTIVE,PENDING_CANCELLATION,CANCELLED,PRE_CANCELLED"
type input "768cf5f5-9f29-4846-9f23-2ee3d48c8f52"
click at [213, 293] on span "Rango de fechas" at bounding box center [202, 289] width 81 height 11
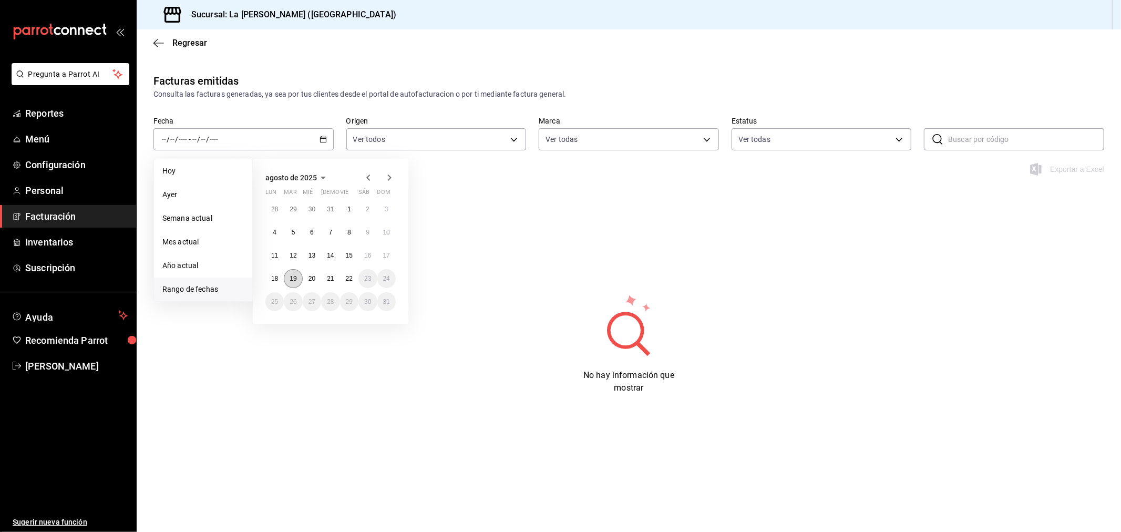
click at [292, 275] on abbr "19" at bounding box center [293, 278] width 7 height 7
click at [349, 279] on abbr "22" at bounding box center [349, 278] width 7 height 7
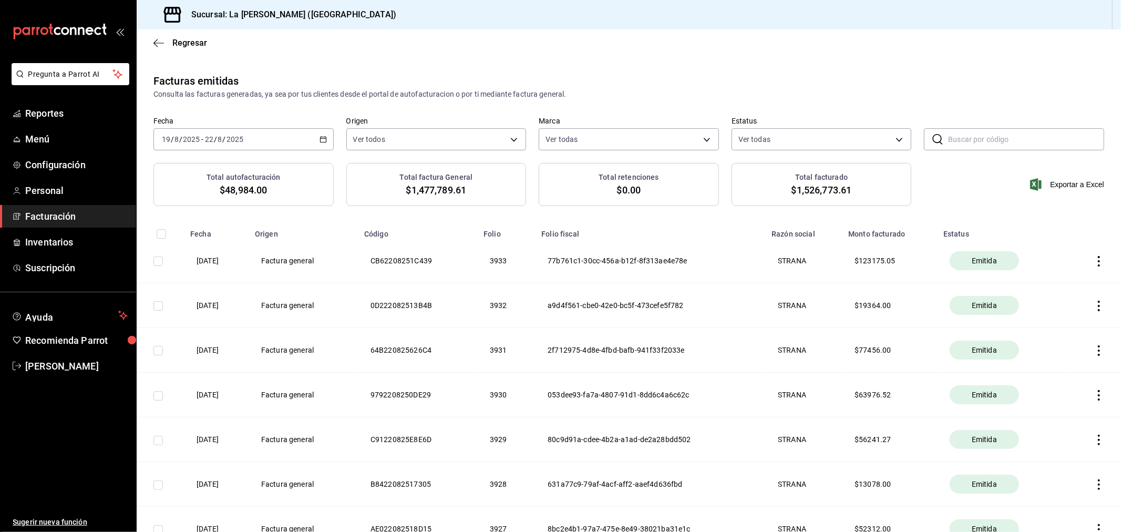
click at [1094, 259] on icon "button" at bounding box center [1099, 261] width 11 height 11
click at [1047, 239] on div "Descargar PDF" at bounding box center [1057, 236] width 50 height 8
click at [272, 144] on div "2025-08-19 19 / 8 / 2025 - 2025-08-22 22 / 8 / 2025" at bounding box center [244, 139] width 180 height 22
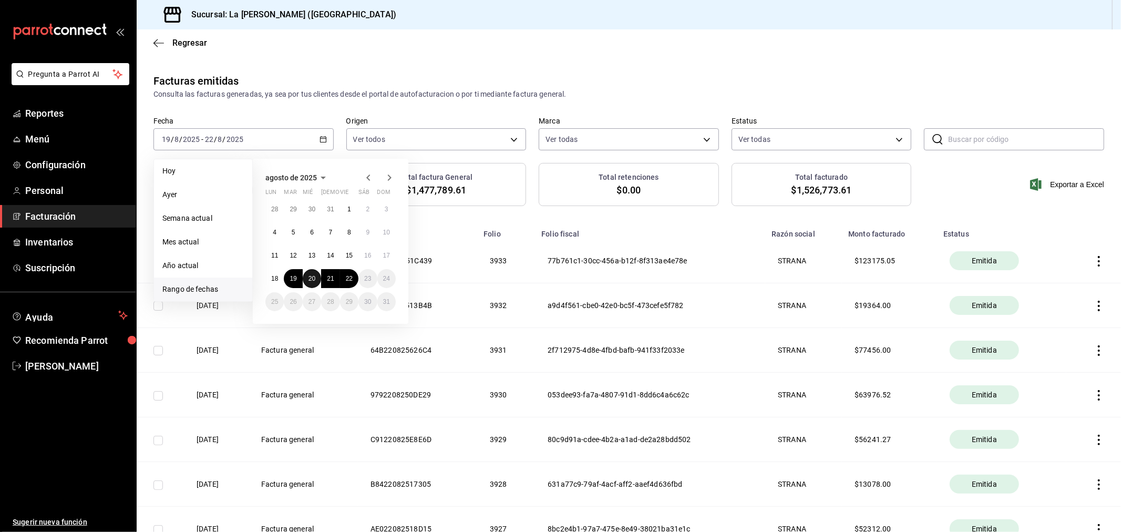
click at [320, 279] on button "20" at bounding box center [312, 278] width 18 height 19
click at [347, 280] on abbr "22" at bounding box center [349, 278] width 7 height 7
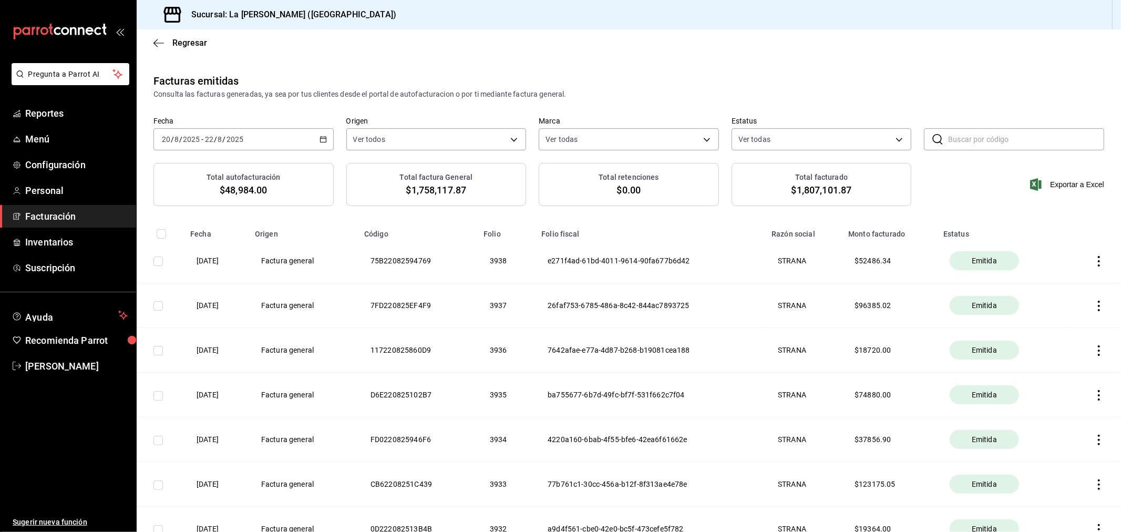
click at [306, 143] on div "2025-08-20 20 / 8 / 2025 - 2025-08-22 22 / 8 / 2025" at bounding box center [244, 139] width 180 height 22
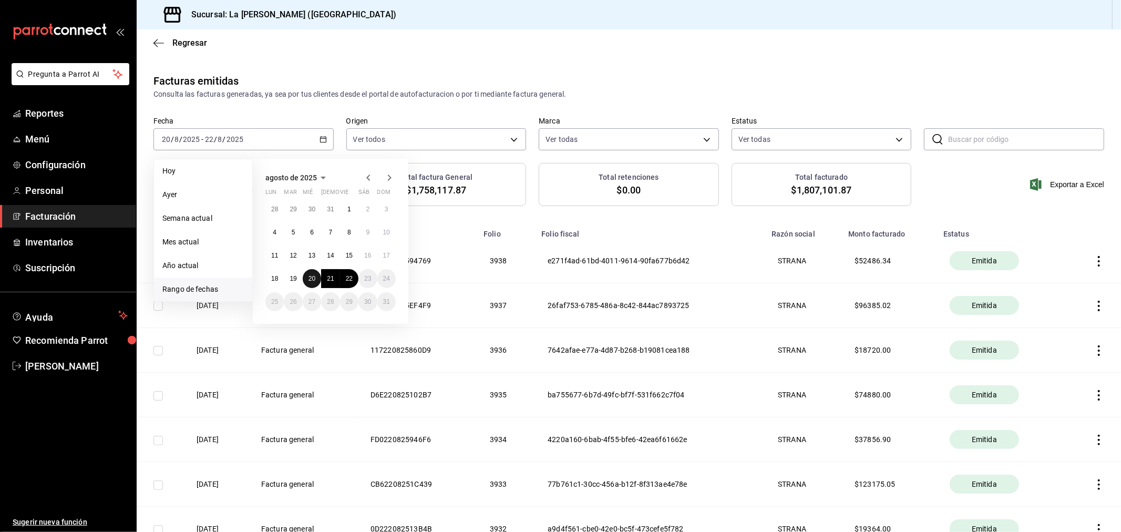
click at [308, 279] on button "20" at bounding box center [312, 278] width 18 height 19
click at [349, 281] on abbr "22" at bounding box center [349, 278] width 7 height 7
